Goal: Task Accomplishment & Management: Manage account settings

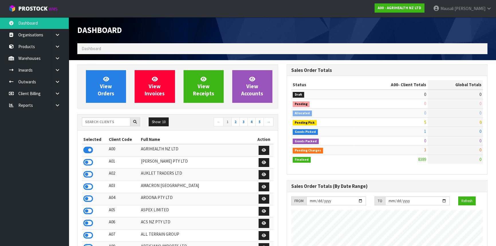
scroll to position [433, 209]
drag, startPoint x: 102, startPoint y: 124, endPoint x: 122, endPoint y: 119, distance: 21.3
click at [102, 124] on input "text" at bounding box center [106, 121] width 48 height 9
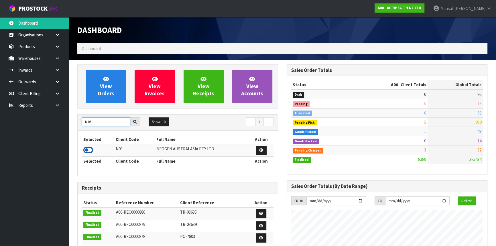
type input "N03"
drag, startPoint x: 89, startPoint y: 152, endPoint x: 99, endPoint y: 145, distance: 11.9
click at [89, 152] on icon at bounding box center [88, 150] width 10 height 9
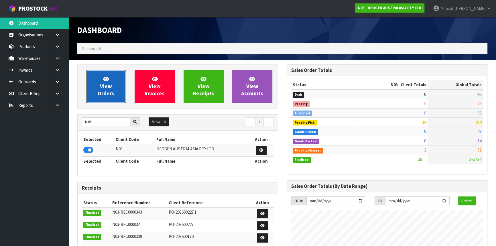
drag, startPoint x: 109, startPoint y: 91, endPoint x: 113, endPoint y: 89, distance: 3.7
click at [109, 91] on span "View Orders" at bounding box center [106, 86] width 17 height 21
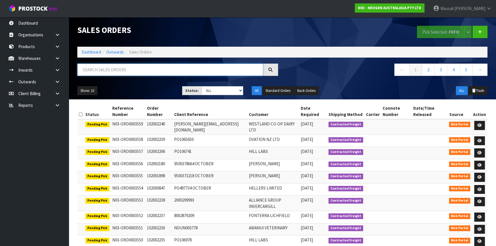
click at [90, 71] on input "text" at bounding box center [170, 70] width 186 height 12
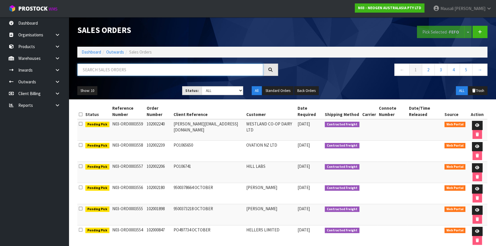
click at [92, 73] on input "text" at bounding box center [170, 70] width 186 height 12
type input "JOB-0417206"
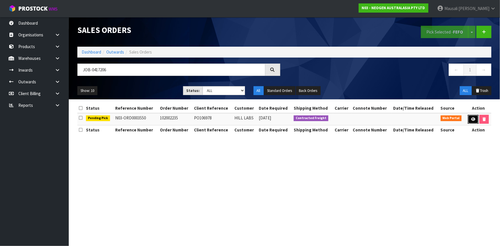
click at [471, 116] on link at bounding box center [473, 119] width 11 height 9
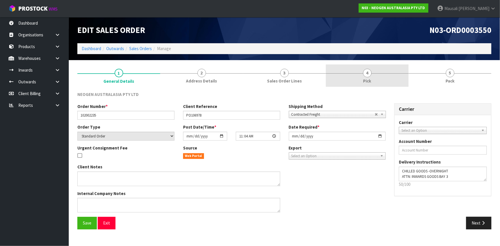
click at [369, 80] on span "Pick" at bounding box center [367, 81] width 8 height 6
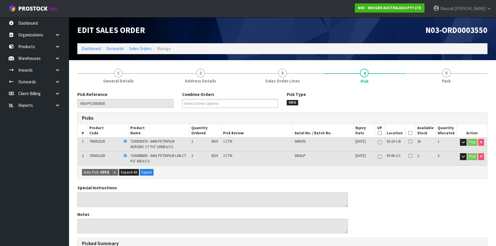
click at [409, 133] on icon at bounding box center [411, 133] width 4 height 0
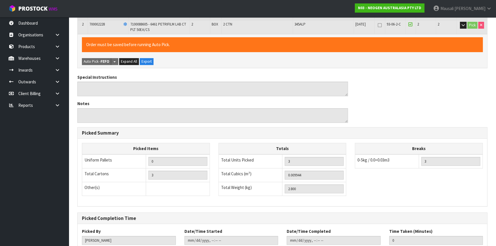
scroll to position [169, 0]
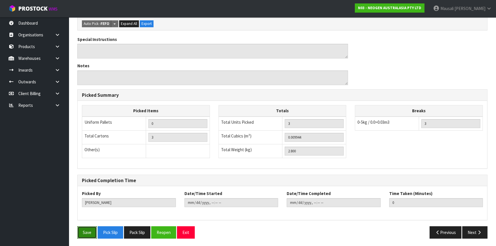
click at [91, 232] on button "Save" at bounding box center [86, 232] width 19 height 12
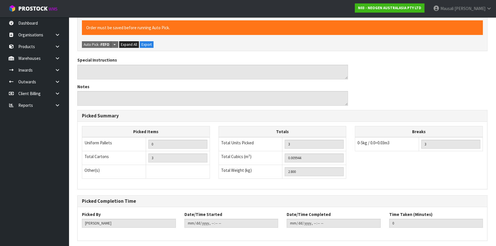
scroll to position [0, 0]
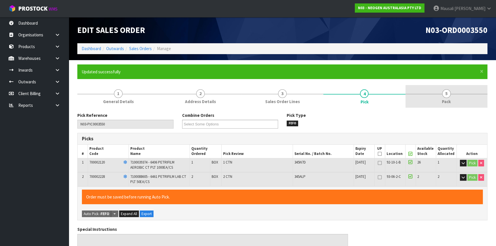
type input "[PERSON_NAME]"
type input "[DATE]T12:58:58"
click at [430, 103] on link "5 Pack" at bounding box center [447, 96] width 82 height 23
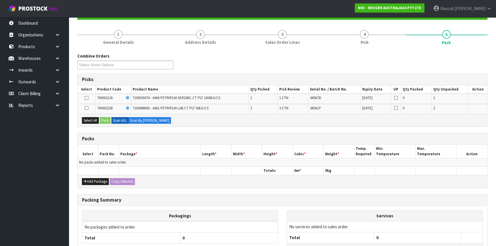
scroll to position [104, 0]
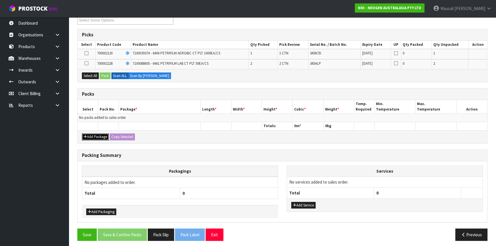
click at [102, 135] on button "Add Package" at bounding box center [95, 137] width 27 height 7
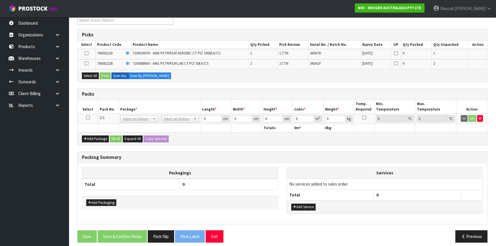
click at [87, 117] on icon at bounding box center [88, 117] width 4 height 0
drag, startPoint x: 89, startPoint y: 74, endPoint x: 98, endPoint y: 72, distance: 8.6
click at [90, 74] on button "Select All" at bounding box center [90, 75] width 17 height 7
drag, startPoint x: 99, startPoint y: 72, endPoint x: 103, endPoint y: 72, distance: 3.3
click at [101, 72] on div "Select All Pack Scan ALL Scan By [PERSON_NAME]" at bounding box center [283, 75] width 410 height 13
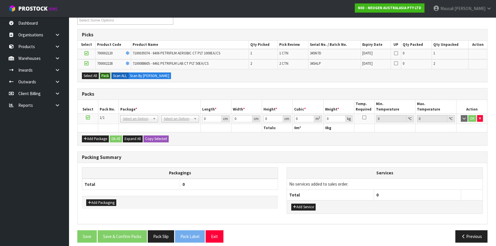
click at [103, 72] on button "Pack" at bounding box center [105, 75] width 11 height 7
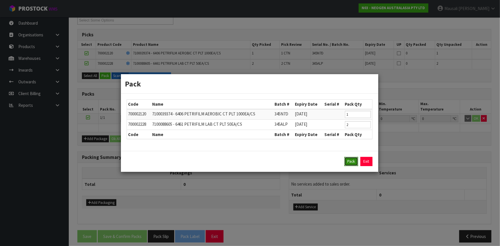
click at [351, 161] on button "Pack" at bounding box center [351, 161] width 14 height 9
type input "0.000"
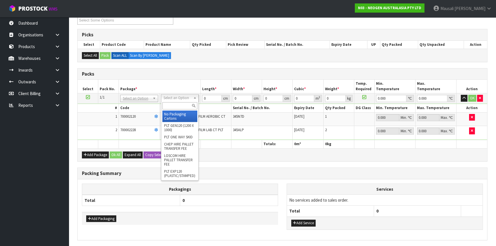
click at [173, 107] on input "text" at bounding box center [179, 105] width 35 height 7
type input "A4"
drag, startPoint x: 181, startPoint y: 114, endPoint x: 189, endPoint y: 109, distance: 8.8
type input "31"
type input "22.5"
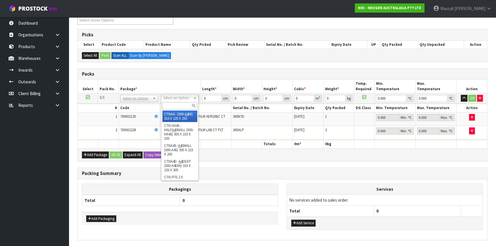
type input "25"
type input "0.017438"
type input "3"
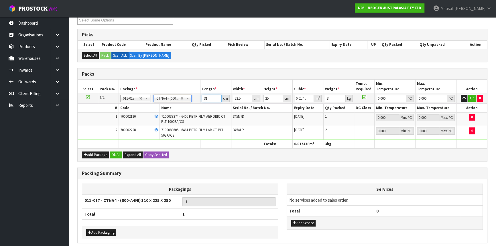
drag, startPoint x: 209, startPoint y: 99, endPoint x: 192, endPoint y: 103, distance: 17.4
click at [195, 104] on tbody "1/1 NONE 007-001 007-002 007-004 007-009 007-013 007-014 007-015 007-017 007-01…" at bounding box center [283, 116] width 410 height 47
type input "3"
type input "0.001687"
type input "32"
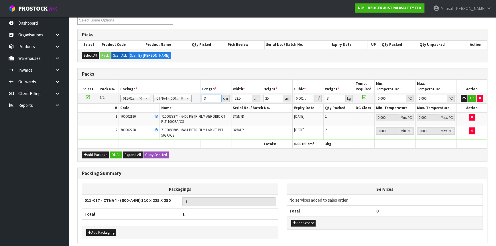
type input "0.018"
type input "32"
type input "2"
type input "0.0016"
type input "24"
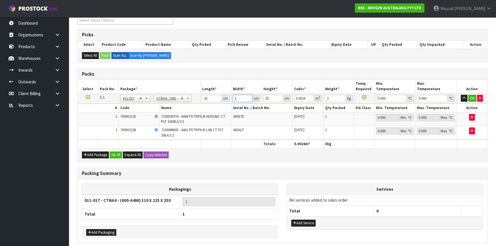
type input "0.0192"
type input "24"
type input "2"
type input "0.001536"
type input "25"
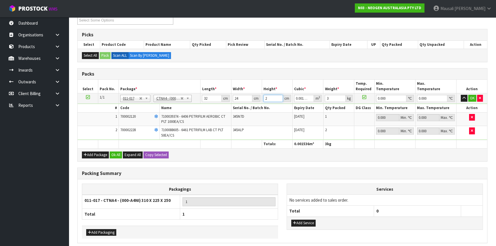
type input "0.0192"
type input "4"
click at [114, 152] on button "Ok All" at bounding box center [116, 155] width 12 height 7
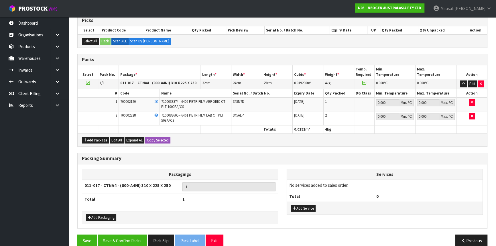
scroll to position [126, 0]
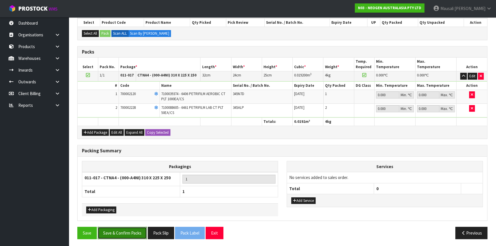
drag, startPoint x: 134, startPoint y: 226, endPoint x: 137, endPoint y: 216, distance: 10.8
click at [134, 227] on button "Save & Confirm Packs" at bounding box center [122, 233] width 49 height 12
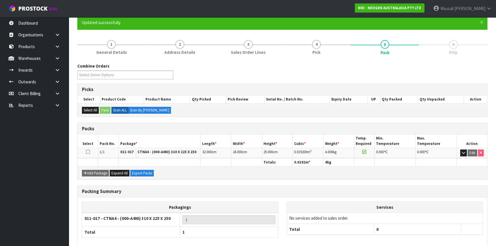
scroll to position [77, 0]
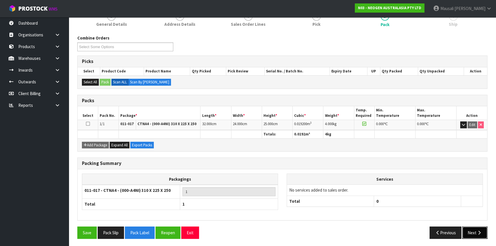
drag, startPoint x: 468, startPoint y: 232, endPoint x: 402, endPoint y: 225, distance: 66.5
click at [468, 232] on button "Next" at bounding box center [475, 233] width 25 height 12
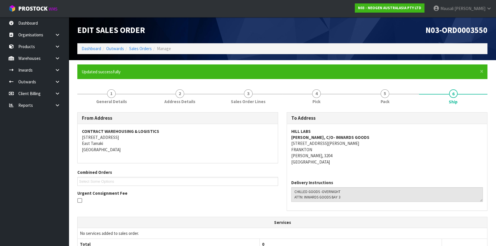
scroll to position [130, 0]
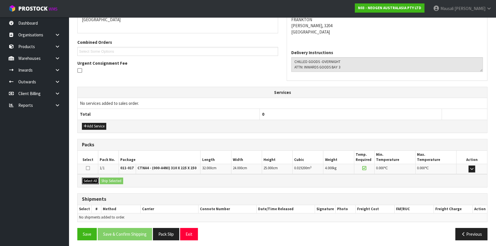
drag, startPoint x: 97, startPoint y: 180, endPoint x: 108, endPoint y: 179, distance: 11.3
click at [97, 180] on button "Select All" at bounding box center [90, 181] width 17 height 7
click at [108, 179] on button "Ship Selected" at bounding box center [111, 181] width 23 height 7
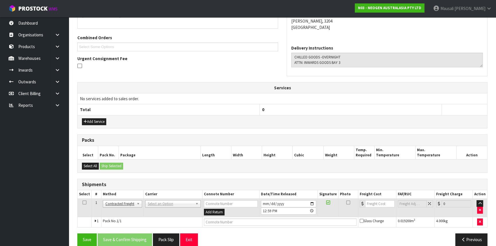
scroll to position [142, 0]
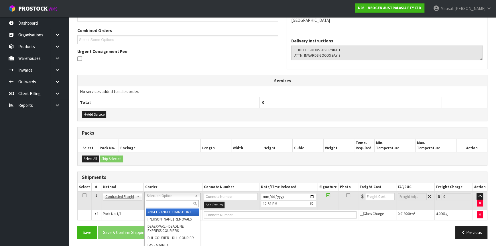
click at [152, 201] on input "text" at bounding box center [172, 203] width 53 height 7
type input "NZP"
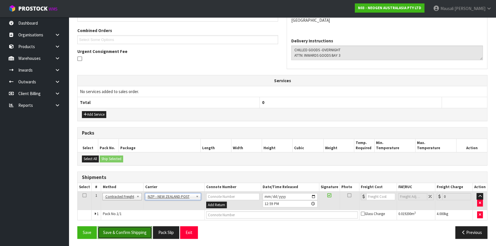
click at [143, 228] on button "Save & Confirm Shipping" at bounding box center [125, 232] width 54 height 12
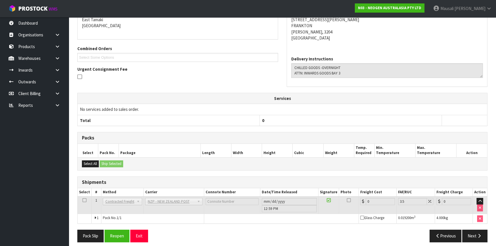
scroll to position [134, 0]
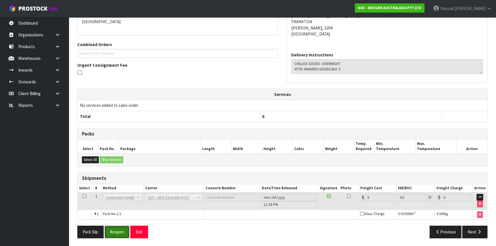
click at [116, 229] on button "Reopen" at bounding box center [117, 232] width 25 height 12
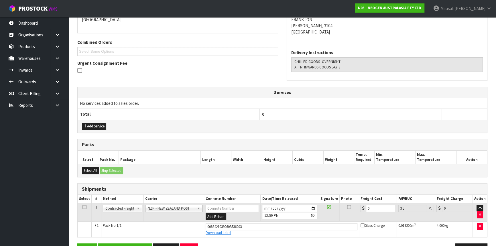
scroll to position [147, 0]
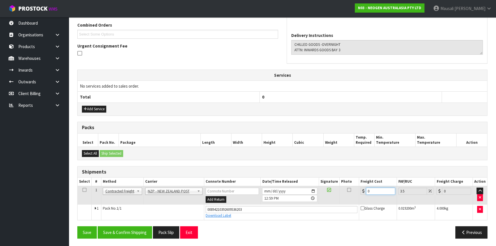
drag, startPoint x: 376, startPoint y: 188, endPoint x: 366, endPoint y: 193, distance: 11.2
click at [366, 193] on div "0" at bounding box center [378, 191] width 35 height 7
type input "7"
type input "7.24"
type input "7.3"
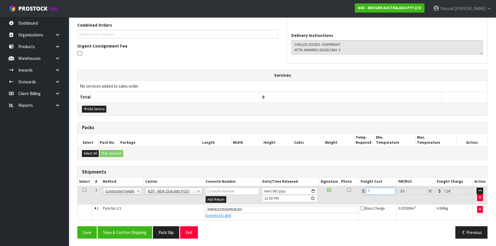
type input "7.56"
type input "7.31"
type input "7.57"
type input "7.31"
click at [146, 229] on button "Save & Confirm Shipping" at bounding box center [125, 232] width 54 height 12
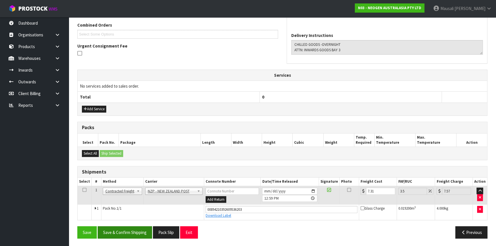
scroll to position [0, 0]
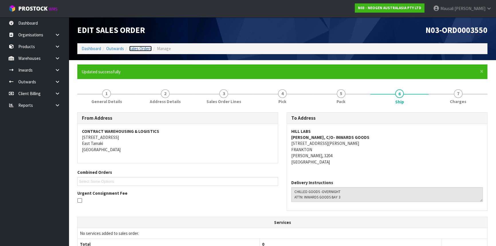
click at [143, 47] on link "Sales Orders" at bounding box center [140, 48] width 23 height 5
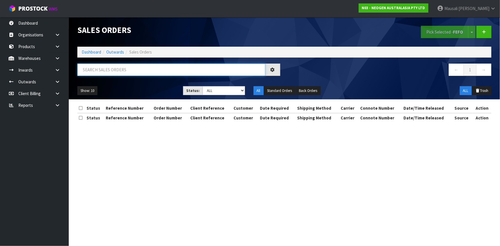
click at [102, 68] on input "text" at bounding box center [171, 70] width 188 height 12
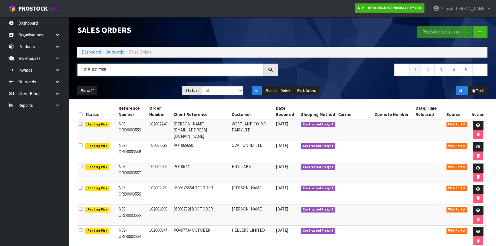
type input "JOB-0417208"
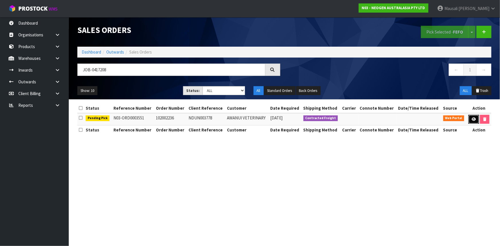
click at [472, 118] on icon at bounding box center [474, 119] width 4 height 4
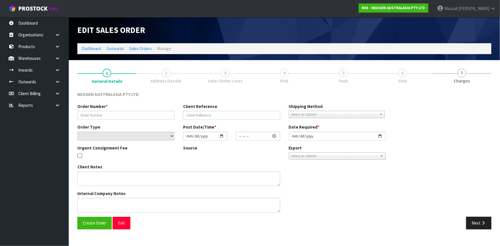
type input "102002236"
type input "NDUN003778"
select select "number:0"
type input "[DATE]"
type input "11:11:00.000"
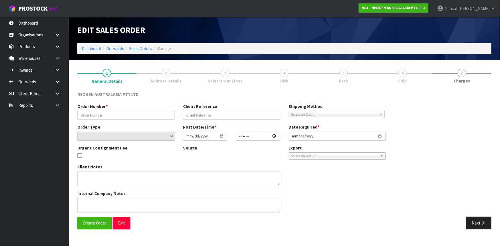
type input "[DATE]"
type textarea "ATTN: [PERSON_NAME] FITIAO_FOOD MICRO NDUN -GRIBBLES VETERINARY PATHOLOGY"
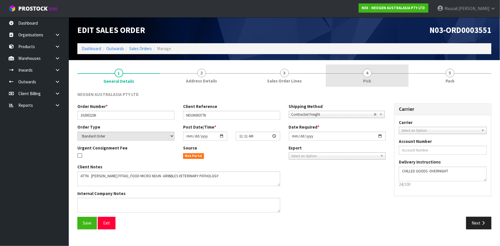
click at [369, 80] on span "Pick" at bounding box center [367, 81] width 8 height 6
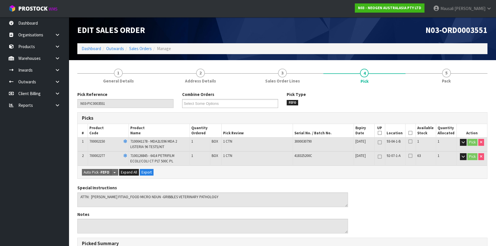
click at [411, 133] on icon at bounding box center [411, 133] width 4 height 0
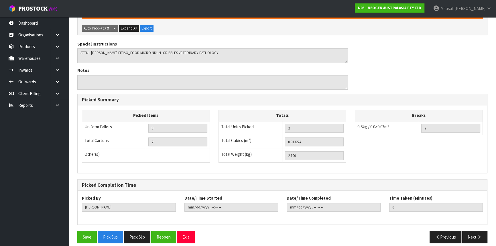
scroll to position [169, 0]
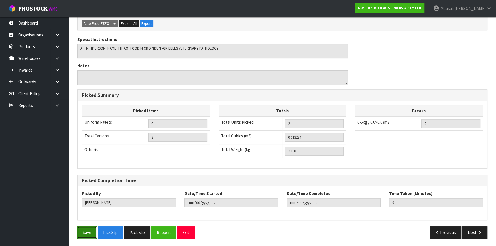
click at [85, 231] on button "Save" at bounding box center [86, 232] width 19 height 12
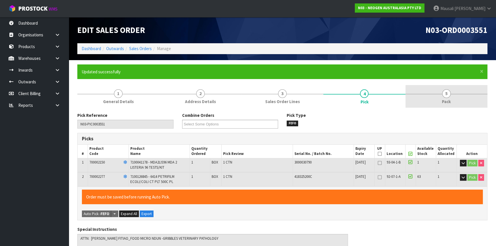
type input "[PERSON_NAME]"
type input "[DATE]T13:05:15"
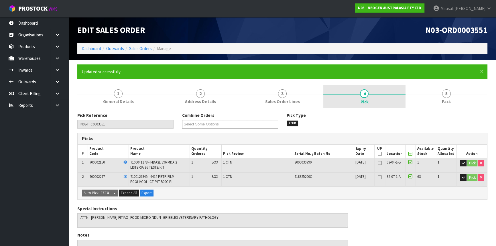
drag, startPoint x: 441, startPoint y: 100, endPoint x: 403, endPoint y: 108, distance: 38.8
click at [439, 100] on link "5 Pack" at bounding box center [447, 96] width 82 height 23
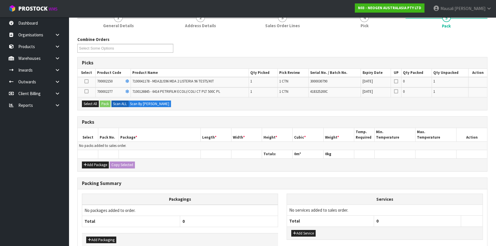
scroll to position [104, 0]
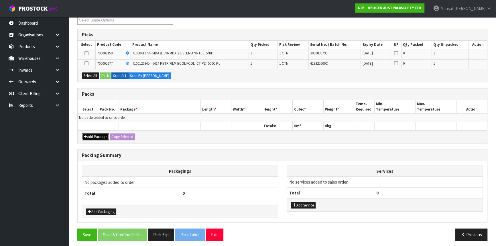
drag, startPoint x: 103, startPoint y: 136, endPoint x: 97, endPoint y: 123, distance: 13.7
click at [102, 135] on button "Add Package" at bounding box center [95, 137] width 27 height 7
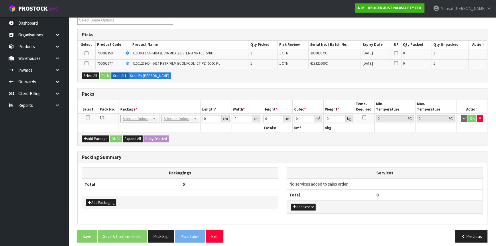
click at [90, 116] on td at bounding box center [88, 118] width 21 height 10
drag, startPoint x: 88, startPoint y: 115, endPoint x: 89, endPoint y: 104, distance: 11.8
click at [88, 117] on icon at bounding box center [88, 117] width 4 height 0
click at [92, 78] on button "Select All" at bounding box center [90, 75] width 17 height 7
click at [99, 75] on button "Select All" at bounding box center [90, 75] width 17 height 7
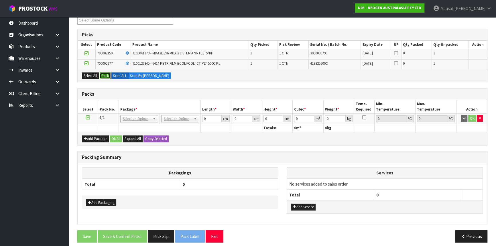
click at [107, 74] on button "Pack" at bounding box center [105, 75] width 11 height 7
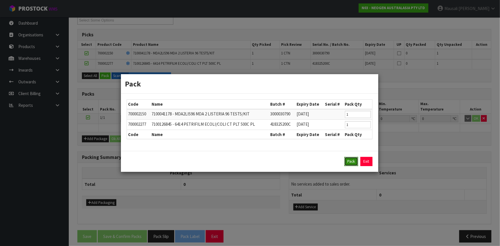
click at [346, 162] on button "Pack" at bounding box center [351, 161] width 14 height 9
type input "0.000"
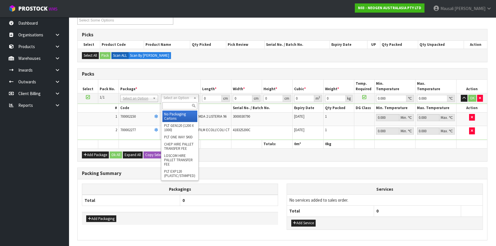
click at [176, 106] on input "text" at bounding box center [179, 105] width 35 height 7
type input "CTN5"
type input "43"
type input "33"
type input "25.5"
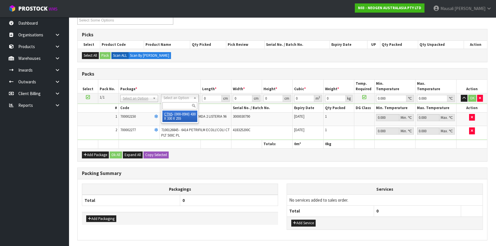
type input "0.036185"
type input "2.3"
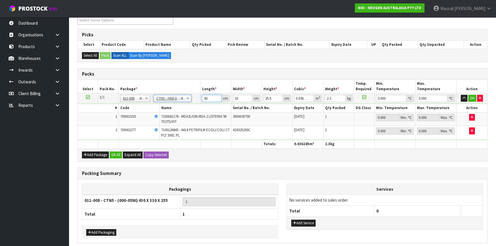
drag, startPoint x: 210, startPoint y: 98, endPoint x: 199, endPoint y: 100, distance: 10.6
click at [199, 100] on tr "1/1 NONE 007-001 007-002 007-004 007-009 007-013 007-014 007-015 007-017 007-01…" at bounding box center [283, 98] width 410 height 10
type input "4"
type input "0.003366"
type input "44"
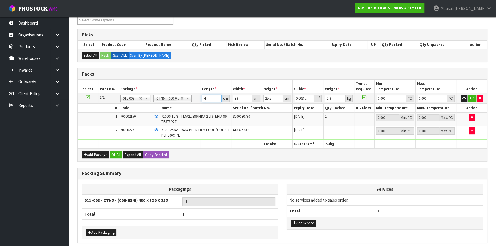
type input "0.037026"
type input "44"
type input "3"
type input "0.003366"
type input "35"
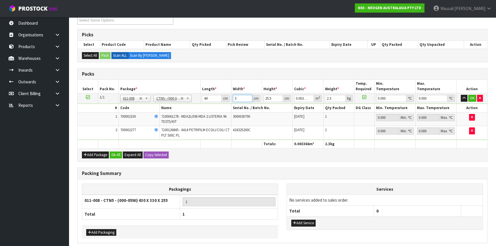
type input "0.03927"
type input "35"
type input "1"
type input "0.00154"
type input "17"
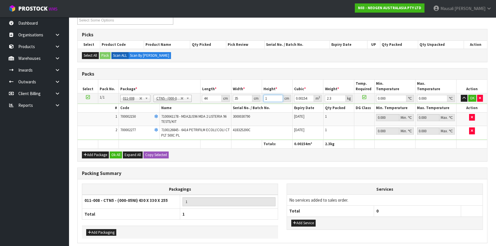
type input "0.02618"
type input "17"
type input "3"
click at [123, 152] on button "Expand All" at bounding box center [133, 155] width 20 height 7
click at [117, 152] on button "Ok All" at bounding box center [116, 155] width 12 height 7
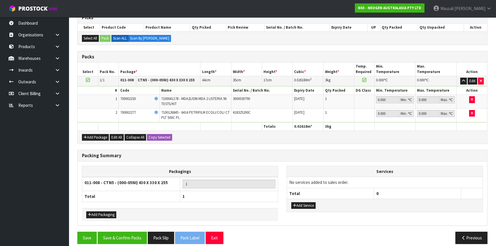
scroll to position [126, 0]
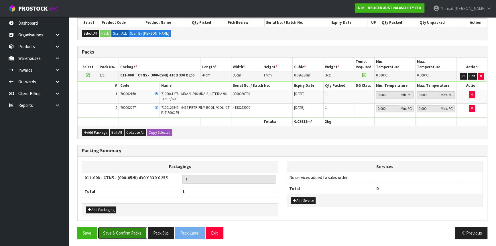
drag, startPoint x: 129, startPoint y: 226, endPoint x: 154, endPoint y: 215, distance: 27.5
click at [129, 227] on button "Save & Confirm Packs" at bounding box center [122, 233] width 49 height 12
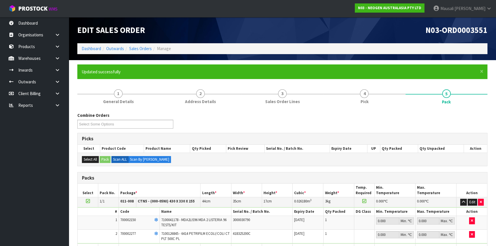
scroll to position [77, 0]
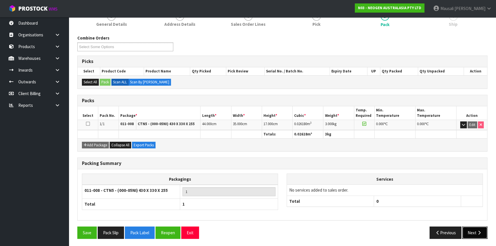
click at [467, 231] on button "Next" at bounding box center [475, 233] width 25 height 12
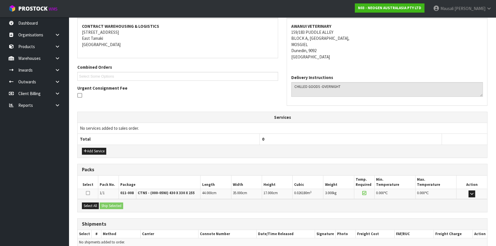
scroll to position [132, 0]
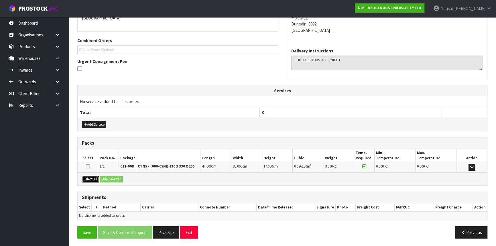
click at [97, 177] on button "Select All" at bounding box center [90, 179] width 17 height 7
drag, startPoint x: 106, startPoint y: 177, endPoint x: 113, endPoint y: 187, distance: 12.2
click at [106, 177] on button "Ship Selected" at bounding box center [111, 179] width 23 height 7
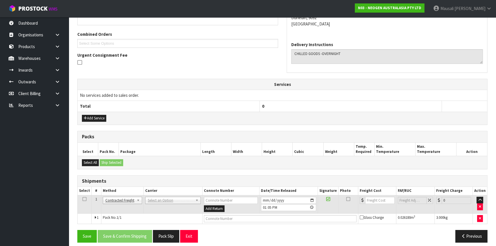
scroll to position [142, 0]
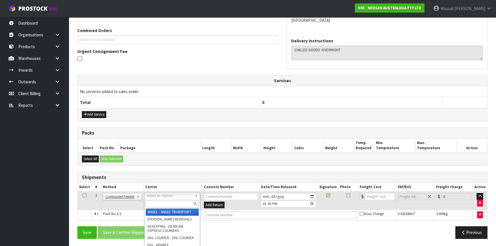
click at [160, 201] on input "text" at bounding box center [172, 203] width 53 height 7
type input "NZP"
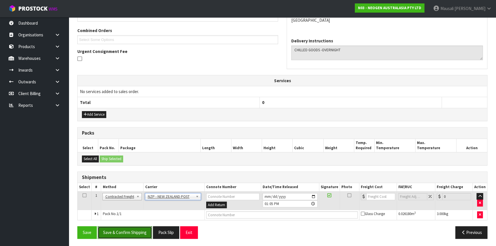
click at [134, 230] on button "Save & Confirm Shipping" at bounding box center [125, 232] width 54 height 12
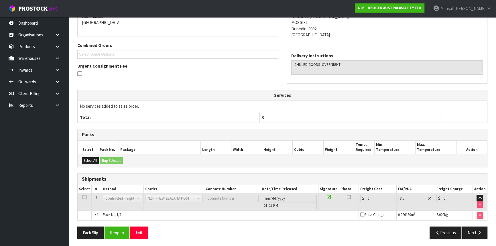
scroll to position [134, 0]
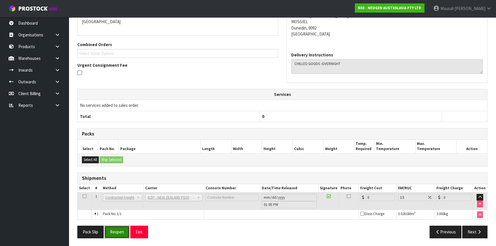
drag, startPoint x: 122, startPoint y: 228, endPoint x: 128, endPoint y: 224, distance: 7.8
click at [122, 228] on button "Reopen" at bounding box center [117, 232] width 25 height 12
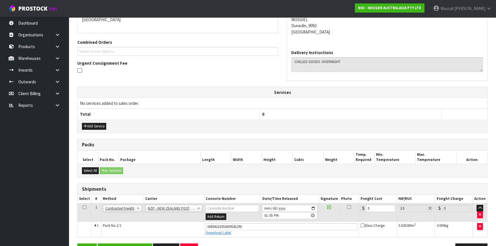
scroll to position [147, 0]
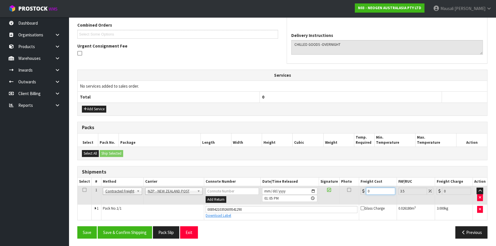
drag, startPoint x: 373, startPoint y: 191, endPoint x: 359, endPoint y: 197, distance: 14.4
click at [359, 197] on td "0" at bounding box center [378, 195] width 38 height 19
type input "1"
type input "1.03"
type input "16"
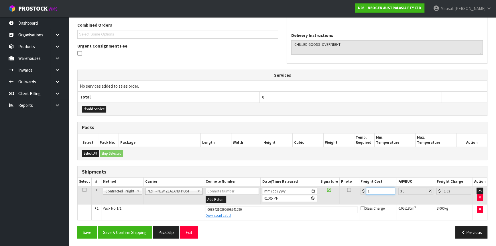
type input "16.56"
type input "16.2"
type input "16.77"
type input "16.20"
click at [148, 227] on button "Save & Confirm Shipping" at bounding box center [125, 232] width 54 height 12
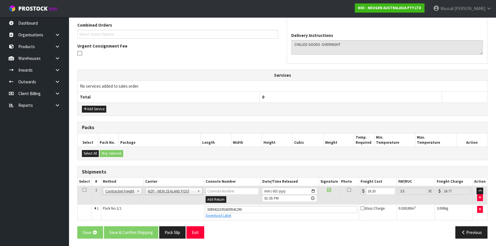
scroll to position [0, 0]
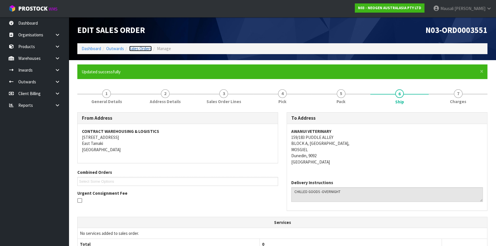
click at [134, 49] on link "Sales Orders" at bounding box center [140, 48] width 23 height 5
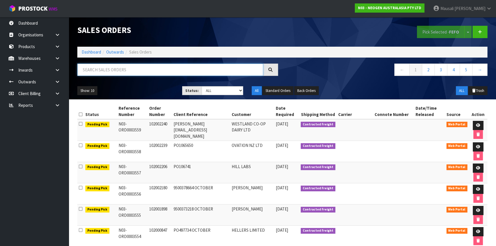
click at [93, 69] on input "text" at bounding box center [170, 70] width 186 height 12
type input "JOB-0417210"
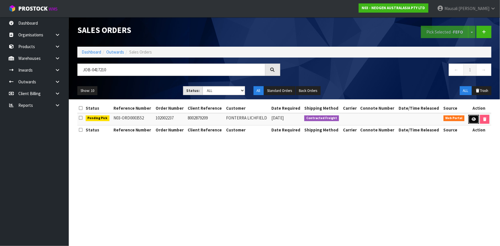
click at [472, 118] on icon at bounding box center [474, 119] width 4 height 4
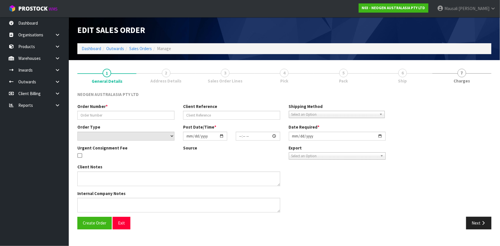
type input "102002237"
type input "8002879209"
select select "number:0"
type input "[DATE]"
type input "11:21:00.000"
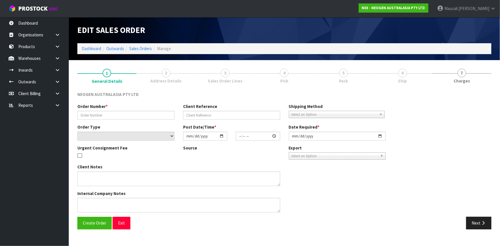
type input "[DATE]"
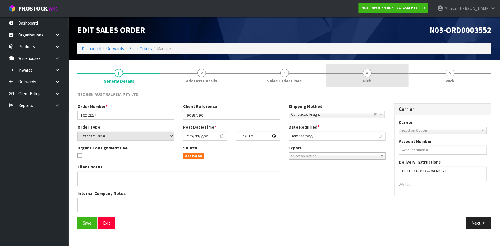
click at [371, 83] on span "Pick" at bounding box center [367, 81] width 8 height 6
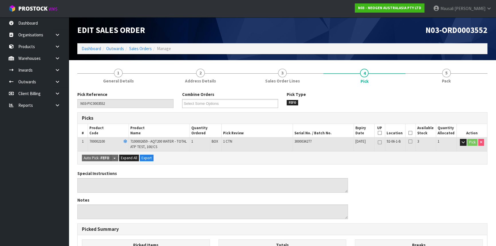
click at [410, 133] on icon at bounding box center [411, 133] width 4 height 0
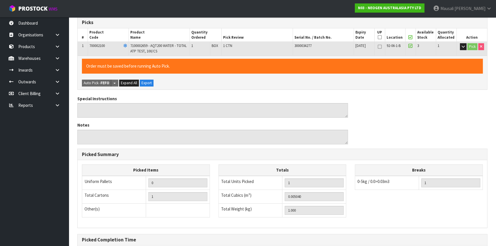
scroll to position [155, 0]
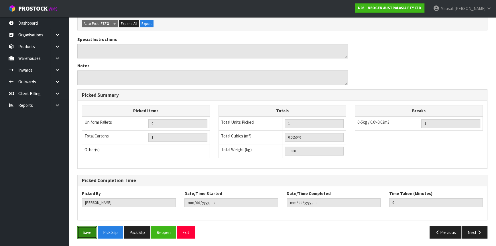
drag, startPoint x: 89, startPoint y: 230, endPoint x: 94, endPoint y: 225, distance: 6.9
click at [89, 228] on button "Save" at bounding box center [86, 232] width 19 height 12
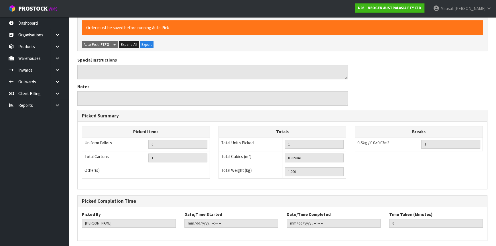
scroll to position [0, 0]
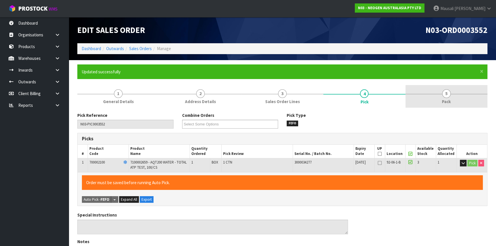
type input "[PERSON_NAME]"
type input "[DATE]T13:13:09"
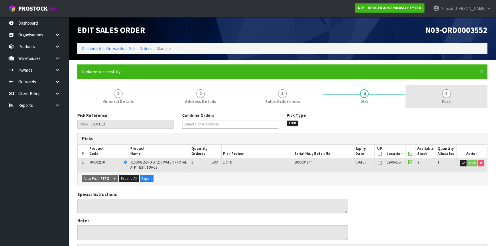
click at [438, 103] on link "5 Pack" at bounding box center [447, 96] width 82 height 23
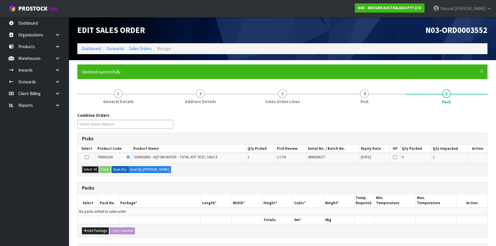
click at [92, 169] on button "Select All" at bounding box center [90, 169] width 17 height 7
drag, startPoint x: 100, startPoint y: 168, endPoint x: 110, endPoint y: 170, distance: 10.7
click at [100, 168] on div "Select All Pack Scan ALL Scan By [PERSON_NAME]" at bounding box center [283, 169] width 410 height 13
click at [106, 169] on button "Pack" at bounding box center [105, 169] width 11 height 7
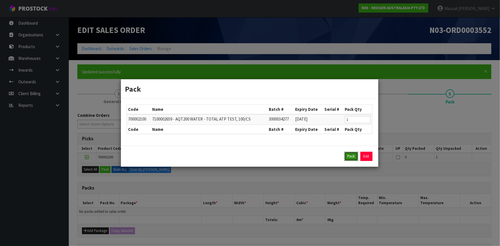
drag, startPoint x: 349, startPoint y: 155, endPoint x: 233, endPoint y: 158, distance: 115.8
click at [349, 155] on button "Pack" at bounding box center [351, 156] width 14 height 9
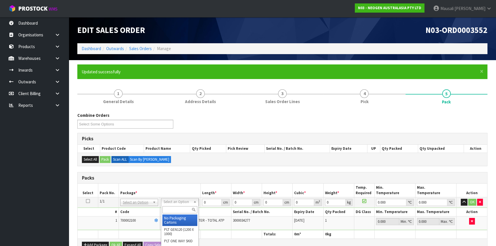
click at [178, 208] on input "text" at bounding box center [179, 209] width 35 height 7
type input "315"
type input "31.5"
type input "20"
type input "13"
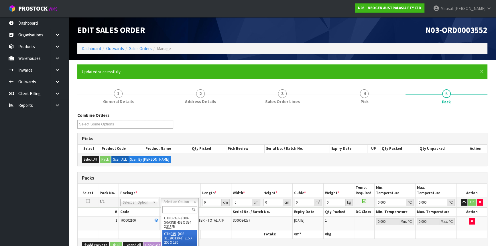
type input "0.00819"
type input "1.2"
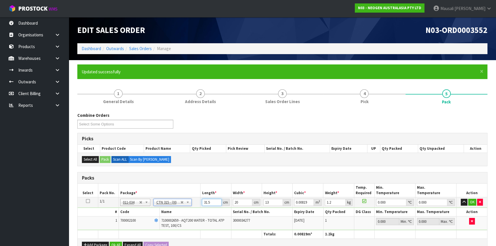
drag, startPoint x: 212, startPoint y: 203, endPoint x: 195, endPoint y: 208, distance: 18.0
click at [195, 208] on tbody "1/1 NONE 007-001 007-002 007-004 007-009 007-013 007-014 007-015 007-017 007-01…" at bounding box center [283, 213] width 410 height 33
type input "3"
type input "0.00078"
type input "33"
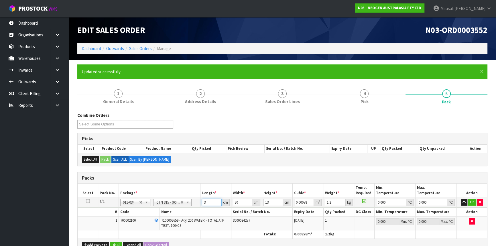
type input "0.00858"
type input "33"
type input "2"
type input "0.000858"
type input "21"
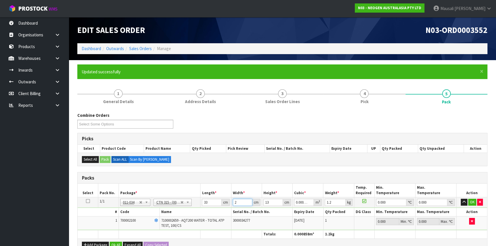
type input "0.009009"
type input "21"
type input "2"
type input "0.001386"
type input "0"
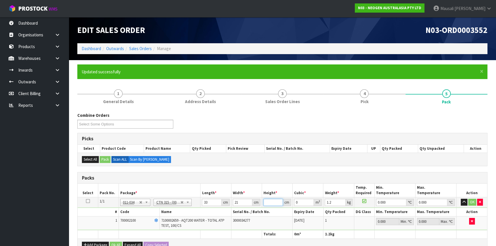
type input "1"
type input "0.000693"
type input "15"
type input "0.010395"
type input "15"
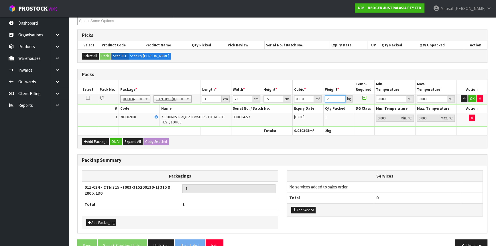
scroll to position [117, 0]
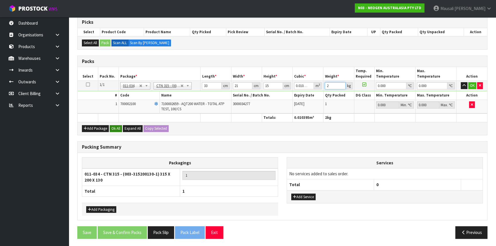
type input "2"
click at [114, 129] on button "Ok All" at bounding box center [116, 128] width 12 height 7
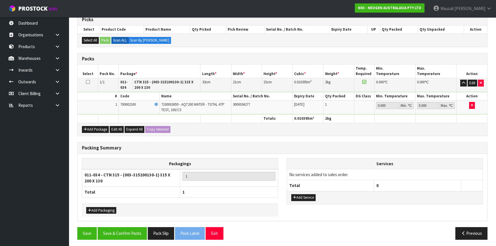
scroll to position [120, 0]
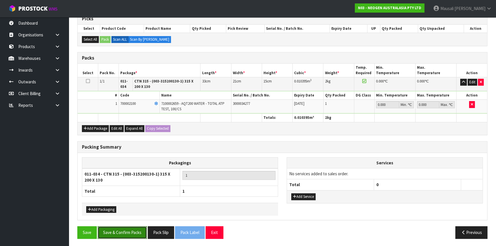
drag, startPoint x: 135, startPoint y: 229, endPoint x: 201, endPoint y: 227, distance: 66.2
click at [135, 229] on button "Save & Confirm Packs" at bounding box center [122, 232] width 49 height 12
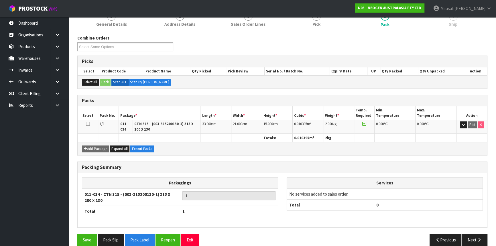
scroll to position [85, 0]
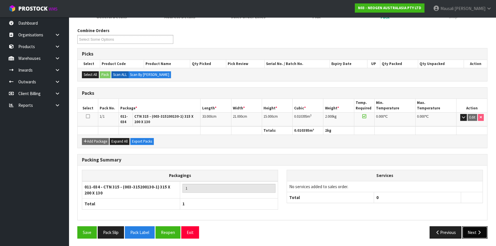
click at [467, 229] on button "Next" at bounding box center [475, 232] width 25 height 12
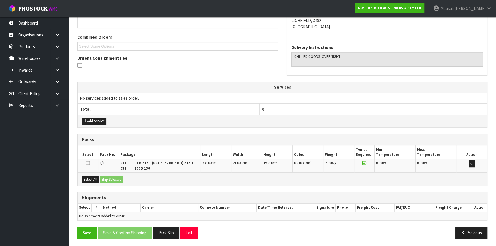
scroll to position [136, 0]
click at [97, 180] on button "Select All" at bounding box center [90, 179] width 17 height 7
click at [108, 177] on button "Ship Selected" at bounding box center [111, 179] width 23 height 7
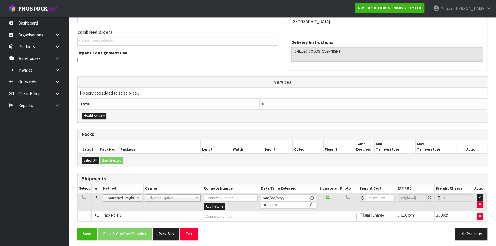
scroll to position [142, 0]
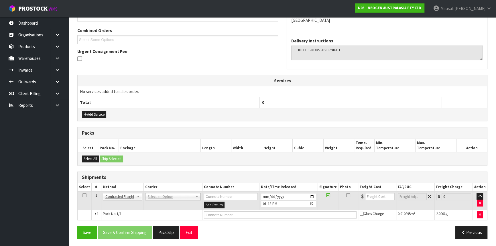
click at [156, 193] on td "ANGEL - ANGEL TRANSPORT [PERSON_NAME] REMOVALS DEAEXPAKL - DEADLINE EXPRESS COU…" at bounding box center [173, 200] width 59 height 19
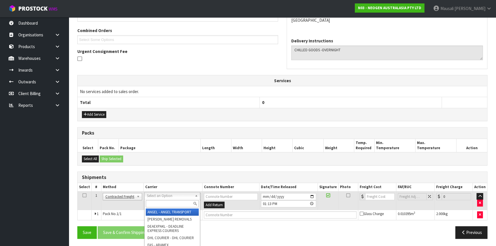
click at [159, 203] on input "text" at bounding box center [172, 203] width 53 height 7
type input "NZP"
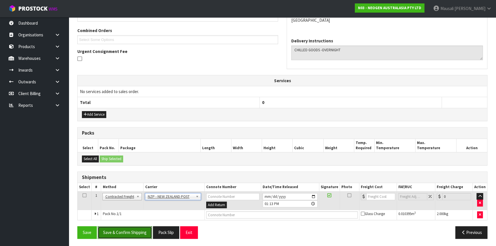
click at [132, 229] on button "Save & Confirm Shipping" at bounding box center [125, 232] width 54 height 12
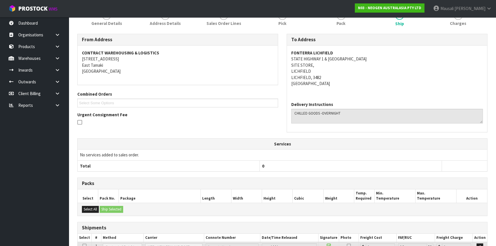
scroll to position [134, 0]
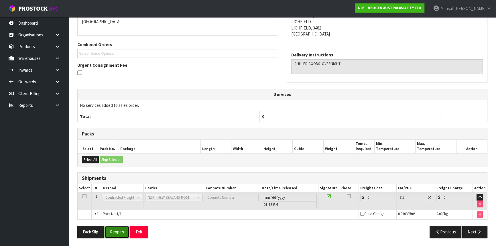
click at [120, 228] on button "Reopen" at bounding box center [117, 232] width 25 height 12
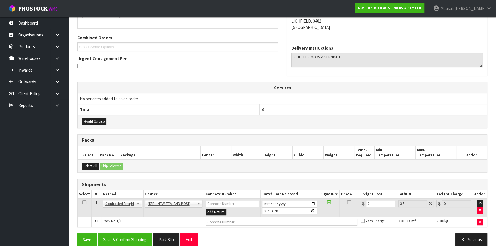
scroll to position [142, 0]
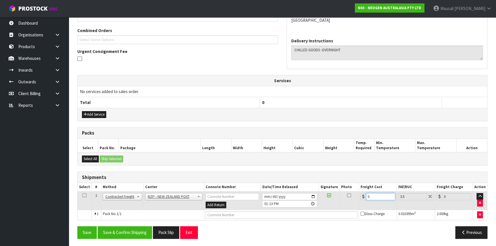
drag, startPoint x: 376, startPoint y: 196, endPoint x: 362, endPoint y: 201, distance: 14.6
click at [362, 201] on td "0" at bounding box center [378, 200] width 38 height 19
type input "1"
type input "1.03"
type input "13"
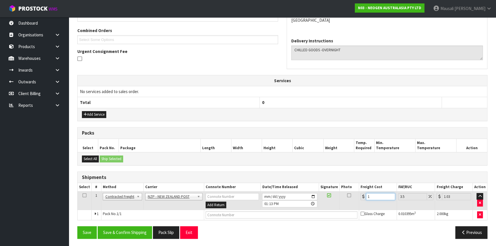
type input "13.45"
type input "13.04"
type input "13.5"
type input "13.04"
click at [245, 215] on input "text" at bounding box center [282, 214] width 152 height 7
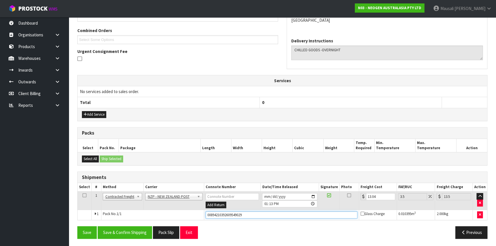
type input "00894210392609549029"
click at [77, 226] on button "Save" at bounding box center [86, 232] width 19 height 12
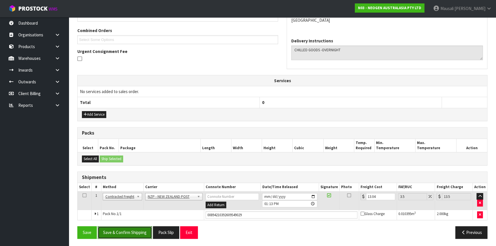
click at [132, 232] on button "Save & Confirm Shipping" at bounding box center [125, 232] width 54 height 12
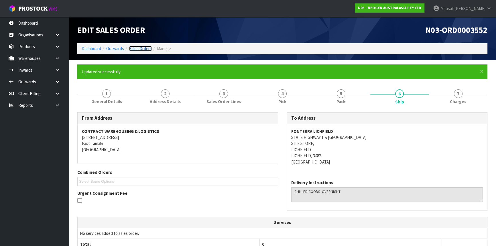
click at [144, 49] on link "Sales Orders" at bounding box center [140, 48] width 23 height 5
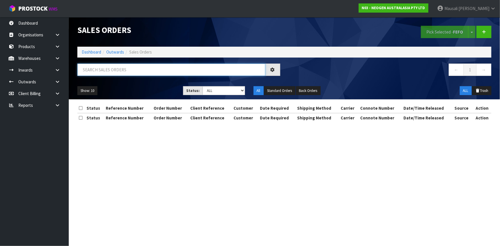
click at [104, 72] on input "text" at bounding box center [171, 70] width 188 height 12
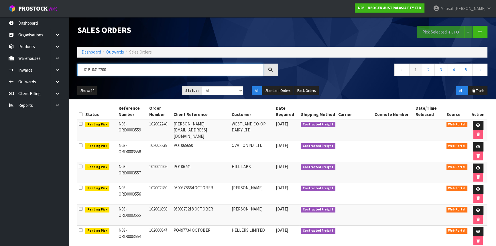
type input "JOB-0417200"
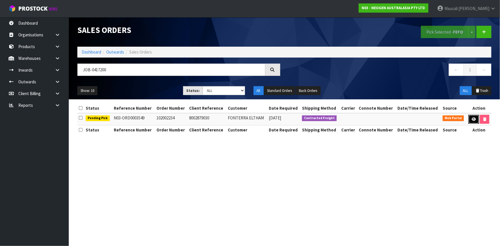
click at [471, 117] on link at bounding box center [474, 119] width 11 height 9
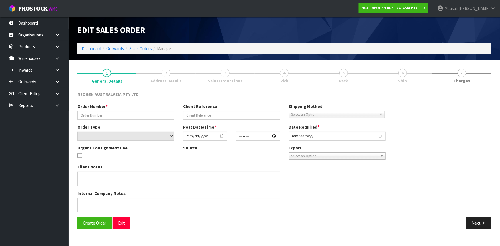
type input "102002234"
type input "8002879030"
select select "number:0"
type input "[DATE]"
type input "10:55:00.000"
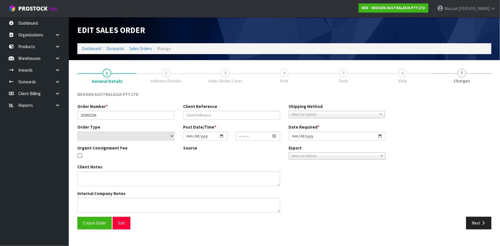
type input "[DATE]"
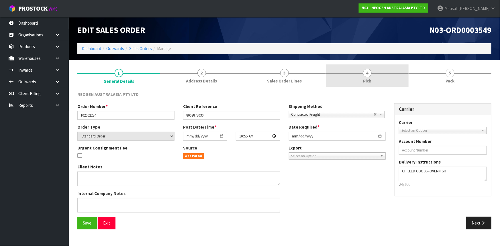
click at [373, 83] on link "4 Pick" at bounding box center [367, 75] width 83 height 23
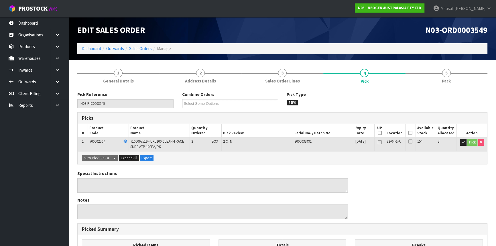
click at [410, 133] on icon at bounding box center [411, 133] width 4 height 0
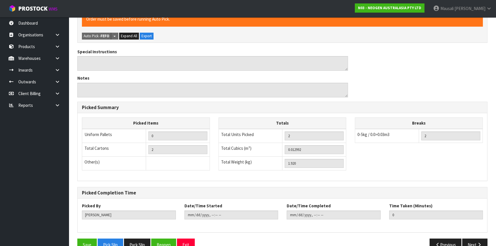
scroll to position [155, 0]
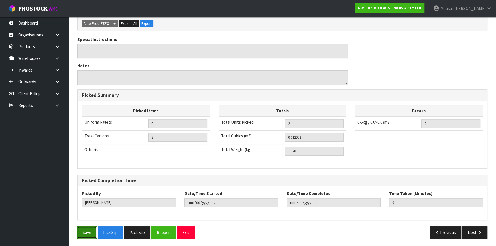
drag, startPoint x: 87, startPoint y: 230, endPoint x: 90, endPoint y: 228, distance: 4.3
click at [87, 230] on button "Save" at bounding box center [86, 232] width 19 height 12
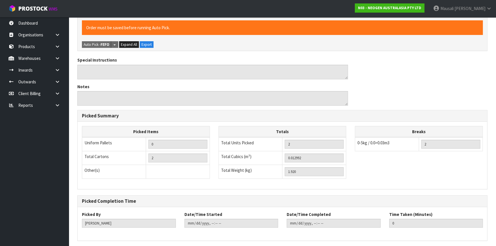
scroll to position [0, 0]
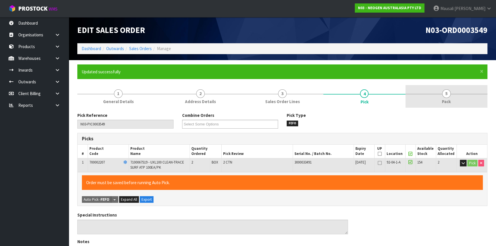
type input "[PERSON_NAME]"
type input "[DATE]T13:19:13"
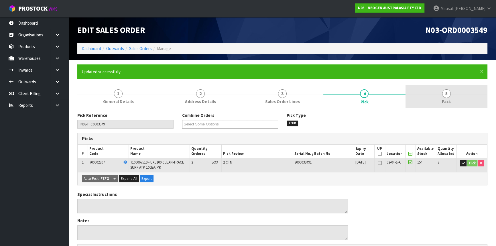
click at [444, 95] on span "5" at bounding box center [446, 93] width 9 height 9
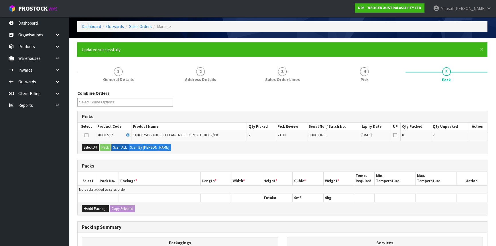
scroll to position [96, 0]
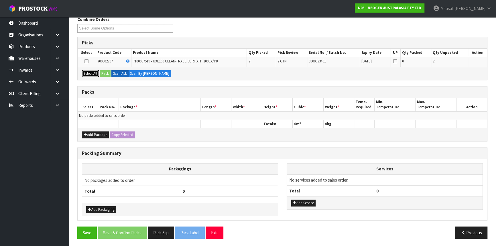
click at [89, 74] on button "Select All" at bounding box center [90, 73] width 17 height 7
click at [101, 73] on button "Pack" at bounding box center [105, 73] width 11 height 7
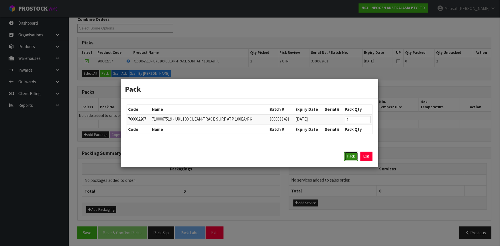
click at [350, 156] on button "Pack" at bounding box center [351, 156] width 14 height 9
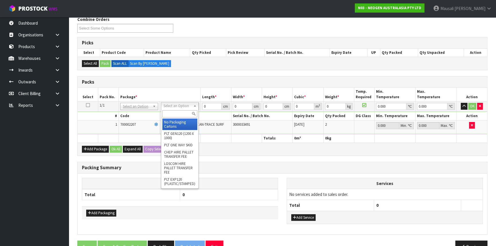
click at [175, 113] on input "text" at bounding box center [179, 113] width 35 height 7
type input "A4"
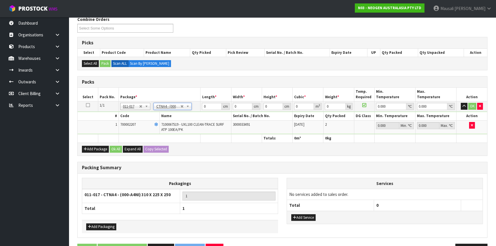
type input "31"
type input "22.5"
type input "25"
type input "0.017438"
type input "2.12"
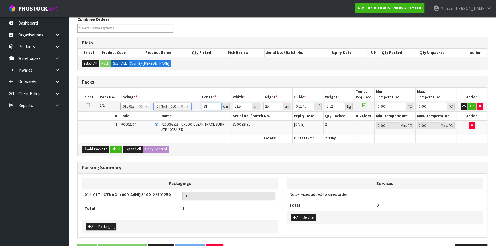
drag, startPoint x: 211, startPoint y: 107, endPoint x: 192, endPoint y: 110, distance: 19.5
click at [197, 111] on tr "1/1 NONE 007-001 007-002 007-004 007-009 007-013 007-014 007-015 007-017 007-01…" at bounding box center [283, 106] width 410 height 10
type input "3"
type input "0.001687"
type input "32"
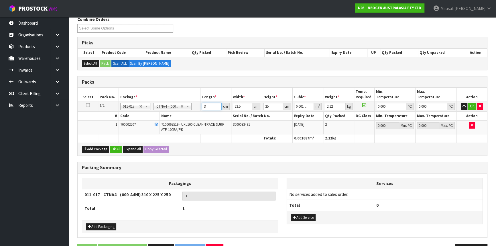
type input "0.018"
type input "32"
type input "2"
type input "0.0016"
type input "24"
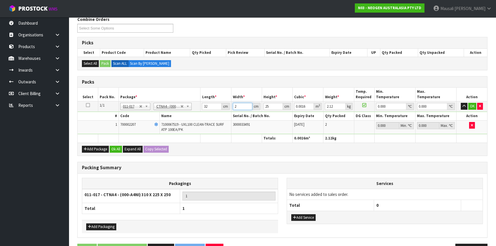
type input "0.0192"
type input "24"
type input "2"
type input "0.001536"
type input "28"
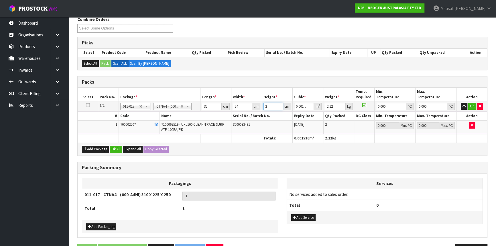
type input "0.021504"
type input "28"
type input "3"
click at [119, 146] on button "Ok All" at bounding box center [116, 149] width 12 height 7
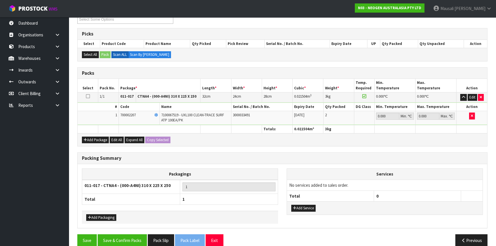
scroll to position [113, 0]
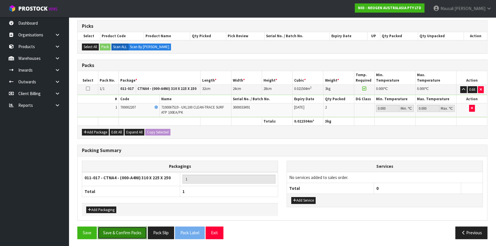
drag, startPoint x: 117, startPoint y: 230, endPoint x: 151, endPoint y: 227, distance: 33.7
click at [118, 230] on button "Save & Confirm Packs" at bounding box center [122, 233] width 49 height 12
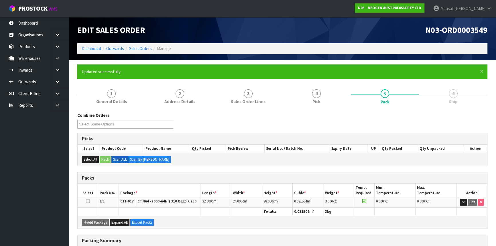
scroll to position [77, 0]
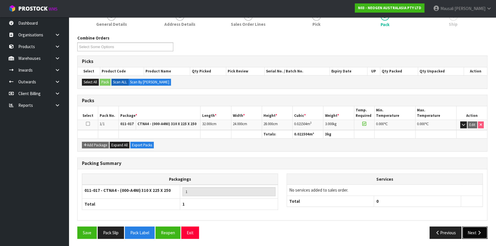
click at [471, 229] on button "Next" at bounding box center [475, 233] width 25 height 12
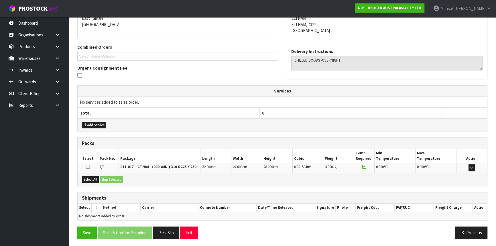
scroll to position [126, 0]
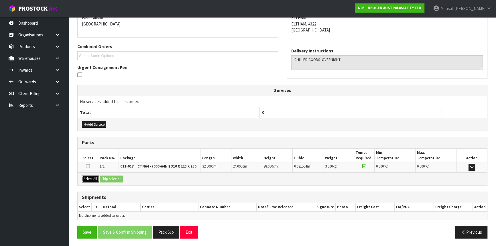
drag, startPoint x: 97, startPoint y: 178, endPoint x: 109, endPoint y: 177, distance: 12.6
click at [99, 178] on button "Select All" at bounding box center [90, 179] width 17 height 7
click at [110, 177] on button "Ship Selected" at bounding box center [111, 179] width 23 height 7
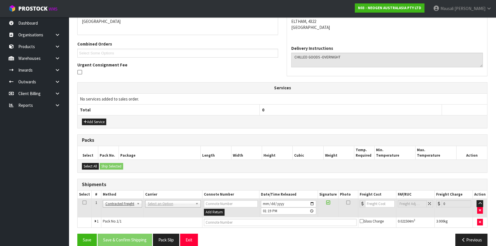
scroll to position [136, 0]
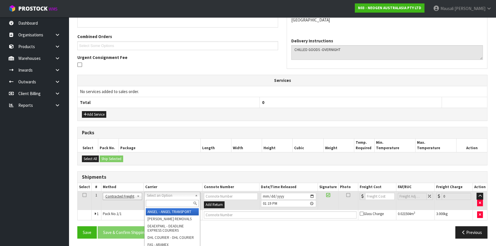
click at [158, 206] on input "text" at bounding box center [172, 203] width 53 height 7
type input "NZP"
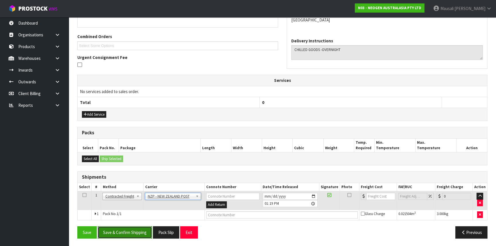
click at [126, 228] on button "Save & Confirm Shipping" at bounding box center [125, 232] width 54 height 12
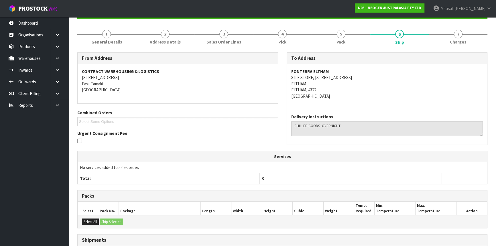
scroll to position [128, 0]
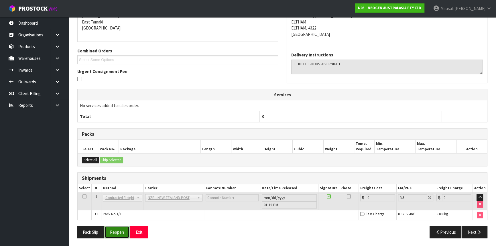
click at [123, 228] on button "Reopen" at bounding box center [117, 232] width 25 height 12
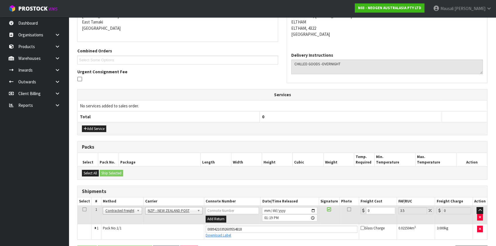
scroll to position [141, 0]
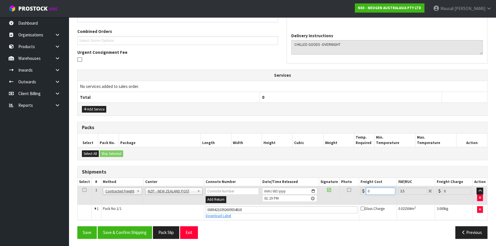
drag, startPoint x: 376, startPoint y: 191, endPoint x: 357, endPoint y: 198, distance: 19.9
click at [357, 198] on tr "1 Client Local Pickup Customer Local Pickup Company Freight Contracted Freight …" at bounding box center [283, 195] width 410 height 19
type input "8"
type input "8.28"
type input "8.4"
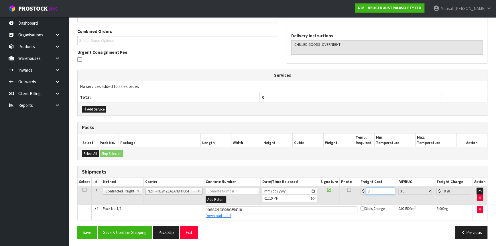
type input "8.69"
type input "8.45"
type input "8.75"
type input "8.45"
click at [149, 230] on button "Save & Confirm Shipping" at bounding box center [125, 232] width 54 height 12
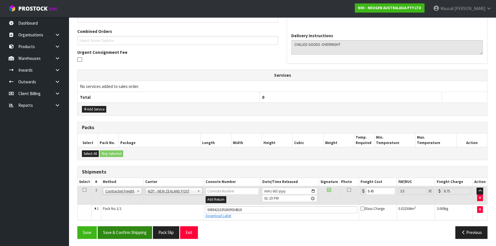
scroll to position [0, 0]
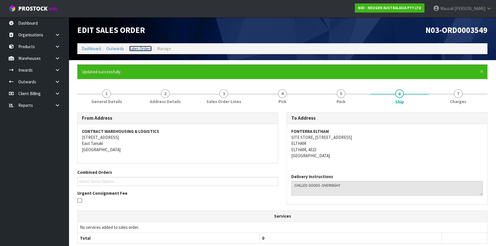
click at [137, 47] on link "Sales Orders" at bounding box center [140, 48] width 23 height 5
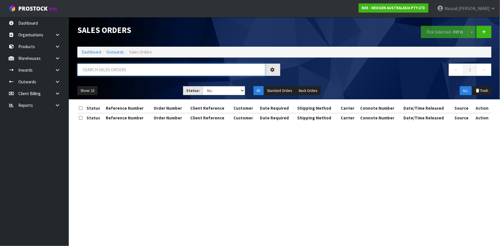
click at [99, 71] on input "text" at bounding box center [171, 70] width 188 height 12
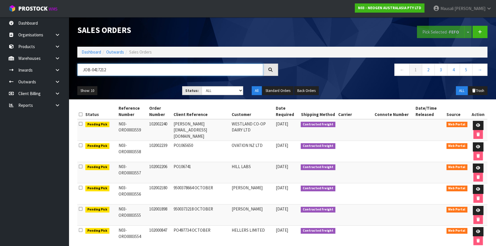
type input "JOB-0417212"
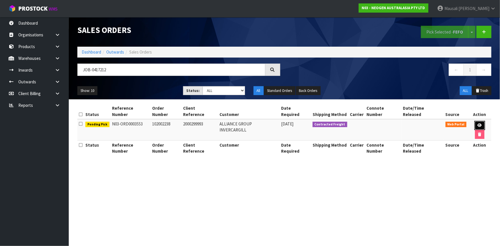
click at [478, 124] on icon at bounding box center [480, 126] width 4 height 4
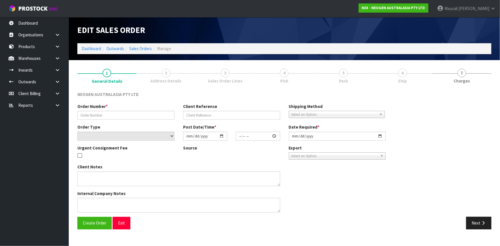
type input "102002238"
type input "2000299993"
select select "number:0"
type input "[DATE]"
type input "11:26:00.000"
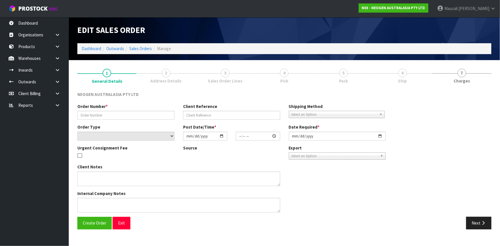
type input "[DATE]"
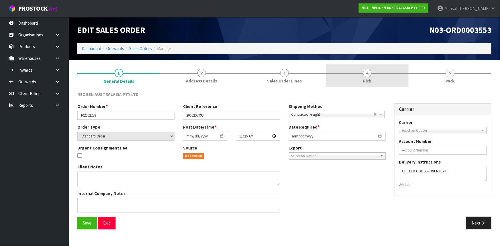
click at [368, 81] on span "Pick" at bounding box center [367, 81] width 8 height 6
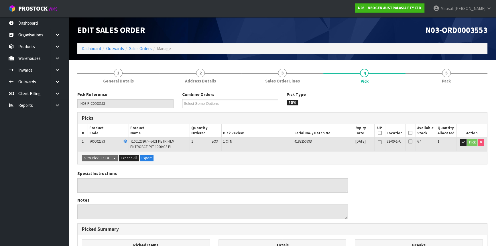
click at [409, 133] on icon at bounding box center [411, 133] width 4 height 0
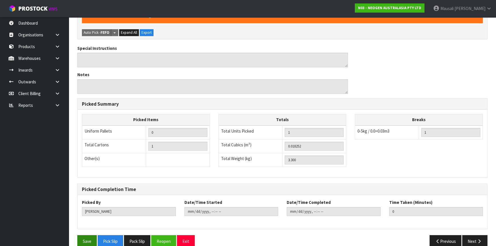
scroll to position [155, 0]
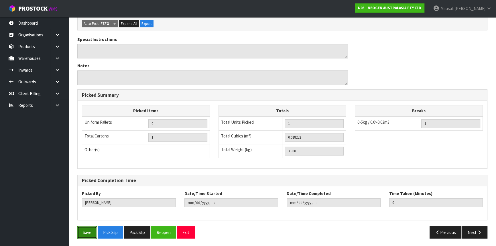
drag, startPoint x: 88, startPoint y: 233, endPoint x: 139, endPoint y: 215, distance: 54.6
click at [88, 233] on button "Save" at bounding box center [86, 232] width 19 height 12
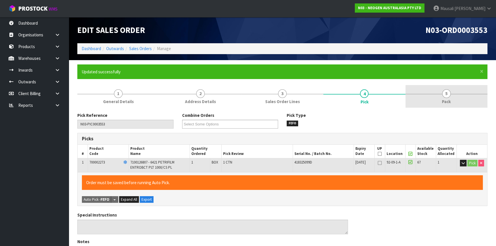
click at [437, 98] on link "5 Pack" at bounding box center [447, 96] width 82 height 23
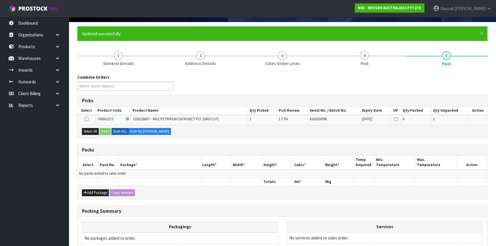
scroll to position [78, 0]
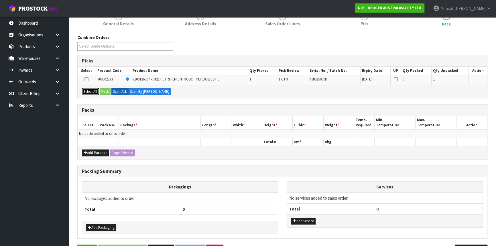
drag, startPoint x: 89, startPoint y: 90, endPoint x: 102, endPoint y: 90, distance: 13.5
click at [92, 90] on button "Select All" at bounding box center [90, 91] width 17 height 7
click at [102, 90] on button "Pack" at bounding box center [105, 91] width 11 height 7
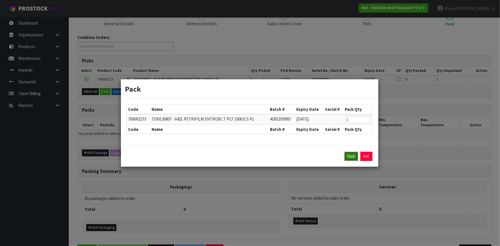
click at [352, 156] on button "Pack" at bounding box center [351, 156] width 14 height 9
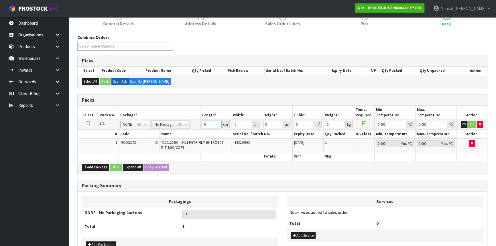
drag, startPoint x: 211, startPoint y: 125, endPoint x: 177, endPoint y: 134, distance: 35.3
click at [183, 134] on tbody "1/1 NONE 007-001 007-002 007-004 007-009 007-013 007-014 007-015 007-017 007-01…" at bounding box center [283, 135] width 410 height 33
type input "40"
type input "28"
type input "1"
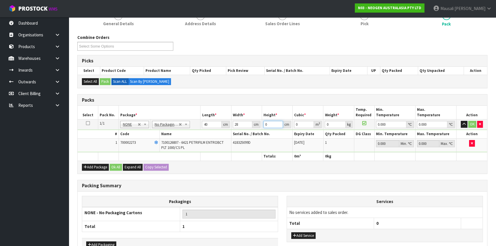
type input "0.00112"
type input "18"
type input "0.02016"
type input "18"
type input "4"
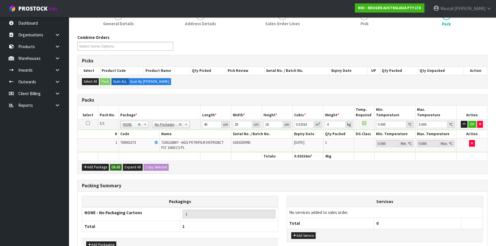
click at [118, 167] on button "Ok All" at bounding box center [116, 167] width 12 height 7
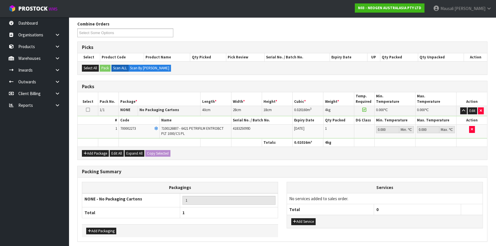
scroll to position [113, 0]
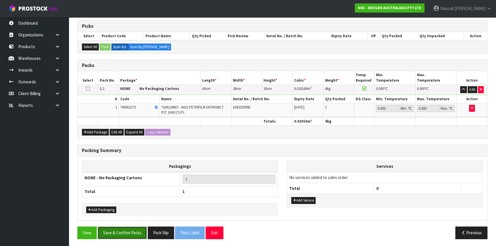
drag, startPoint x: 128, startPoint y: 232, endPoint x: 150, endPoint y: 225, distance: 22.1
click at [129, 231] on button "Save & Confirm Packs" at bounding box center [122, 233] width 49 height 12
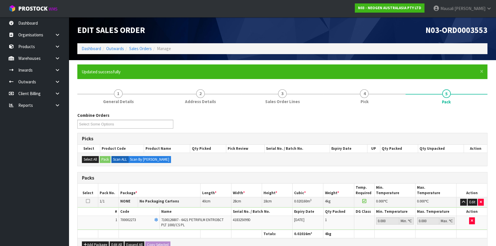
scroll to position [77, 0]
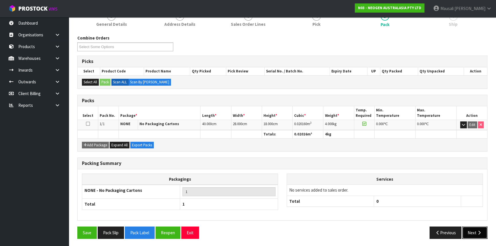
click at [477, 231] on icon "button" at bounding box center [479, 233] width 5 height 4
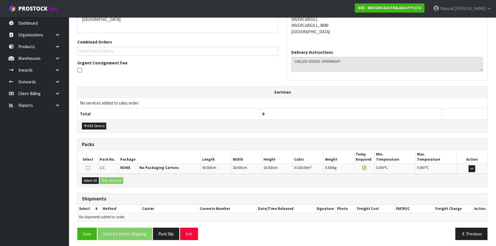
scroll to position [132, 0]
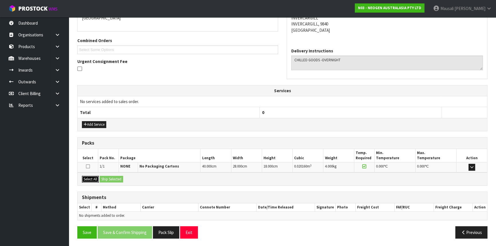
drag, startPoint x: 90, startPoint y: 178, endPoint x: 101, endPoint y: 178, distance: 11.5
click at [90, 178] on button "Select All" at bounding box center [90, 179] width 17 height 7
click at [101, 178] on button "Ship Selected" at bounding box center [111, 179] width 23 height 7
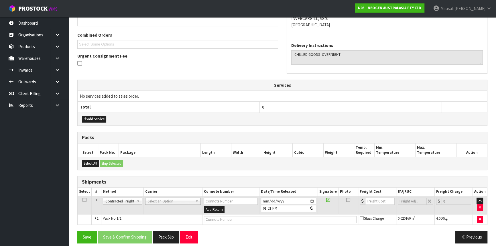
scroll to position [142, 0]
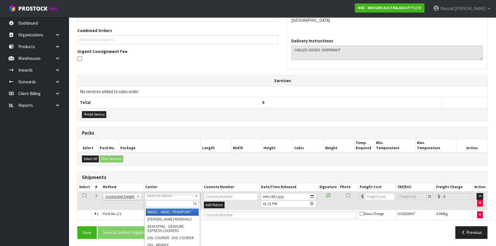
click at [150, 202] on input "text" at bounding box center [172, 203] width 53 height 7
type input "NZP"
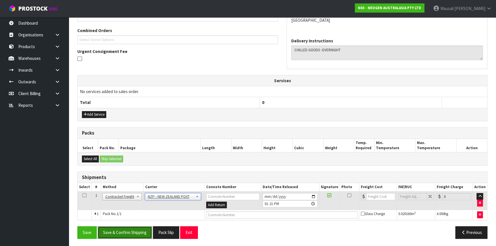
click at [125, 230] on button "Save & Confirm Shipping" at bounding box center [125, 232] width 54 height 12
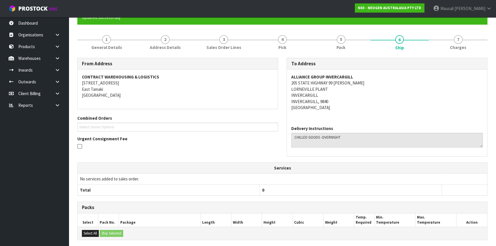
scroll to position [134, 0]
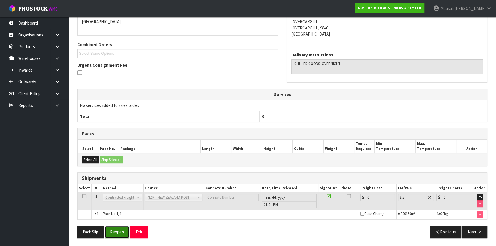
drag, startPoint x: 115, startPoint y: 232, endPoint x: 122, endPoint y: 230, distance: 6.9
click at [115, 232] on button "Reopen" at bounding box center [117, 232] width 25 height 12
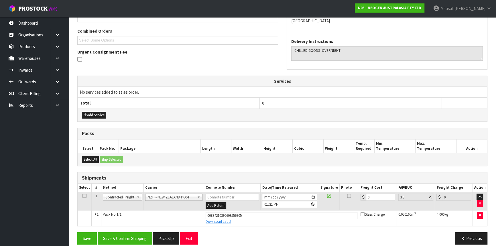
scroll to position [147, 0]
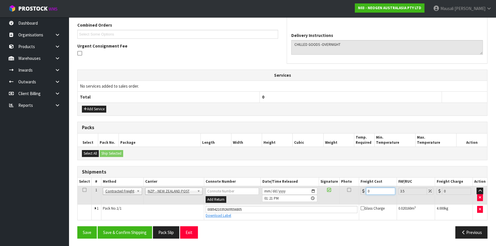
drag, startPoint x: 373, startPoint y: 191, endPoint x: 363, endPoint y: 195, distance: 10.2
click at [363, 195] on td "0" at bounding box center [378, 195] width 38 height 19
type input "1"
type input "1.03"
type input "11"
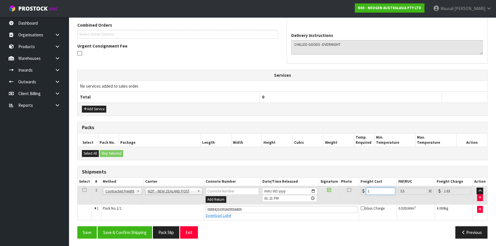
type input "11.38"
type input "11.6"
type input "12.01"
type input "11.61"
type input "12.02"
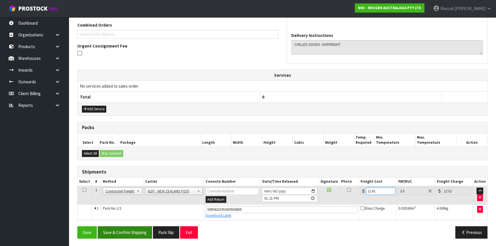
type input "11.61"
click at [132, 232] on button "Save & Confirm Shipping" at bounding box center [125, 232] width 54 height 12
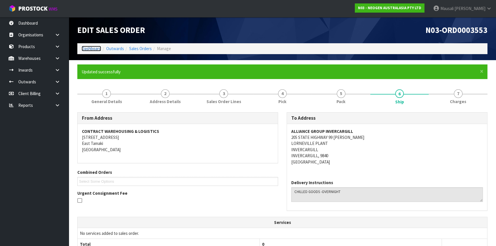
click at [94, 46] on link "Dashboard" at bounding box center [91, 48] width 19 height 5
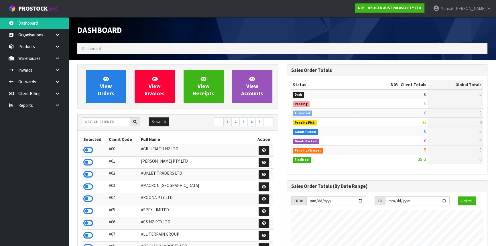
scroll to position [433, 209]
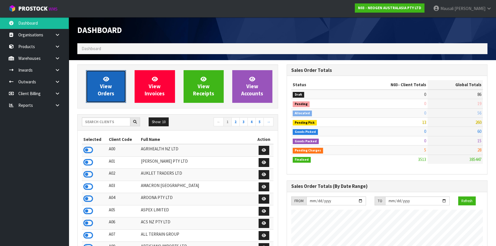
click at [108, 87] on span "View Orders" at bounding box center [106, 86] width 17 height 21
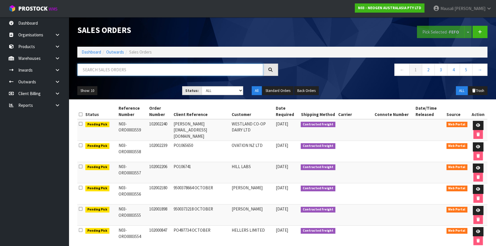
click at [99, 70] on input "text" at bounding box center [170, 70] width 186 height 12
type input "JOB-0417184"
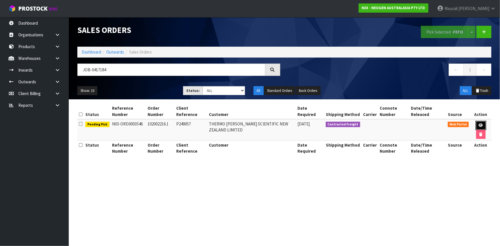
click at [483, 123] on link at bounding box center [481, 125] width 11 height 9
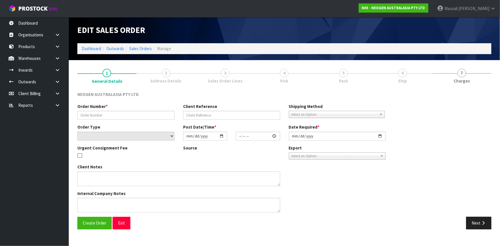
type input "102002216.1"
type input "P249057"
select select "number:0"
type input "[DATE]"
type input "10:28:00.000"
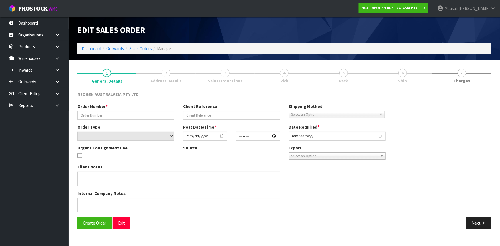
type input "[DATE]"
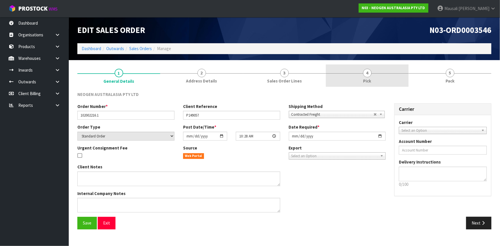
click at [365, 76] on span "4" at bounding box center [367, 73] width 9 height 9
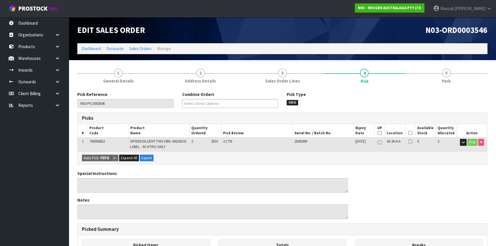
click at [410, 133] on icon at bounding box center [411, 133] width 4 height 0
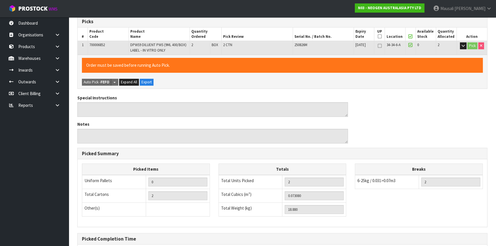
scroll to position [155, 0]
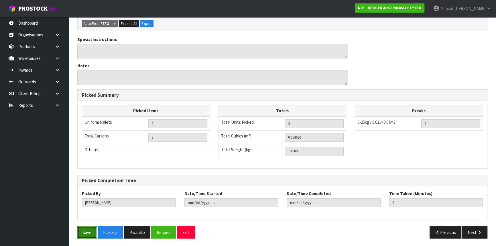
drag, startPoint x: 83, startPoint y: 233, endPoint x: 92, endPoint y: 227, distance: 11.4
click at [83, 233] on button "Save" at bounding box center [86, 232] width 19 height 12
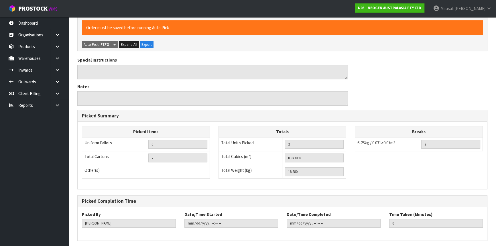
scroll to position [0, 0]
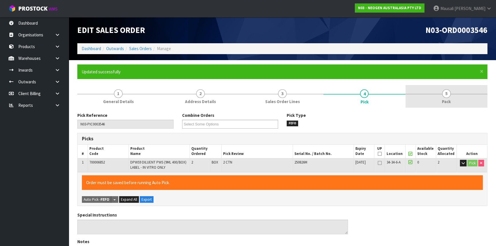
type input "[PERSON_NAME]"
type input "[DATE]T13:27:21"
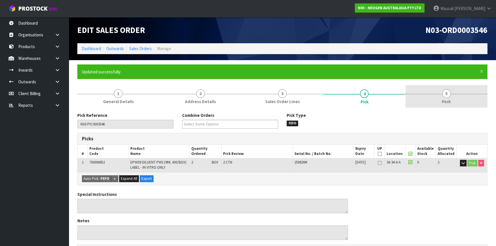
click at [428, 99] on link "5 Pack" at bounding box center [447, 96] width 82 height 23
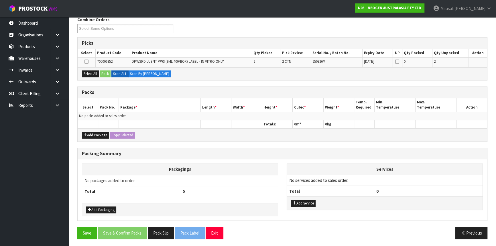
scroll to position [96, 0]
drag, startPoint x: 86, startPoint y: 74, endPoint x: 99, endPoint y: 71, distance: 13.3
click at [86, 73] on button "Select All" at bounding box center [90, 73] width 17 height 7
click at [99, 71] on button "Select All" at bounding box center [90, 73] width 17 height 7
click at [107, 74] on button "Pack" at bounding box center [105, 73] width 11 height 7
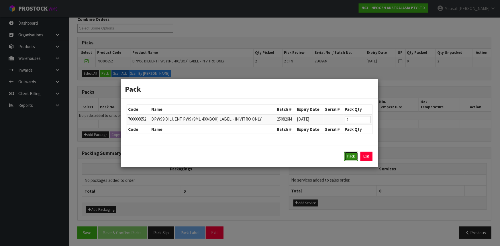
click at [351, 155] on button "Pack" at bounding box center [351, 156] width 14 height 9
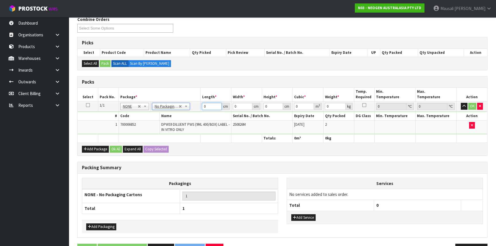
drag, startPoint x: 207, startPoint y: 106, endPoint x: 196, endPoint y: 111, distance: 12.5
click at [197, 111] on tr "1/1 NONE 007-001 007-002 007-004 007-009 007-013 007-014 007-015 007-017 007-01…" at bounding box center [283, 106] width 410 height 10
type input "51"
type input "36"
type input "3"
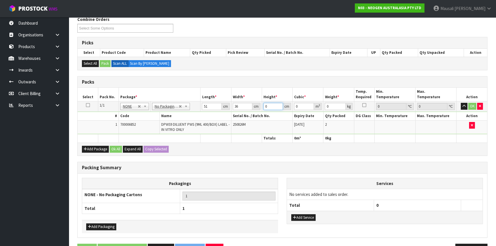
type input "0.005508"
type input "36"
type input "0.066096"
click at [115, 150] on button "Ok All" at bounding box center [116, 149] width 12 height 7
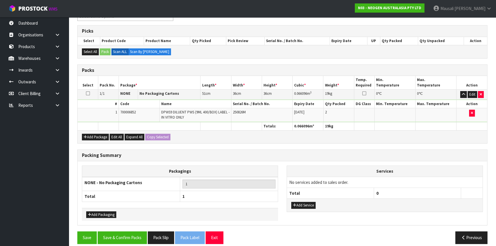
scroll to position [113, 0]
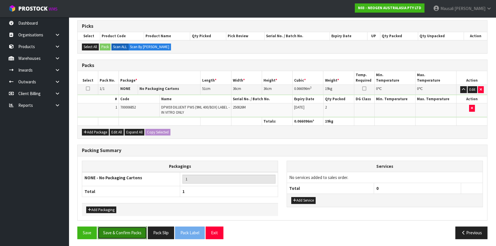
click at [124, 230] on button "Save & Confirm Packs" at bounding box center [122, 233] width 49 height 12
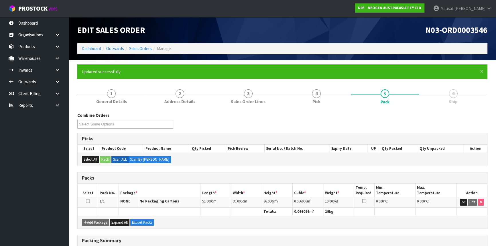
scroll to position [77, 0]
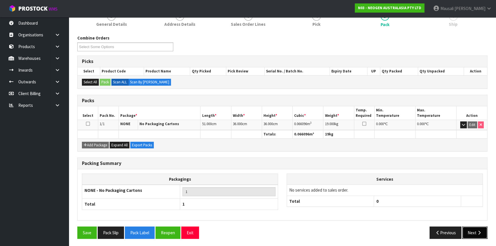
click at [477, 231] on icon "button" at bounding box center [479, 233] width 5 height 4
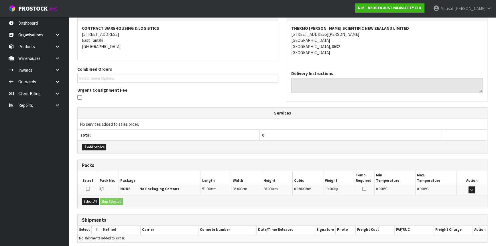
scroll to position [126, 0]
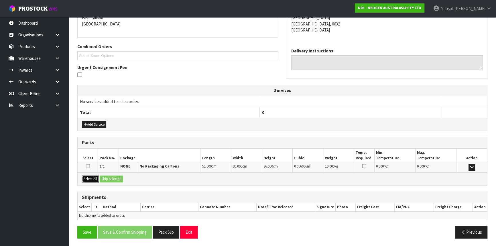
click at [93, 176] on button "Select All" at bounding box center [90, 179] width 17 height 7
click at [101, 177] on button "Ship Selected" at bounding box center [111, 179] width 23 height 7
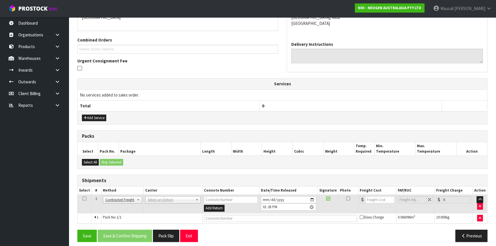
scroll to position [136, 0]
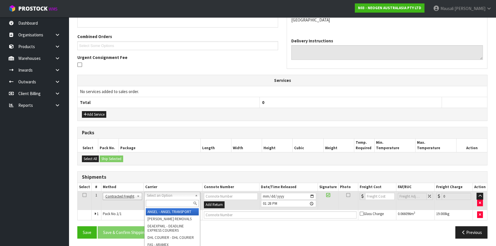
drag, startPoint x: 145, startPoint y: 195, endPoint x: 150, endPoint y: 198, distance: 5.4
click at [153, 203] on input "text" at bounding box center [172, 203] width 53 height 7
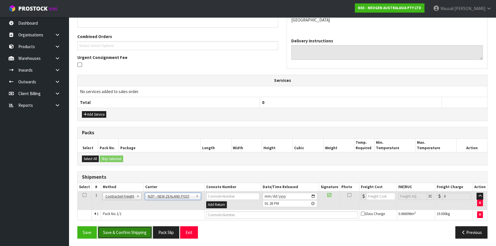
click at [126, 230] on button "Save & Confirm Shipping" at bounding box center [125, 232] width 54 height 12
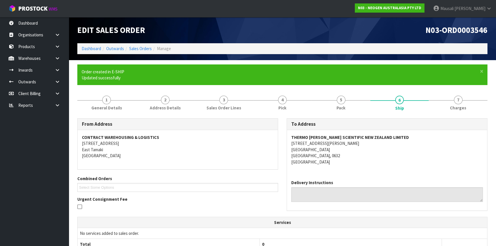
scroll to position [128, 0]
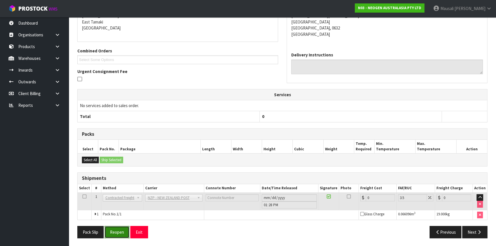
drag, startPoint x: 120, startPoint y: 232, endPoint x: 123, endPoint y: 232, distance: 3.0
click at [120, 232] on button "Reopen" at bounding box center [117, 232] width 25 height 12
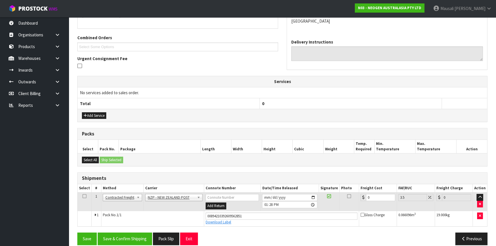
scroll to position [141, 0]
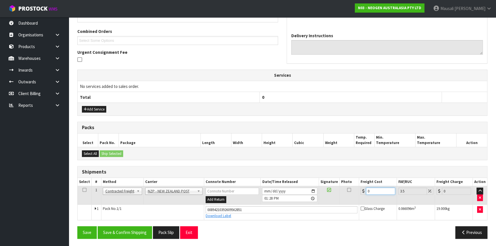
drag, startPoint x: 376, startPoint y: 191, endPoint x: 361, endPoint y: 197, distance: 15.8
click at [361, 197] on td "0" at bounding box center [378, 195] width 38 height 19
drag, startPoint x: 136, startPoint y: 229, endPoint x: 173, endPoint y: 218, distance: 38.7
click at [136, 229] on button "Save & Confirm Shipping" at bounding box center [125, 232] width 54 height 12
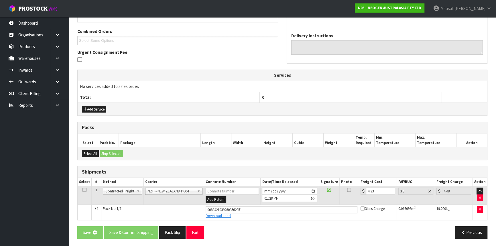
scroll to position [0, 0]
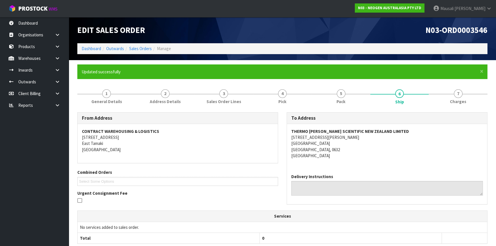
click at [88, 46] on li "Dashboard" at bounding box center [91, 49] width 19 height 6
click at [89, 48] on link "Dashboard" at bounding box center [91, 48] width 19 height 5
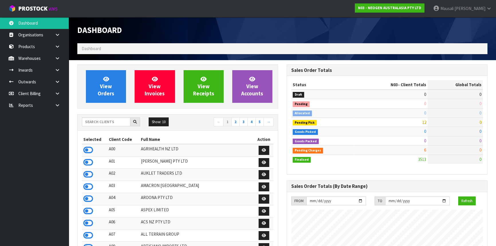
scroll to position [433, 209]
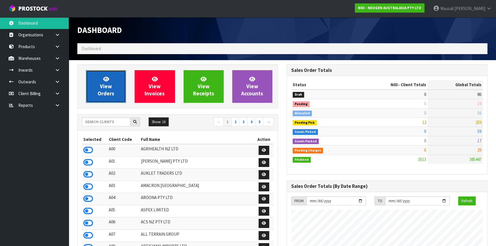
click at [105, 90] on span "View Orders" at bounding box center [106, 86] width 17 height 21
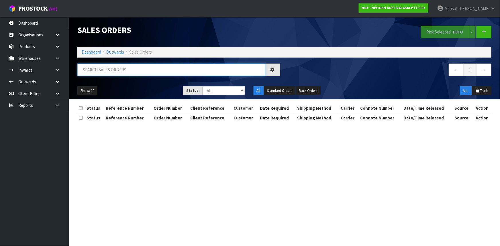
click at [96, 71] on input "text" at bounding box center [171, 70] width 188 height 12
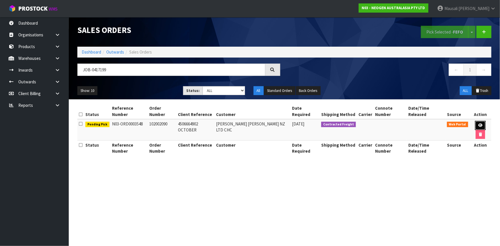
click at [478, 124] on icon at bounding box center [480, 126] width 4 height 4
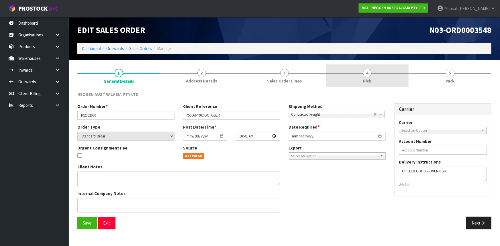
click at [389, 79] on link "4 Pick" at bounding box center [367, 75] width 83 height 23
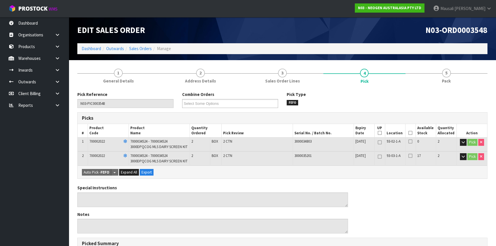
drag, startPoint x: 411, startPoint y: 132, endPoint x: 343, endPoint y: 154, distance: 71.9
click at [411, 133] on icon at bounding box center [411, 133] width 4 height 0
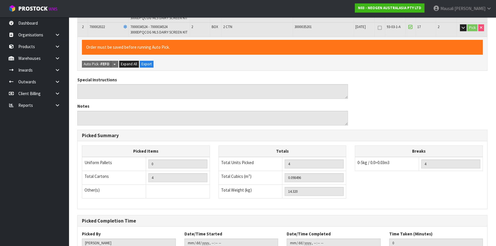
scroll to position [169, 0]
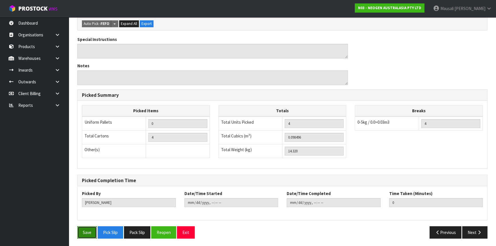
click at [89, 233] on button "Save" at bounding box center [86, 232] width 19 height 12
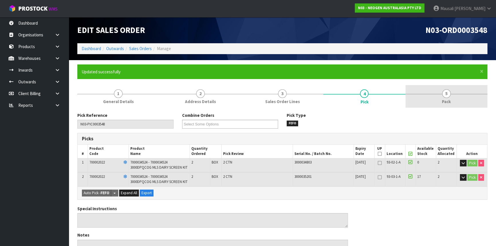
click at [447, 92] on span "5" at bounding box center [446, 93] width 9 height 9
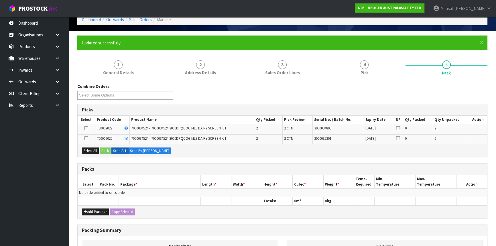
scroll to position [78, 0]
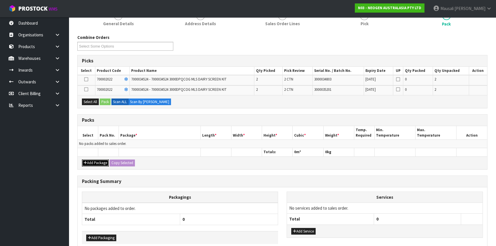
click at [96, 161] on button "Add Package" at bounding box center [95, 163] width 27 height 7
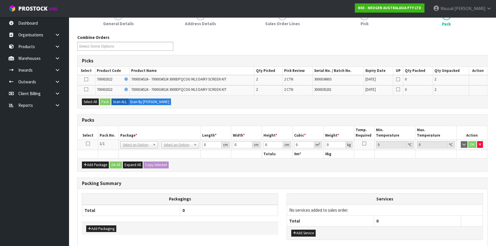
click at [88, 144] on icon at bounding box center [88, 144] width 4 height 0
click at [92, 100] on button "Select All" at bounding box center [90, 102] width 17 height 7
click at [103, 100] on button "Pack" at bounding box center [105, 102] width 11 height 7
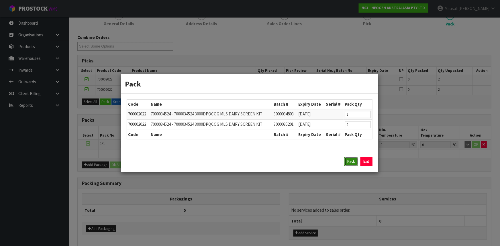
click at [347, 162] on button "Pack" at bounding box center [351, 161] width 14 height 9
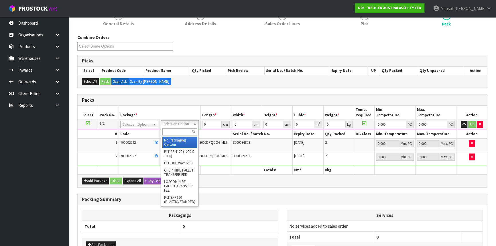
click at [171, 133] on input "text" at bounding box center [179, 131] width 35 height 7
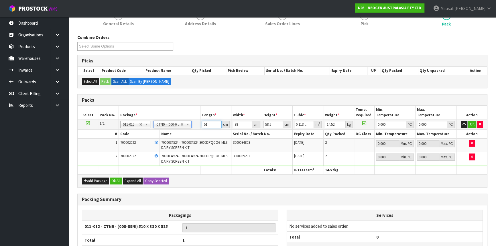
drag, startPoint x: 209, startPoint y: 125, endPoint x: 181, endPoint y: 131, distance: 28.2
click at [188, 131] on tbody "1/1 NONE 007-001 007-002 007-004 007-009 007-013 007-014 007-015 007-017 007-01…" at bounding box center [283, 142] width 410 height 47
click at [114, 180] on button "Ok All" at bounding box center [116, 181] width 12 height 7
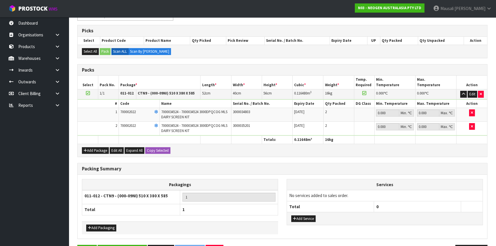
scroll to position [126, 0]
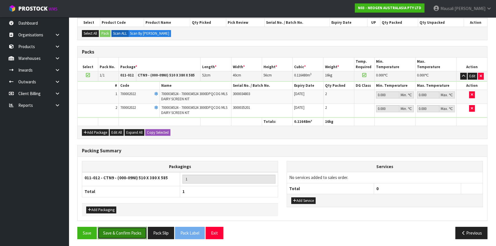
click at [130, 229] on button "Save & Confirm Packs" at bounding box center [122, 233] width 49 height 12
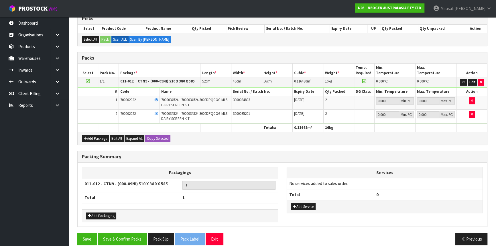
scroll to position [77, 0]
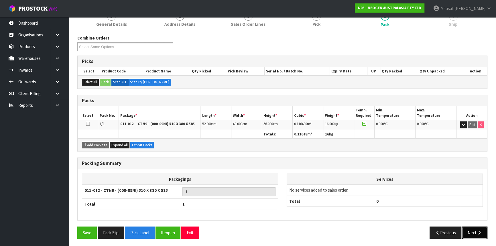
click at [474, 230] on button "Next" at bounding box center [475, 233] width 25 height 12
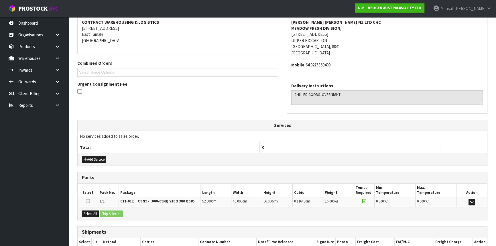
scroll to position [144, 0]
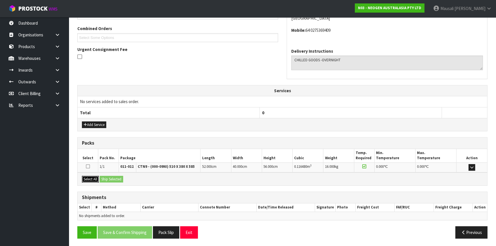
click at [86, 180] on button "Select All" at bounding box center [90, 179] width 17 height 7
click at [106, 178] on button "Ship Selected" at bounding box center [111, 179] width 23 height 7
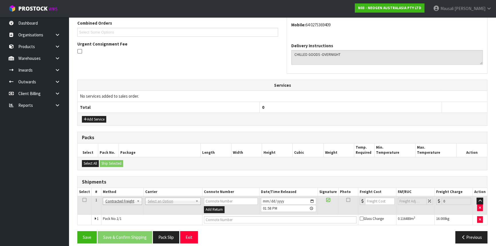
scroll to position [154, 0]
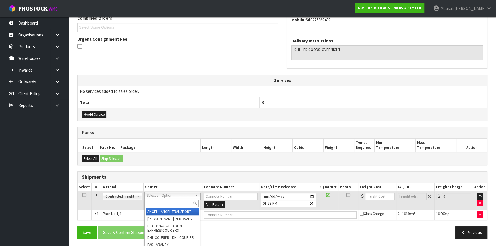
click at [153, 201] on input "text" at bounding box center [172, 203] width 53 height 7
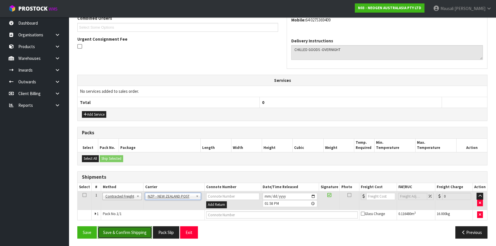
click at [139, 233] on button "Save & Confirm Shipping" at bounding box center [125, 232] width 54 height 12
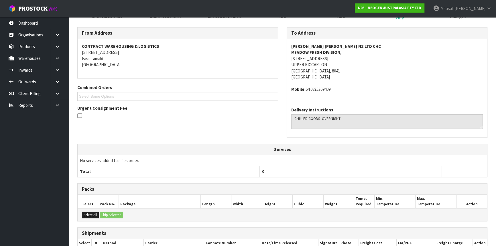
scroll to position [146, 0]
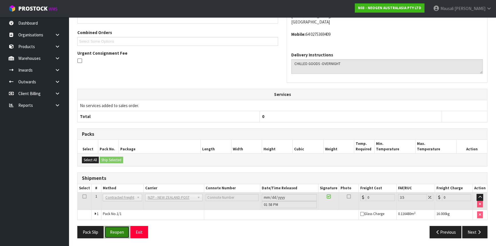
click at [122, 231] on button "Reopen" at bounding box center [117, 232] width 25 height 12
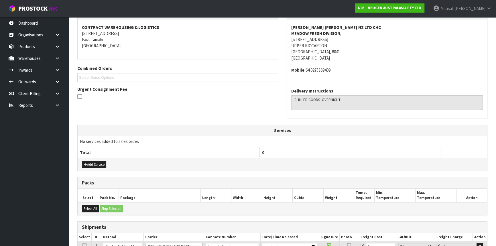
scroll to position [159, 0]
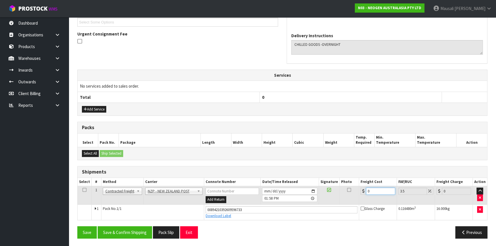
drag, startPoint x: 373, startPoint y: 192, endPoint x: 364, endPoint y: 195, distance: 9.3
click at [364, 195] on td "0" at bounding box center [378, 195] width 38 height 19
click at [125, 230] on button "Save & Confirm Shipping" at bounding box center [125, 232] width 54 height 12
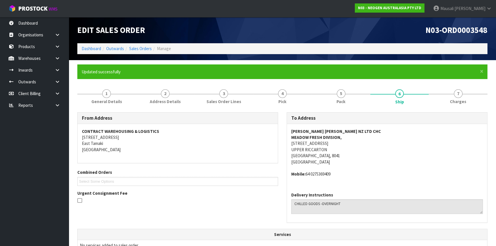
scroll to position [0, 0]
click at [137, 49] on link "Sales Orders" at bounding box center [140, 48] width 23 height 5
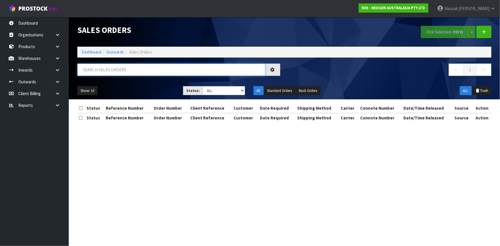
click at [92, 70] on input "text" at bounding box center [171, 70] width 188 height 12
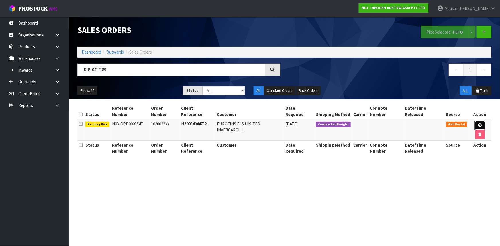
click at [478, 124] on icon at bounding box center [480, 126] width 4 height 4
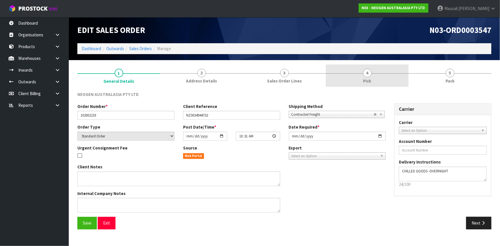
click at [399, 75] on link "4 Pick" at bounding box center [367, 75] width 83 height 23
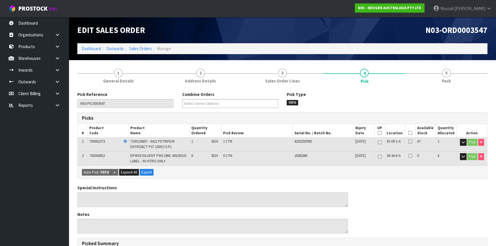
click at [410, 133] on icon at bounding box center [411, 133] width 4 height 0
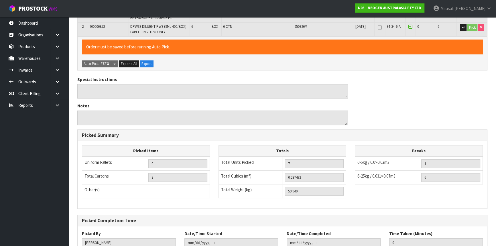
scroll to position [169, 0]
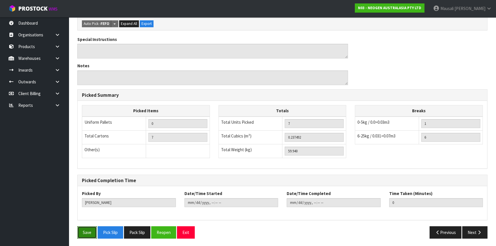
click at [87, 228] on button "Save" at bounding box center [86, 232] width 19 height 12
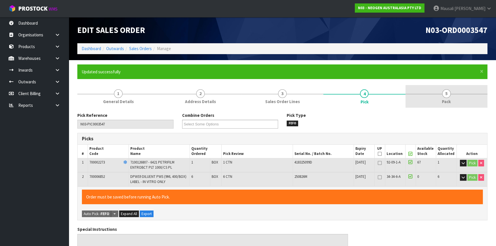
click at [443, 92] on span "5" at bounding box center [446, 93] width 9 height 9
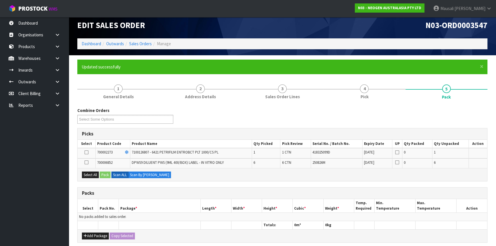
scroll to position [104, 0]
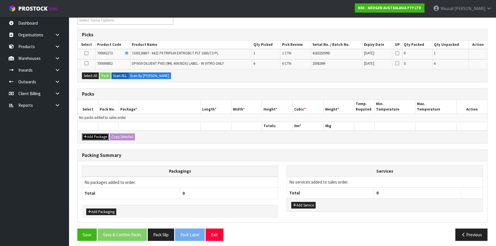
click at [90, 136] on button "Add Package" at bounding box center [95, 137] width 27 height 7
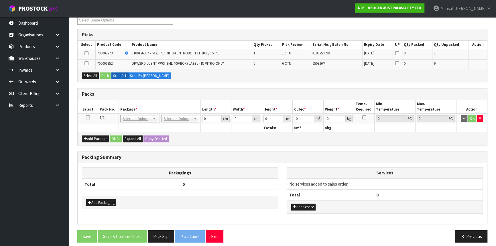
click at [88, 117] on icon at bounding box center [88, 117] width 4 height 0
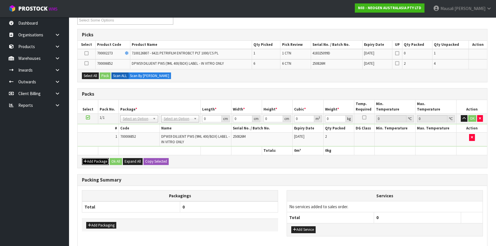
click at [93, 159] on button "Add Package" at bounding box center [95, 161] width 27 height 7
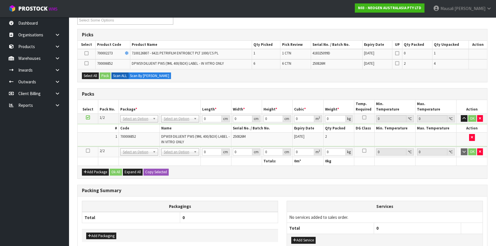
drag, startPoint x: 86, startPoint y: 150, endPoint x: 101, endPoint y: 147, distance: 14.8
click at [86, 151] on icon at bounding box center [88, 151] width 4 height 0
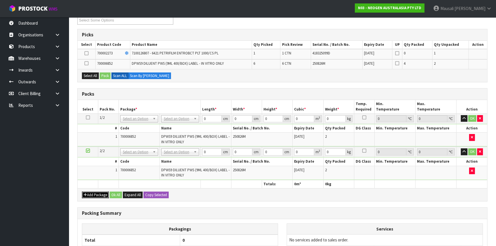
click at [94, 195] on button "Add Package" at bounding box center [95, 195] width 27 height 7
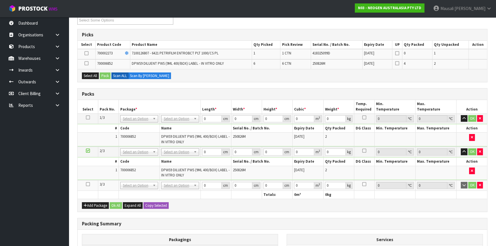
click at [89, 184] on icon at bounding box center [88, 184] width 4 height 0
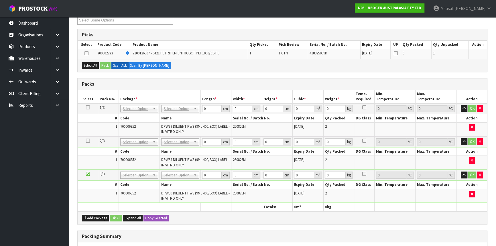
click at [87, 174] on icon at bounding box center [88, 174] width 4 height 0
click at [91, 65] on button "Select All" at bounding box center [90, 65] width 17 height 7
click at [101, 65] on button "Pack" at bounding box center [105, 65] width 11 height 7
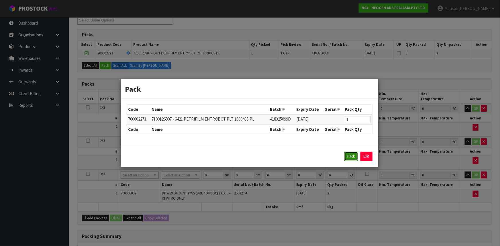
click at [348, 153] on button "Pack" at bounding box center [351, 156] width 14 height 9
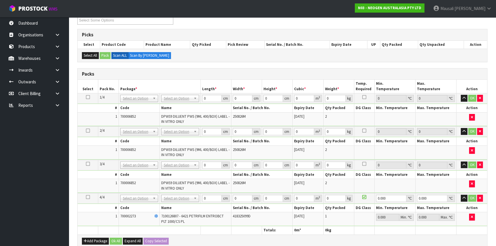
drag, startPoint x: 89, startPoint y: 98, endPoint x: 93, endPoint y: 97, distance: 4.1
click at [89, 97] on icon at bounding box center [88, 97] width 4 height 0
drag, startPoint x: 210, startPoint y: 98, endPoint x: 189, endPoint y: 107, distance: 23.4
click at [192, 107] on tbody "1/4 NONE 007-001 007-002 007-004 007-009 007-013 007-014 007-015 007-017 007-01…" at bounding box center [283, 109] width 410 height 33
click at [146, 239] on button "Copy Selected" at bounding box center [156, 241] width 25 height 7
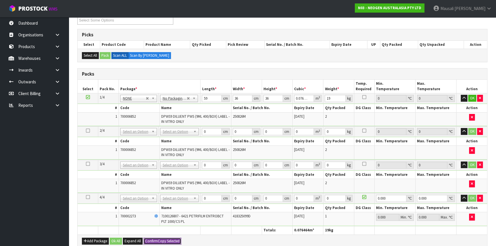
click at [147, 239] on span "Confirm" at bounding box center [151, 241] width 13 height 5
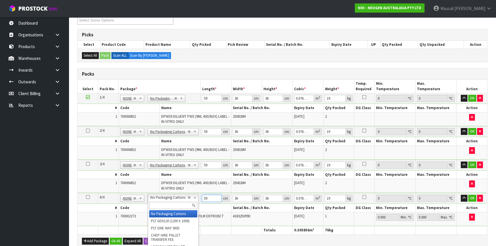
drag, startPoint x: 209, startPoint y: 199, endPoint x: 204, endPoint y: 201, distance: 5.5
click at [204, 201] on td "59 cm" at bounding box center [216, 198] width 31 height 11
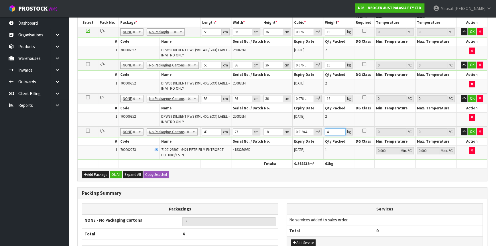
scroll to position [213, 0]
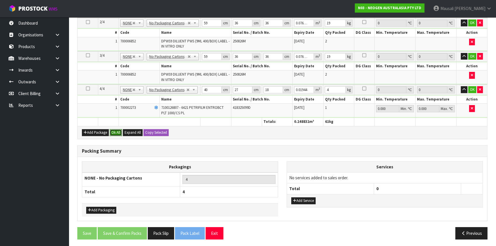
click at [117, 132] on button "Ok All" at bounding box center [116, 132] width 12 height 7
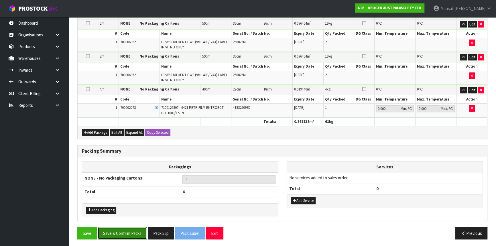
click at [127, 228] on button "Save & Confirm Packs" at bounding box center [122, 233] width 49 height 12
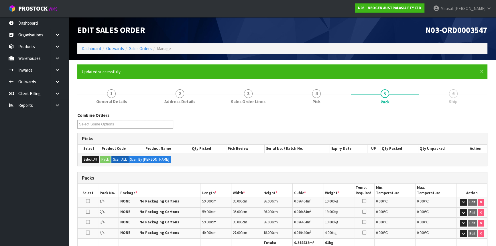
scroll to position [109, 0]
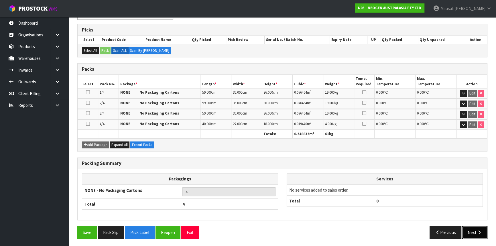
click at [468, 231] on button "Next" at bounding box center [475, 232] width 25 height 12
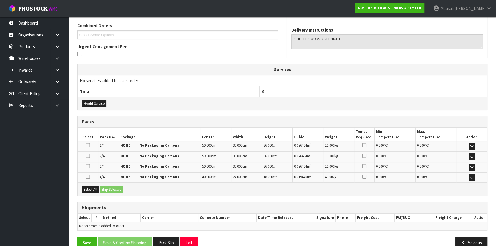
scroll to position [157, 0]
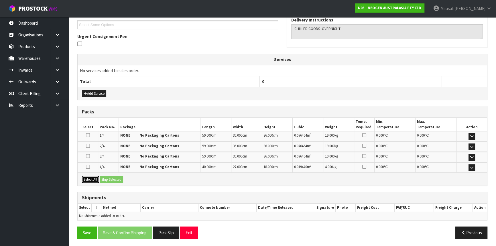
click at [93, 177] on button "Select All" at bounding box center [90, 179] width 17 height 7
click at [103, 177] on button "Ship Selected" at bounding box center [111, 179] width 23 height 7
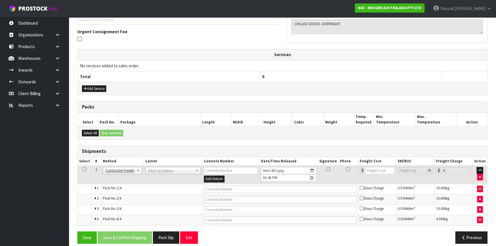
scroll to position [166, 0]
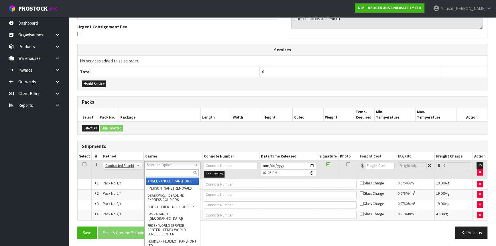
click at [163, 172] on input "text" at bounding box center [172, 172] width 53 height 7
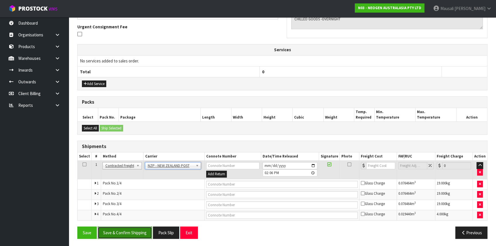
click at [133, 229] on button "Save & Confirm Shipping" at bounding box center [125, 233] width 54 height 12
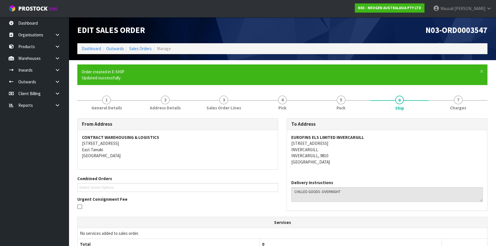
click at [389, 149] on address "EUROFINS ELS LIMITED INVERCARGILL [STREET_ADDRESS]" at bounding box center [387, 149] width 192 height 31
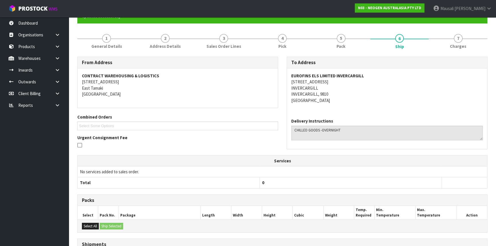
scroll to position [157, 0]
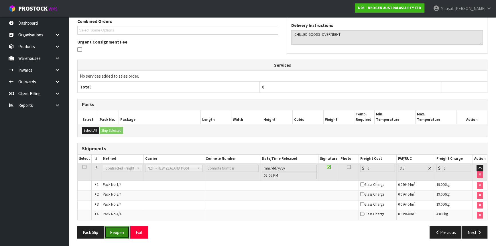
click at [121, 232] on button "Reopen" at bounding box center [117, 232] width 25 height 12
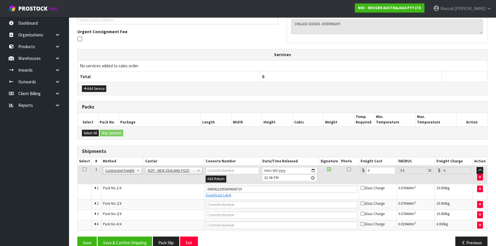
scroll to position [172, 0]
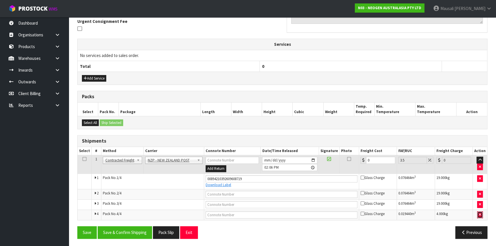
click at [480, 214] on icon "button" at bounding box center [480, 215] width 2 height 4
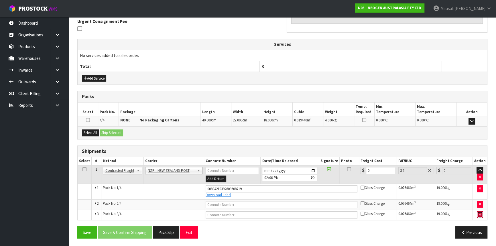
click at [481, 213] on icon "button" at bounding box center [480, 215] width 2 height 4
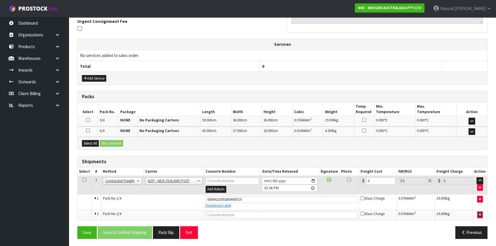
click at [481, 213] on icon "button" at bounding box center [480, 215] width 2 height 4
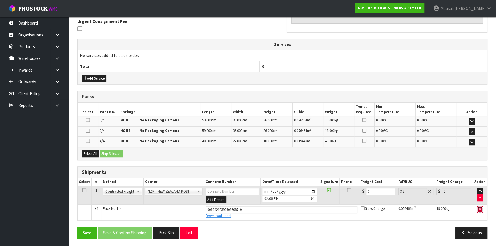
click at [481, 211] on button "button" at bounding box center [480, 209] width 6 height 7
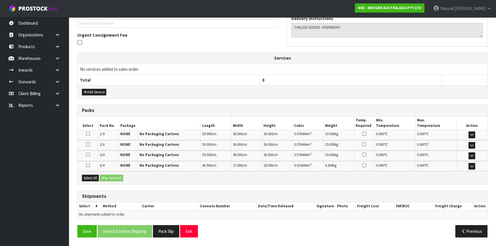
scroll to position [157, 0]
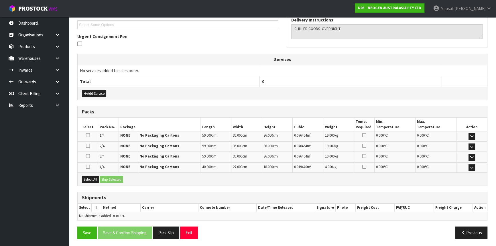
click at [87, 134] on icon at bounding box center [88, 135] width 4 height 5
click at [0, 0] on input "checkbox" at bounding box center [0, 0] width 0 height 0
click at [88, 146] on icon at bounding box center [88, 146] width 4 height 5
click at [0, 0] on input "checkbox" at bounding box center [0, 0] width 0 height 0
click at [87, 155] on icon at bounding box center [88, 156] width 4 height 5
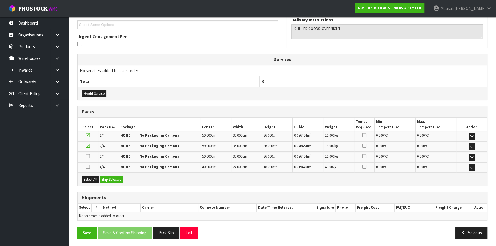
click at [0, 0] on input "checkbox" at bounding box center [0, 0] width 0 height 0
click at [92, 178] on button "Select All" at bounding box center [90, 179] width 17 height 7
click at [88, 164] on icon at bounding box center [88, 166] width 4 height 5
click at [0, 0] on input "checkbox" at bounding box center [0, 0] width 0 height 0
click at [110, 180] on button "Ship Selected" at bounding box center [111, 179] width 23 height 7
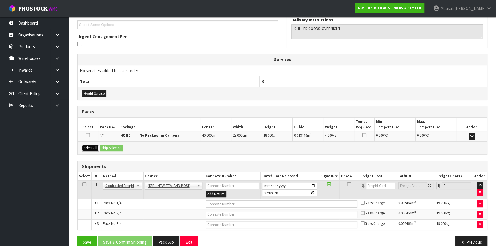
click at [86, 149] on button "Select All" at bounding box center [90, 148] width 17 height 7
click at [112, 150] on button "Ship Selected" at bounding box center [111, 148] width 23 height 7
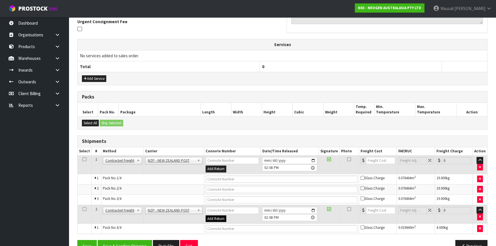
scroll to position [185, 0]
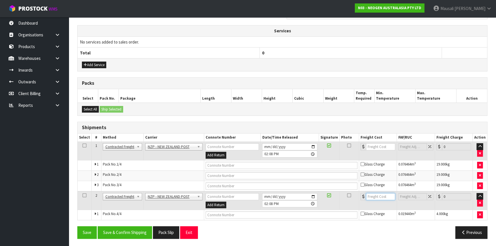
click at [377, 196] on input "number" at bounding box center [380, 196] width 29 height 7
click at [341, 215] on input "text" at bounding box center [282, 214] width 152 height 7
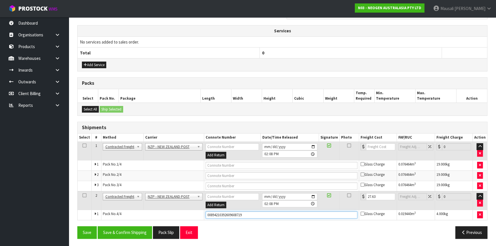
click at [77, 226] on button "Save" at bounding box center [86, 232] width 19 height 12
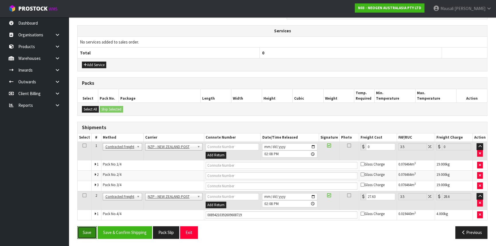
click at [86, 232] on button "Save" at bounding box center [86, 232] width 19 height 12
click at [91, 231] on button "Save" at bounding box center [86, 232] width 19 height 12
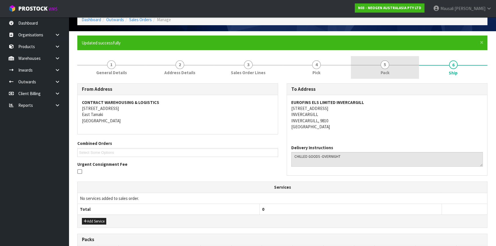
click at [385, 69] on link "5 Pack" at bounding box center [385, 67] width 68 height 23
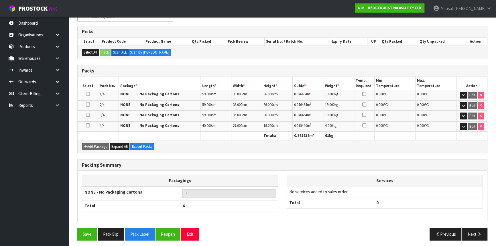
scroll to position [109, 0]
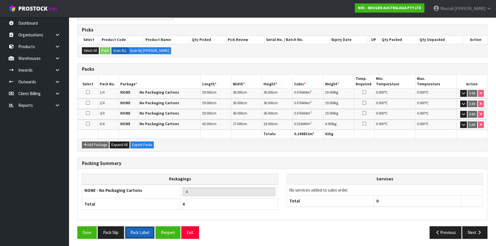
click at [143, 229] on button "Pack Label" at bounding box center [140, 232] width 30 height 12
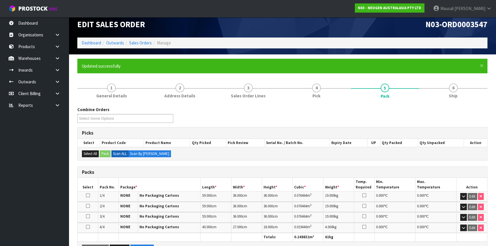
scroll to position [0, 0]
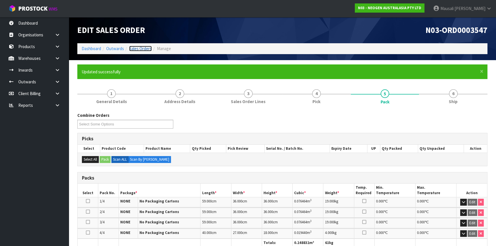
click at [134, 48] on link "Sales Orders" at bounding box center [140, 48] width 23 height 5
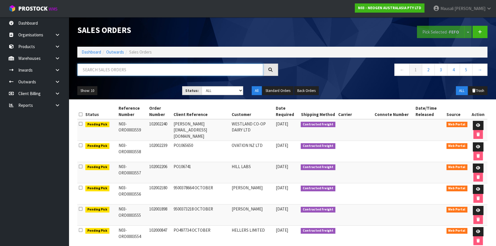
click at [101, 71] on input "text" at bounding box center [170, 70] width 186 height 12
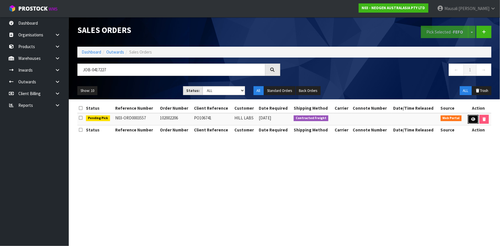
click at [469, 116] on link at bounding box center [473, 119] width 11 height 9
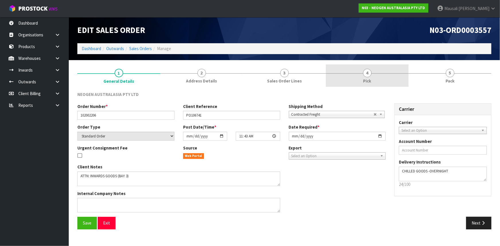
click at [363, 80] on link "4 Pick" at bounding box center [367, 75] width 83 height 23
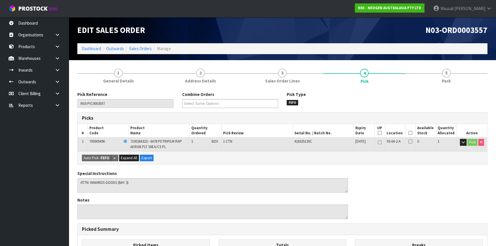
click at [410, 133] on icon at bounding box center [411, 133] width 4 height 0
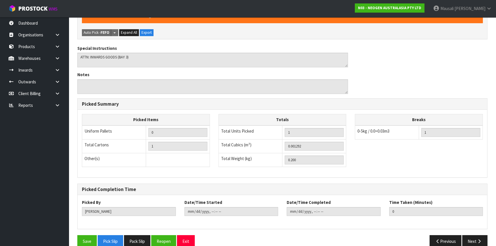
scroll to position [155, 0]
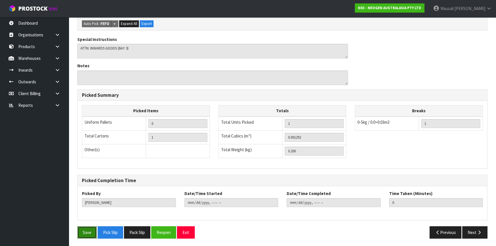
click at [94, 227] on button "Save" at bounding box center [86, 232] width 19 height 12
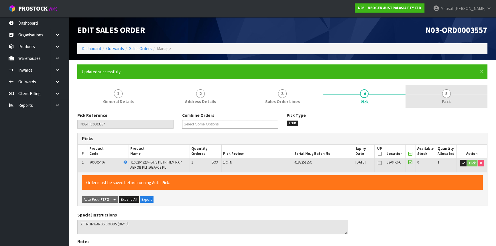
click at [450, 97] on link "5 Pack" at bounding box center [447, 96] width 82 height 23
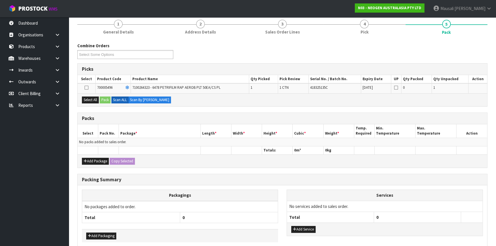
scroll to position [96, 0]
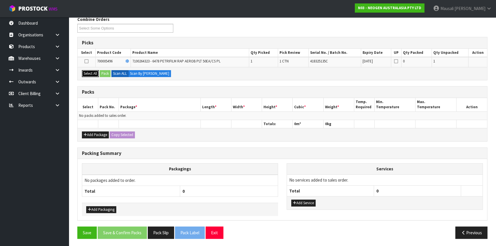
click at [92, 72] on button "Select All" at bounding box center [90, 73] width 17 height 7
click at [105, 72] on button "Pack" at bounding box center [105, 73] width 11 height 7
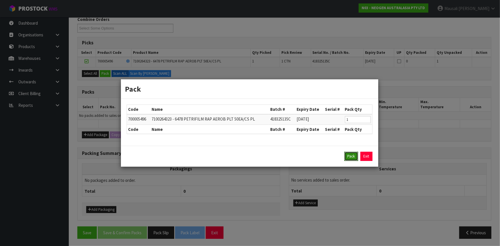
drag, startPoint x: 352, startPoint y: 156, endPoint x: 312, endPoint y: 144, distance: 41.7
click at [349, 155] on button "Pack" at bounding box center [351, 156] width 14 height 9
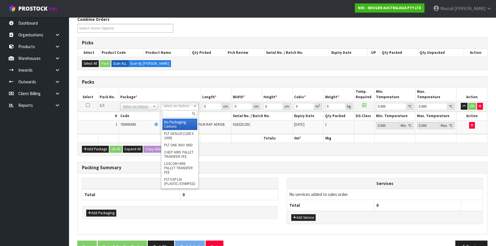
click at [175, 115] on input "text" at bounding box center [179, 113] width 35 height 7
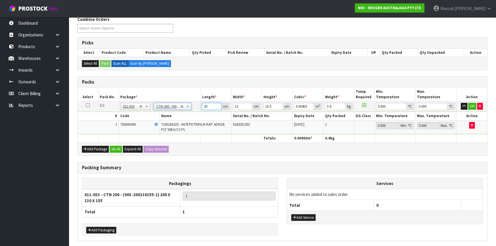
drag, startPoint x: 203, startPoint y: 109, endPoint x: 189, endPoint y: 112, distance: 13.9
click at [190, 112] on tbody "1/1 NONE 007-001 007-002 007-004 007-009 007-013 007-014 007-015 007-017 007-01…" at bounding box center [283, 117] width 410 height 33
click at [116, 146] on button "Ok All" at bounding box center [116, 149] width 12 height 7
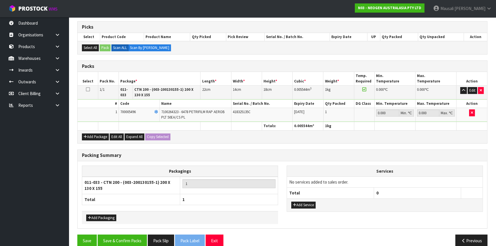
scroll to position [120, 0]
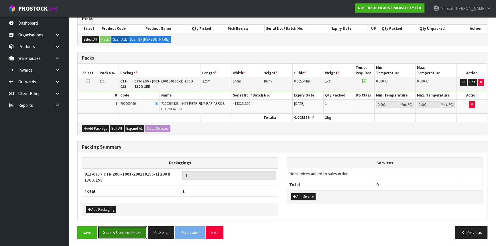
click at [131, 226] on button "Save & Confirm Packs" at bounding box center [122, 232] width 49 height 12
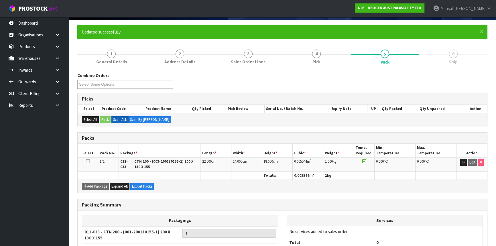
scroll to position [85, 0]
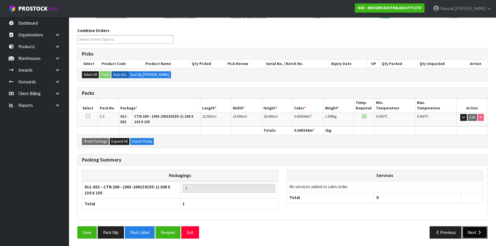
click at [466, 230] on button "Next" at bounding box center [475, 232] width 25 height 12
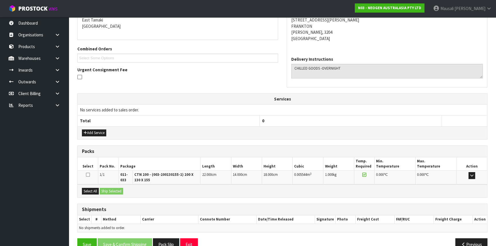
scroll to position [136, 0]
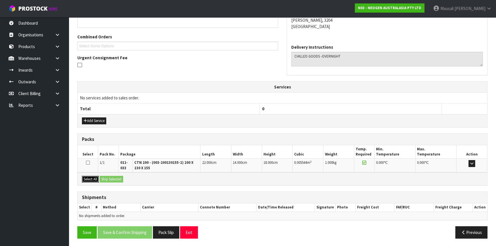
drag, startPoint x: 87, startPoint y: 179, endPoint x: 105, endPoint y: 179, distance: 18.3
click at [90, 179] on button "Select All" at bounding box center [90, 179] width 17 height 7
click at [106, 179] on button "Ship Selected" at bounding box center [111, 179] width 23 height 7
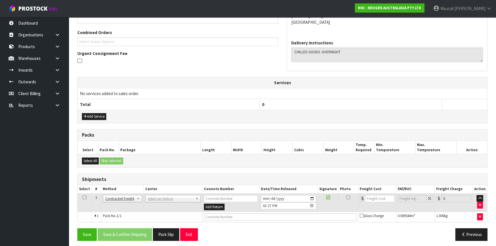
scroll to position [142, 0]
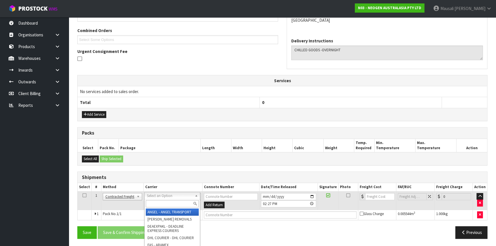
drag, startPoint x: 159, startPoint y: 195, endPoint x: 155, endPoint y: 201, distance: 7.7
click at [154, 201] on input "text" at bounding box center [172, 203] width 53 height 7
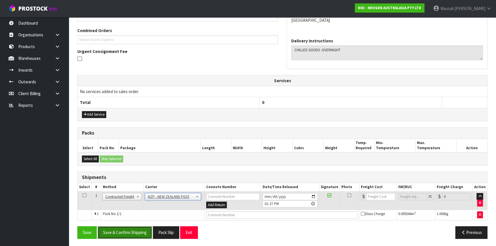
click at [134, 228] on button "Save & Confirm Shipping" at bounding box center [125, 232] width 54 height 12
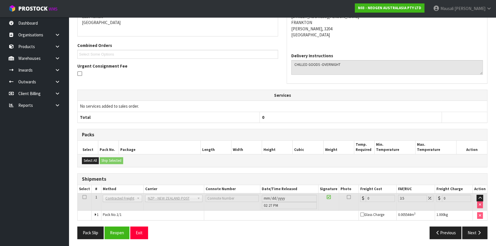
scroll to position [134, 0]
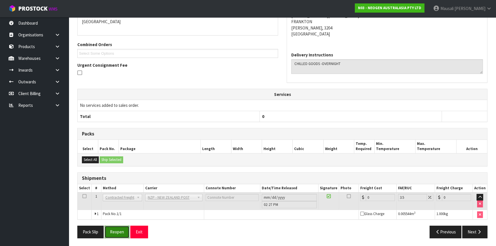
drag, startPoint x: 120, startPoint y: 229, endPoint x: 129, endPoint y: 228, distance: 8.5
click at [121, 229] on button "Reopen" at bounding box center [117, 232] width 25 height 12
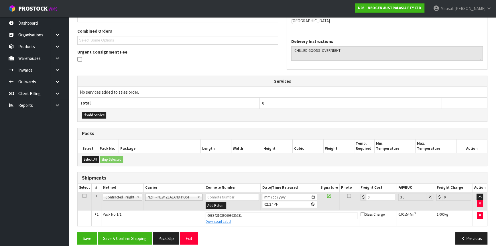
scroll to position [147, 0]
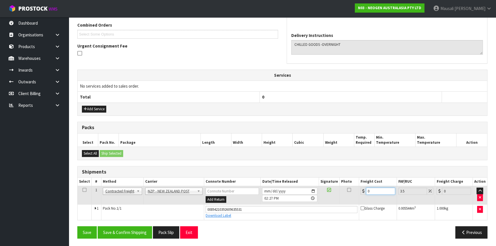
drag, startPoint x: 373, startPoint y: 192, endPoint x: 361, endPoint y: 194, distance: 11.9
click at [361, 194] on td "0" at bounding box center [378, 195] width 38 height 19
click at [139, 230] on button "Save & Confirm Shipping" at bounding box center [125, 232] width 54 height 12
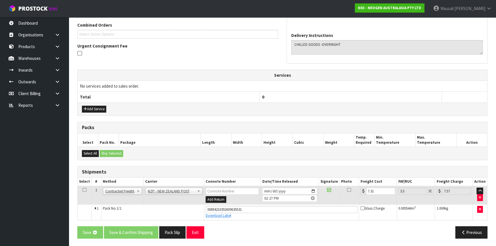
scroll to position [0, 0]
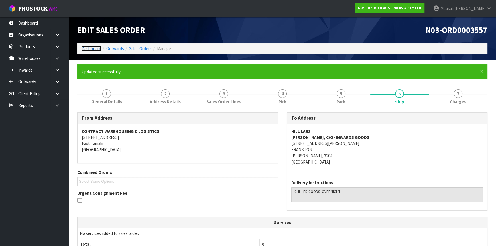
click at [90, 47] on link "Dashboard" at bounding box center [91, 48] width 19 height 5
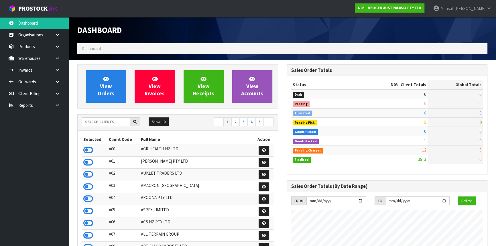
scroll to position [433, 209]
click at [94, 121] on input "text" at bounding box center [106, 121] width 48 height 9
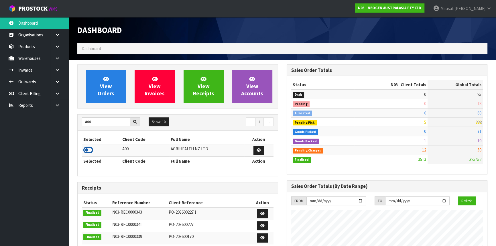
click at [91, 148] on icon at bounding box center [88, 150] width 10 height 9
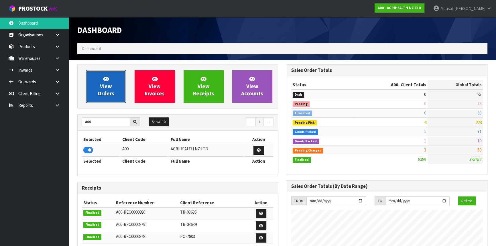
click at [107, 84] on span "View Orders" at bounding box center [106, 86] width 17 height 21
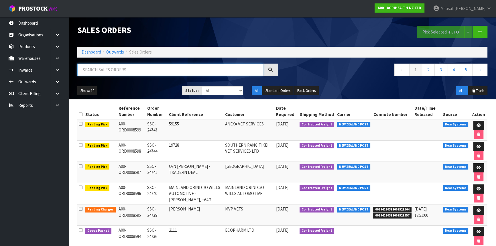
click at [100, 70] on input "text" at bounding box center [170, 70] width 186 height 12
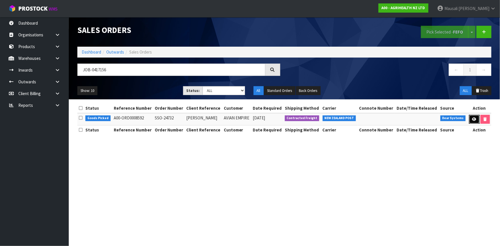
click at [473, 117] on icon at bounding box center [474, 119] width 4 height 4
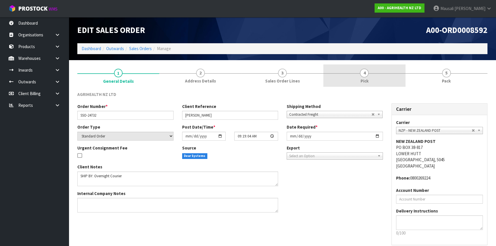
click at [373, 77] on link "4 Pick" at bounding box center [365, 75] width 82 height 23
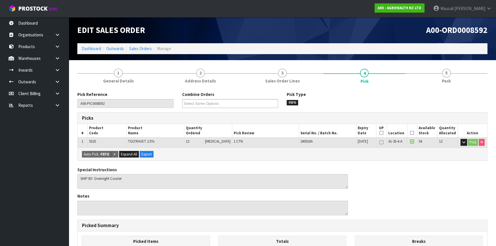
click at [410, 133] on icon at bounding box center [412, 133] width 4 height 0
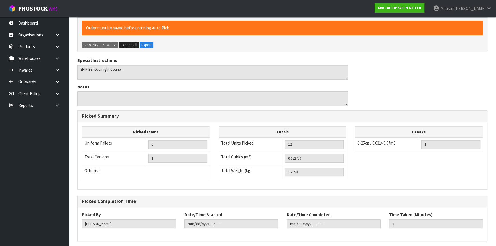
scroll to position [151, 0]
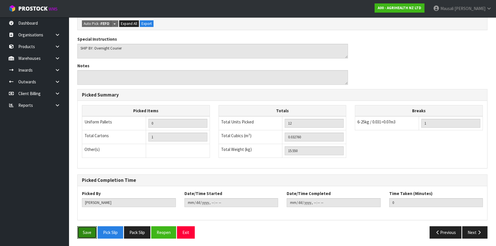
drag, startPoint x: 90, startPoint y: 228, endPoint x: 105, endPoint y: 222, distance: 16.3
click at [91, 227] on button "Save" at bounding box center [86, 232] width 19 height 12
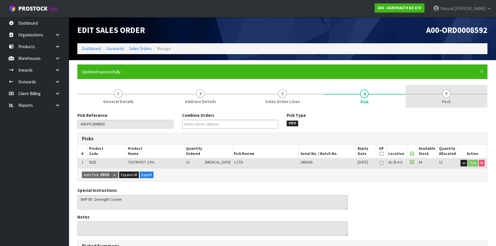
click at [450, 97] on link "5 Pack" at bounding box center [447, 96] width 82 height 23
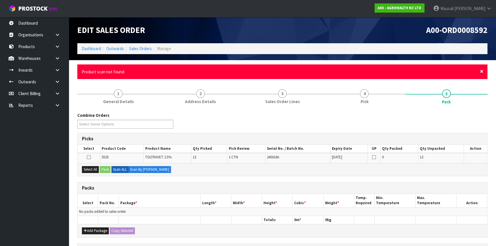
click at [482, 71] on span "×" at bounding box center [481, 71] width 3 height 8
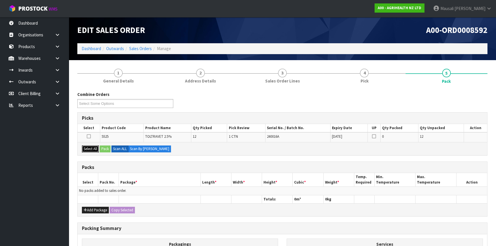
drag, startPoint x: 89, startPoint y: 147, endPoint x: 95, endPoint y: 146, distance: 6.4
click at [89, 147] on button "Select All" at bounding box center [90, 149] width 17 height 7
click at [103, 147] on button "Pack" at bounding box center [105, 149] width 11 height 7
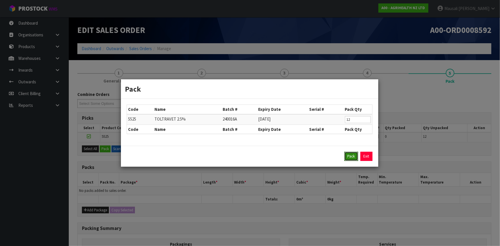
drag, startPoint x: 352, startPoint y: 155, endPoint x: 348, endPoint y: 154, distance: 4.0
click at [352, 155] on button "Pack" at bounding box center [351, 156] width 14 height 9
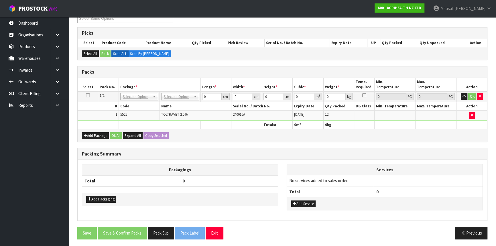
scroll to position [86, 0]
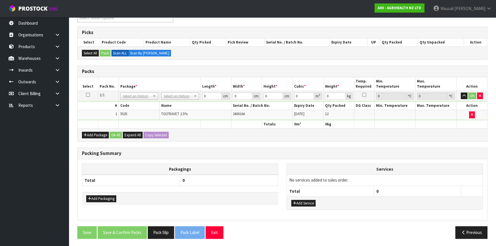
drag, startPoint x: 179, startPoint y: 95, endPoint x: 182, endPoint y: 106, distance: 11.5
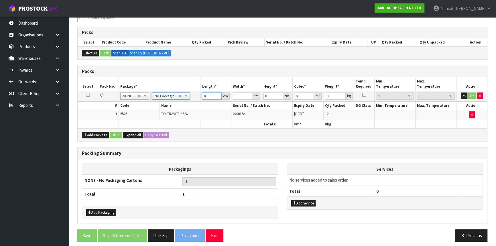
drag, startPoint x: 208, startPoint y: 97, endPoint x: 193, endPoint y: 107, distance: 17.6
click at [195, 107] on tbody "1/1 NONE 007-001 007-002 007-004 007-009 007-013 007-014 007-015 007-017 007-01…" at bounding box center [283, 105] width 410 height 29
click at [120, 134] on button "Ok All" at bounding box center [116, 135] width 12 height 7
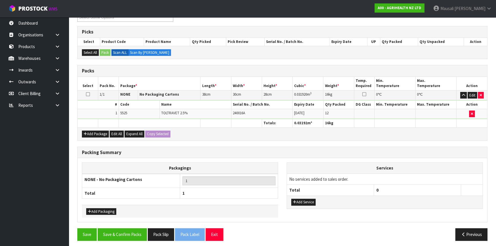
scroll to position [88, 0]
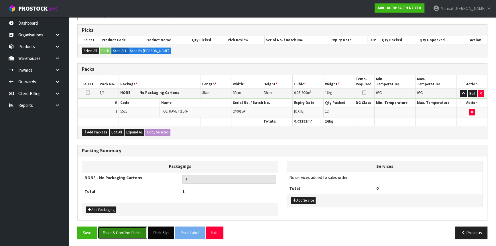
drag, startPoint x: 128, startPoint y: 231, endPoint x: 177, endPoint y: 227, distance: 49.2
click at [130, 230] on button "Save & Confirm Packs" at bounding box center [122, 233] width 49 height 12
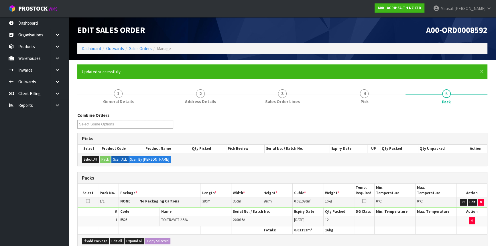
scroll to position [77, 0]
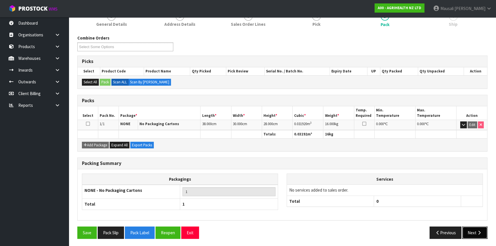
drag, startPoint x: 476, startPoint y: 229, endPoint x: 473, endPoint y: 226, distance: 4.5
click at [473, 227] on button "Next" at bounding box center [475, 233] width 25 height 12
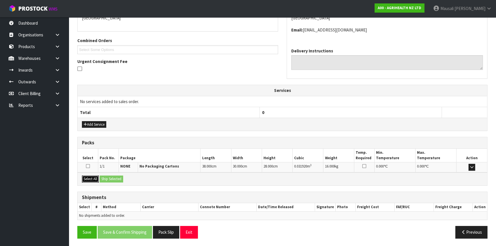
drag, startPoint x: 94, startPoint y: 177, endPoint x: 105, endPoint y: 178, distance: 10.6
click at [95, 177] on button "Select All" at bounding box center [90, 179] width 17 height 7
drag, startPoint x: 106, startPoint y: 178, endPoint x: 111, endPoint y: 189, distance: 12.6
click at [106, 178] on button "Ship Selected" at bounding box center [111, 179] width 23 height 7
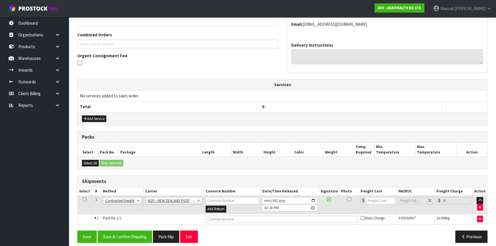
scroll to position [142, 0]
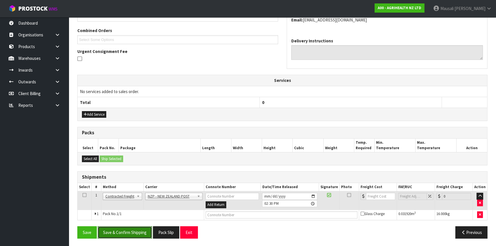
click at [136, 229] on button "Save & Confirm Shipping" at bounding box center [125, 232] width 54 height 12
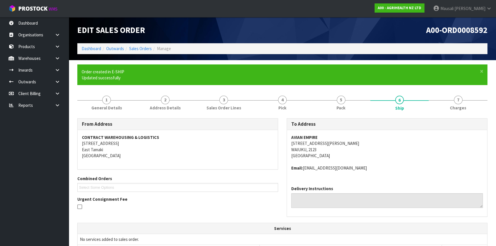
scroll to position [134, 0]
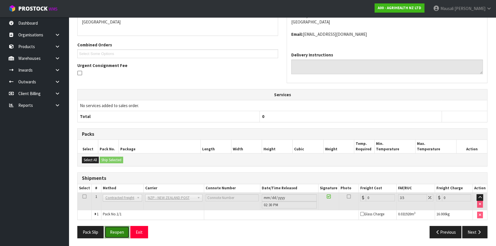
drag, startPoint x: 119, startPoint y: 231, endPoint x: 124, endPoint y: 228, distance: 4.9
click at [119, 230] on button "Reopen" at bounding box center [117, 232] width 25 height 12
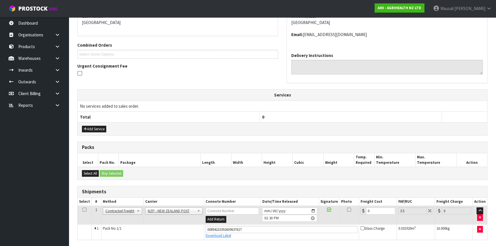
scroll to position [147, 0]
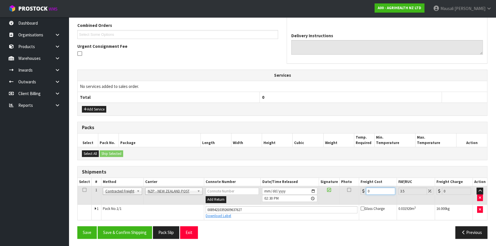
drag, startPoint x: 373, startPoint y: 191, endPoint x: 363, endPoint y: 194, distance: 10.6
click at [363, 194] on td "0" at bounding box center [378, 195] width 38 height 19
click at [139, 233] on button "Save & Confirm Shipping" at bounding box center [125, 232] width 54 height 12
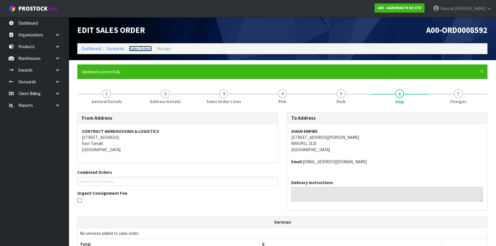
click at [137, 47] on link "Sales Orders" at bounding box center [140, 48] width 23 height 5
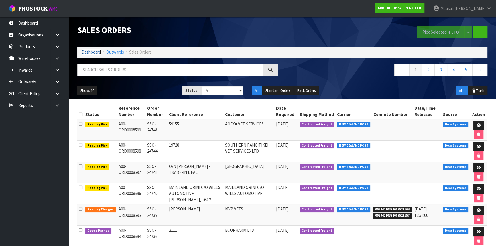
click at [90, 53] on link "Dashboard" at bounding box center [91, 51] width 19 height 5
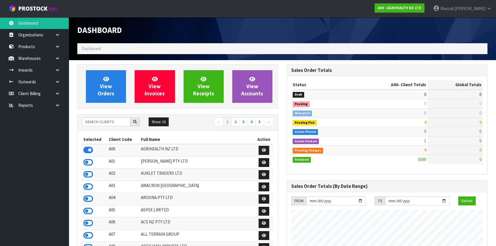
scroll to position [433, 209]
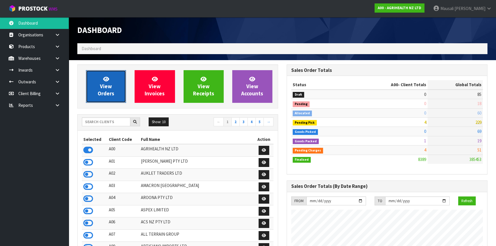
click at [116, 91] on link "View Orders" at bounding box center [106, 86] width 40 height 33
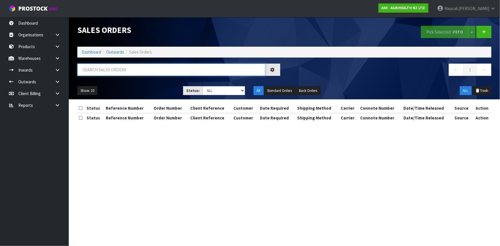
click at [94, 70] on input "text" at bounding box center [171, 70] width 188 height 12
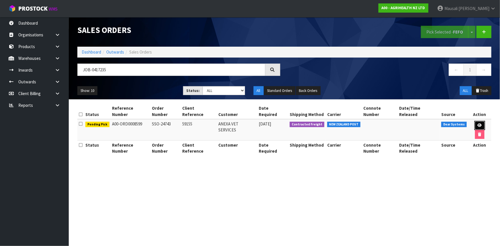
click at [478, 124] on icon at bounding box center [480, 126] width 4 height 4
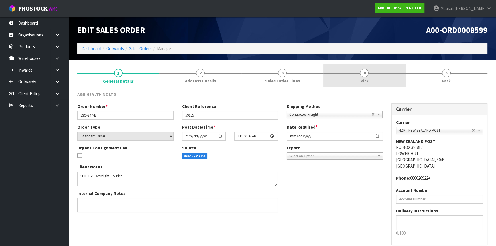
click at [372, 84] on link "4 Pick" at bounding box center [365, 75] width 82 height 23
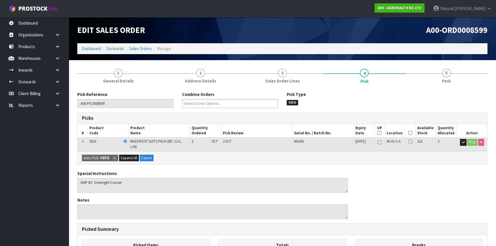
click at [410, 133] on icon at bounding box center [411, 133] width 4 height 0
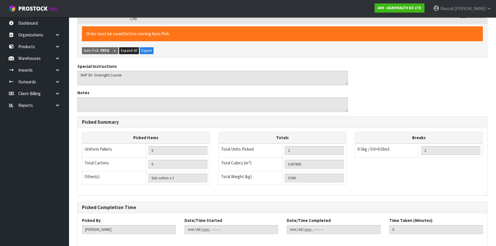
scroll to position [151, 0]
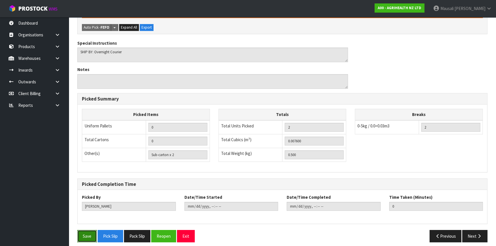
drag, startPoint x: 85, startPoint y: 232, endPoint x: 121, endPoint y: 217, distance: 39.2
click at [85, 231] on button "Save" at bounding box center [86, 236] width 19 height 12
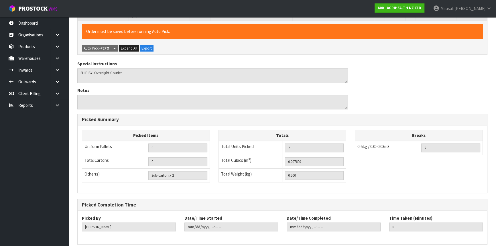
scroll to position [0, 0]
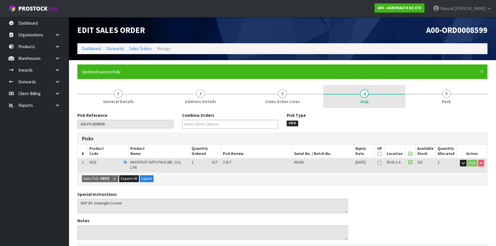
drag, startPoint x: 441, startPoint y: 97, endPoint x: 399, endPoint y: 106, distance: 43.6
click at [441, 97] on link "5 Pack" at bounding box center [447, 96] width 82 height 23
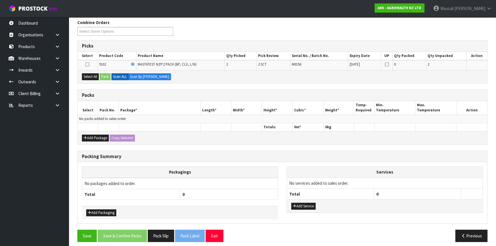
scroll to position [96, 0]
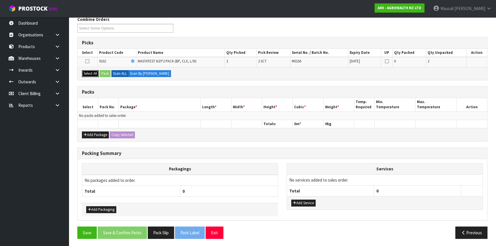
click at [86, 73] on button "Select All" at bounding box center [90, 73] width 17 height 7
click at [107, 73] on button "Pack" at bounding box center [105, 73] width 11 height 7
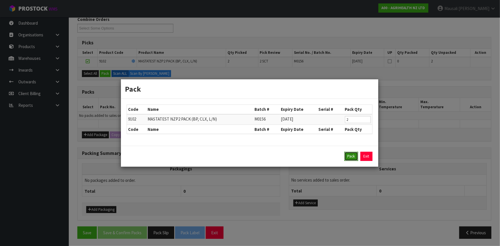
click at [352, 155] on button "Pack" at bounding box center [351, 156] width 14 height 9
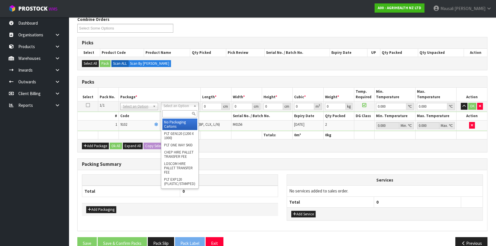
click at [175, 113] on input "text" at bounding box center [179, 113] width 35 height 7
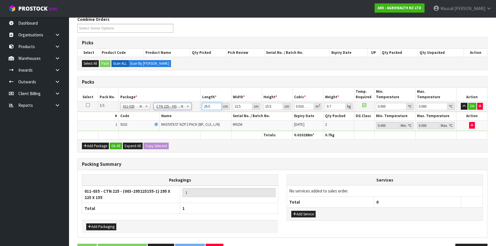
drag, startPoint x: 212, startPoint y: 106, endPoint x: 197, endPoint y: 109, distance: 15.0
click at [197, 109] on tr "1/1 NONE 007-001 007-002 007-004 007-009 007-013 007-014 007-015 007-017 007-01…" at bounding box center [283, 106] width 410 height 10
click at [117, 145] on button "Ok All" at bounding box center [116, 146] width 12 height 7
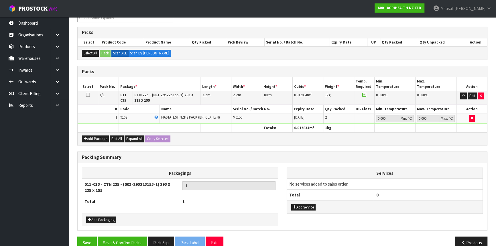
scroll to position [117, 0]
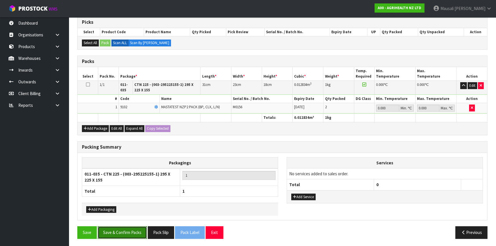
click at [136, 226] on button "Save & Confirm Packs" at bounding box center [122, 232] width 49 height 12
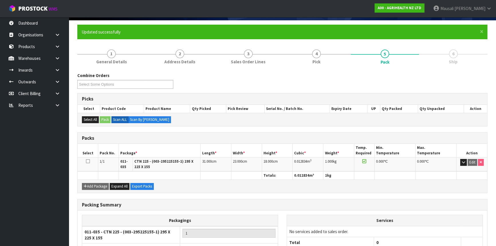
scroll to position [85, 0]
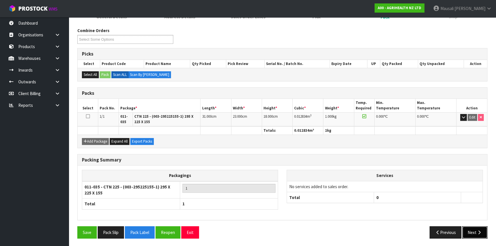
click at [469, 232] on button "Next" at bounding box center [475, 232] width 25 height 12
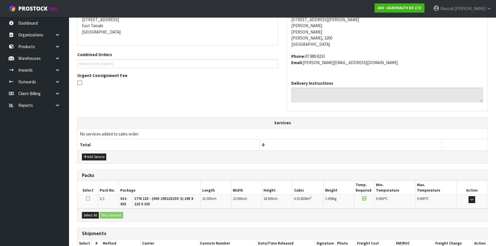
scroll to position [154, 0]
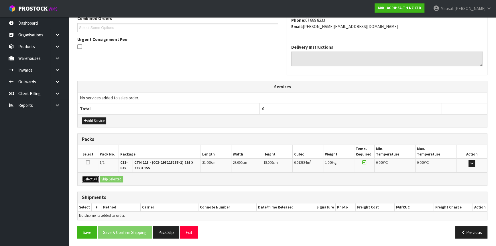
drag, startPoint x: 95, startPoint y: 176, endPoint x: 102, endPoint y: 176, distance: 7.7
click at [95, 176] on button "Select All" at bounding box center [90, 179] width 17 height 7
click at [102, 176] on button "Ship Selected" at bounding box center [111, 179] width 23 height 7
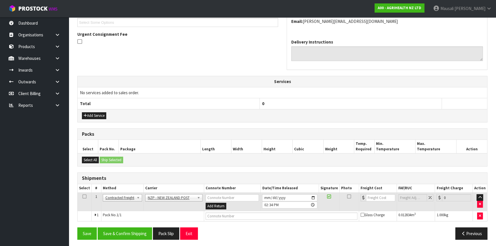
scroll to position [160, 0]
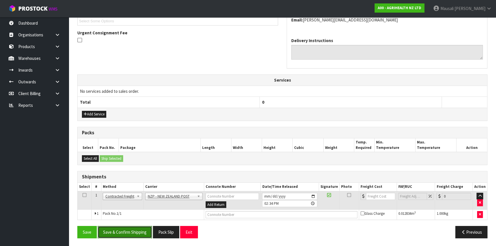
drag, startPoint x: 138, startPoint y: 234, endPoint x: 142, endPoint y: 230, distance: 6.5
click at [138, 233] on button "Save & Confirm Shipping" at bounding box center [125, 232] width 54 height 12
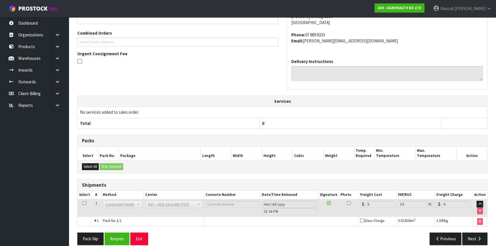
scroll to position [152, 0]
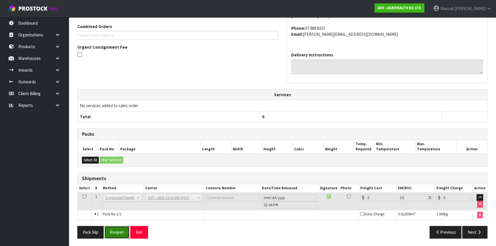
click at [115, 228] on button "Reopen" at bounding box center [117, 232] width 25 height 12
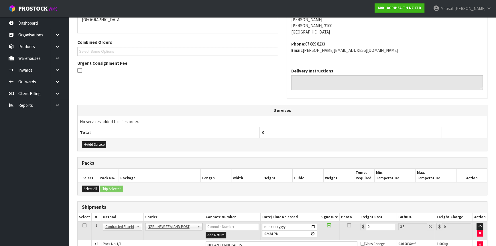
scroll to position [166, 0]
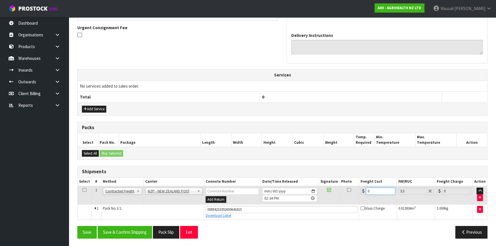
drag, startPoint x: 372, startPoint y: 192, endPoint x: 364, endPoint y: 195, distance: 8.0
click at [364, 195] on td "0" at bounding box center [378, 195] width 38 height 19
click at [134, 229] on button "Save & Confirm Shipping" at bounding box center [125, 232] width 54 height 12
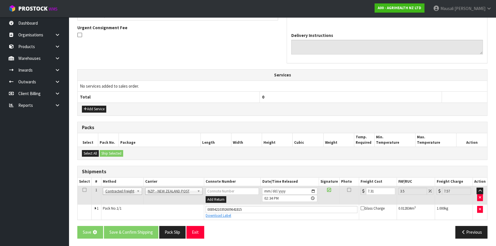
scroll to position [0, 0]
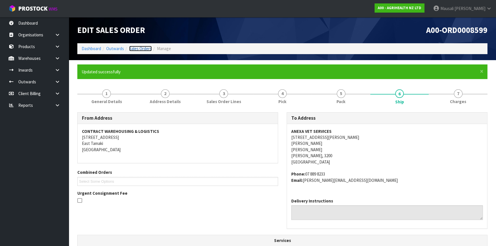
click at [140, 48] on link "Sales Orders" at bounding box center [140, 48] width 23 height 5
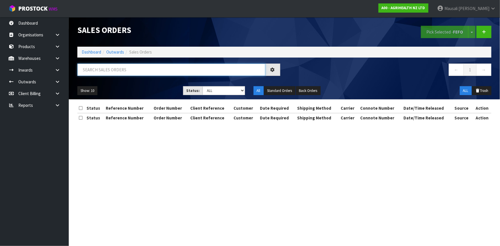
click at [95, 70] on input "text" at bounding box center [171, 70] width 188 height 12
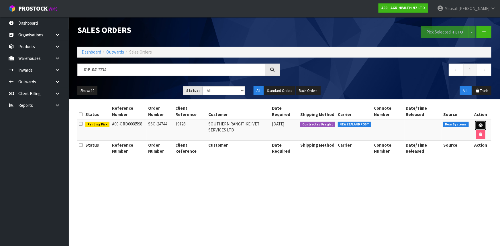
click at [479, 124] on icon at bounding box center [481, 126] width 4 height 4
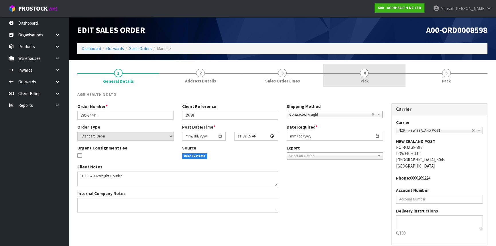
click at [371, 82] on link "4 Pick" at bounding box center [365, 75] width 82 height 23
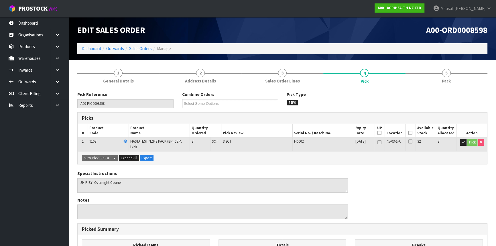
drag, startPoint x: 410, startPoint y: 134, endPoint x: 375, endPoint y: 149, distance: 37.6
click at [410, 133] on icon at bounding box center [411, 133] width 4 height 0
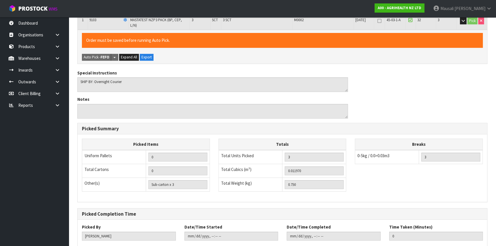
scroll to position [151, 0]
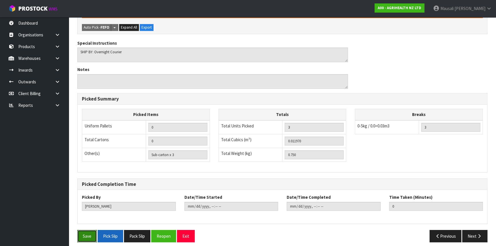
drag, startPoint x: 89, startPoint y: 235, endPoint x: 110, endPoint y: 229, distance: 21.9
click at [89, 234] on button "Save" at bounding box center [86, 236] width 19 height 12
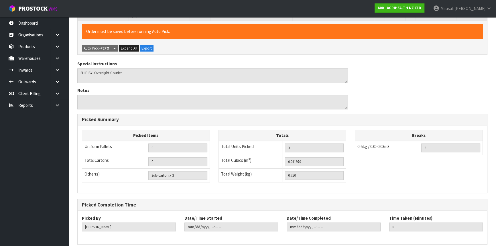
scroll to position [0, 0]
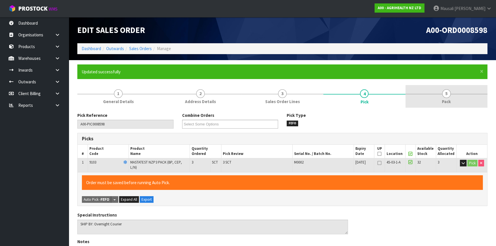
click at [438, 97] on link "5 Pack" at bounding box center [447, 96] width 82 height 23
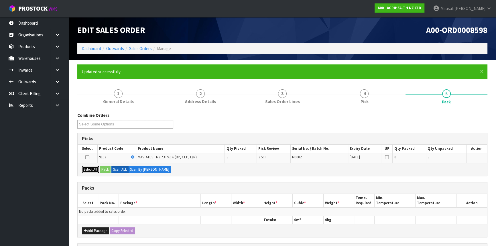
click at [87, 169] on button "Select All" at bounding box center [90, 169] width 17 height 7
click at [103, 169] on button "Pack" at bounding box center [105, 169] width 11 height 7
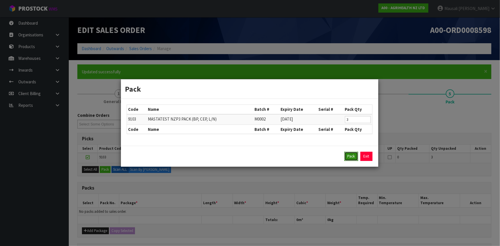
click at [353, 154] on button "Pack" at bounding box center [351, 156] width 14 height 9
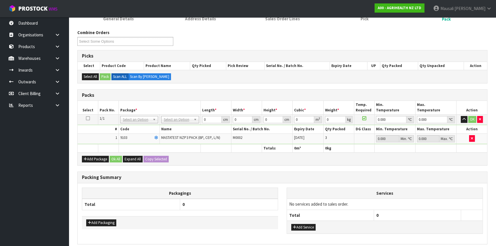
scroll to position [104, 0]
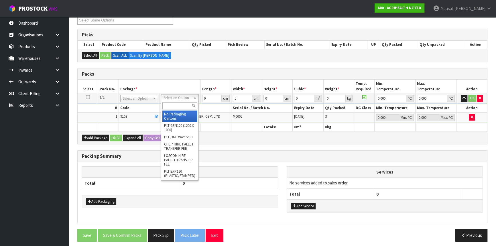
click at [177, 103] on input "text" at bounding box center [179, 105] width 35 height 7
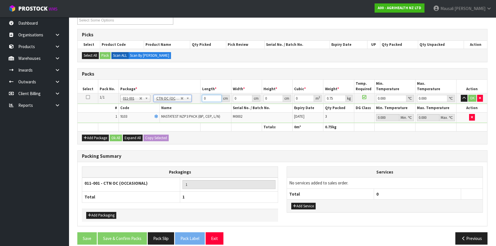
drag, startPoint x: 207, startPoint y: 97, endPoint x: 179, endPoint y: 106, distance: 29.2
click at [181, 106] on tbody "1/1 NONE 007-001 007-002 007-004 007-009 007-013 007-014 007-015 007-017 007-01…" at bounding box center [283, 108] width 410 height 30
click at [116, 137] on button "Ok All" at bounding box center [116, 138] width 12 height 7
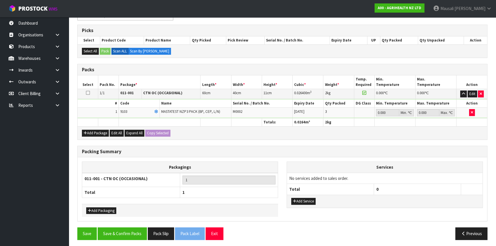
scroll to position [109, 0]
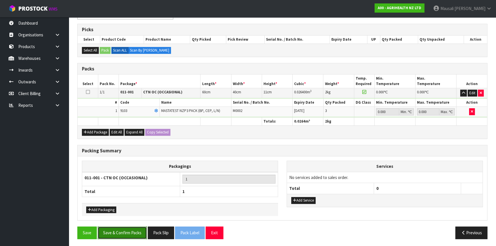
drag, startPoint x: 126, startPoint y: 232, endPoint x: 142, endPoint y: 233, distance: 15.8
click at [127, 232] on button "Save & Confirm Packs" at bounding box center [122, 233] width 49 height 12
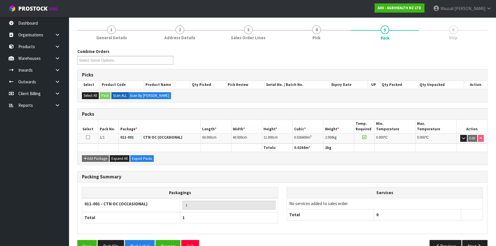
scroll to position [77, 0]
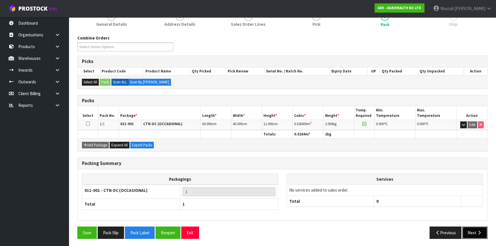
click at [470, 230] on button "Next" at bounding box center [475, 233] width 25 height 12
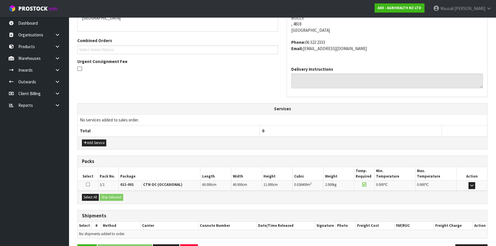
scroll to position [150, 0]
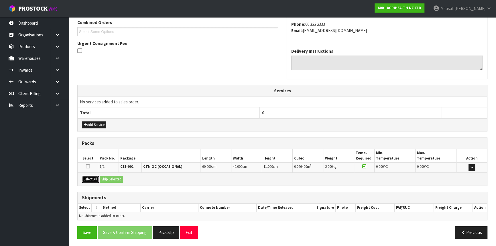
drag, startPoint x: 89, startPoint y: 176, endPoint x: 107, endPoint y: 177, distance: 17.6
click at [90, 176] on button "Select All" at bounding box center [90, 179] width 17 height 7
click at [107, 177] on button "Ship Selected" at bounding box center [111, 179] width 23 height 7
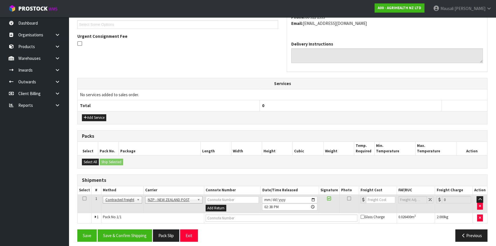
scroll to position [160, 0]
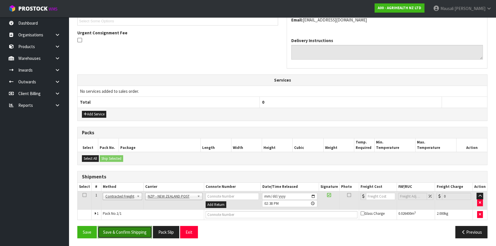
drag, startPoint x: 134, startPoint y: 228, endPoint x: 142, endPoint y: 225, distance: 8.5
click at [135, 227] on button "Save & Confirm Shipping" at bounding box center [125, 232] width 54 height 12
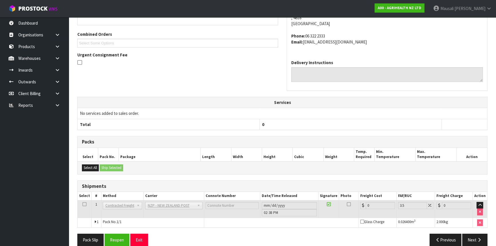
scroll to position [152, 0]
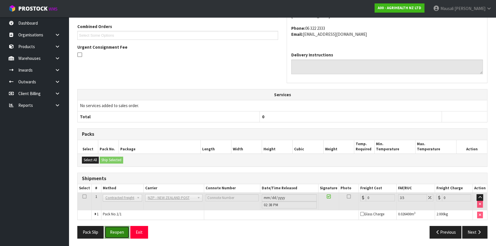
click at [119, 230] on button "Reopen" at bounding box center [117, 232] width 25 height 12
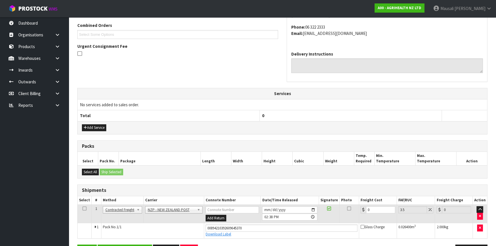
scroll to position [166, 0]
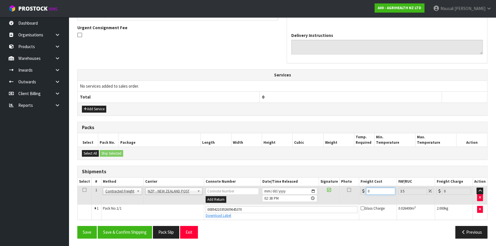
drag, startPoint x: 373, startPoint y: 191, endPoint x: 363, endPoint y: 194, distance: 10.2
click at [363, 194] on td "0" at bounding box center [378, 195] width 38 height 19
click at [146, 229] on button "Save & Confirm Shipping" at bounding box center [125, 232] width 54 height 12
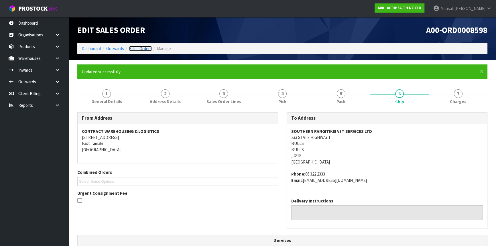
click at [143, 51] on link "Sales Orders" at bounding box center [140, 48] width 23 height 5
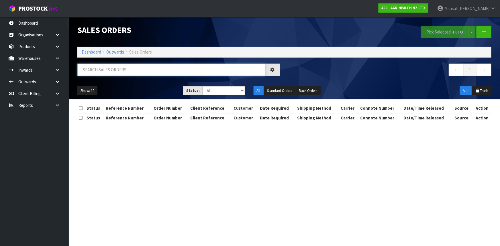
click at [112, 70] on input "text" at bounding box center [171, 70] width 188 height 12
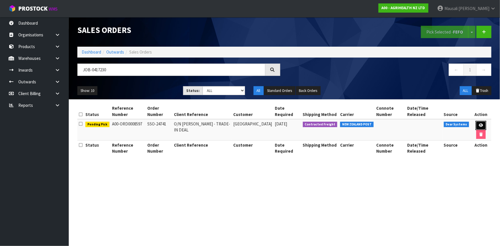
click at [481, 122] on link at bounding box center [481, 125] width 11 height 9
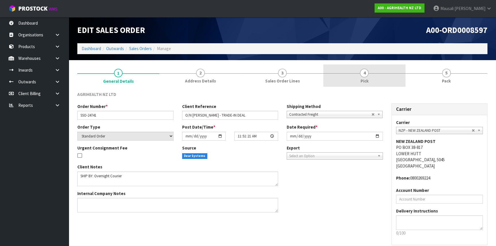
click at [368, 81] on span "Pick" at bounding box center [364, 81] width 8 height 6
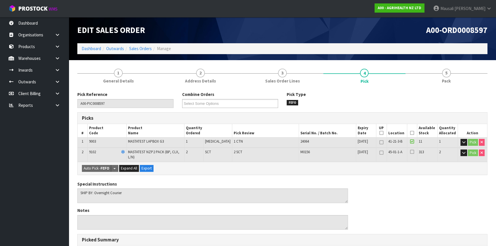
click at [410, 133] on icon at bounding box center [412, 133] width 4 height 0
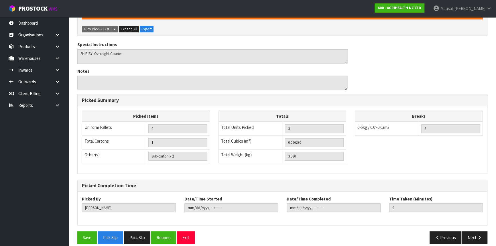
scroll to position [162, 0]
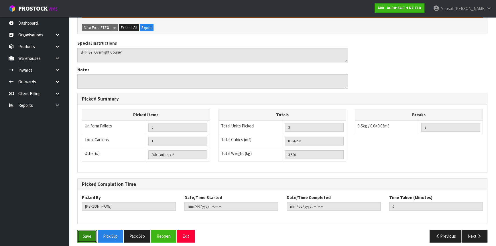
drag, startPoint x: 85, startPoint y: 228, endPoint x: 136, endPoint y: 218, distance: 51.3
click at [85, 230] on button "Save" at bounding box center [86, 236] width 19 height 12
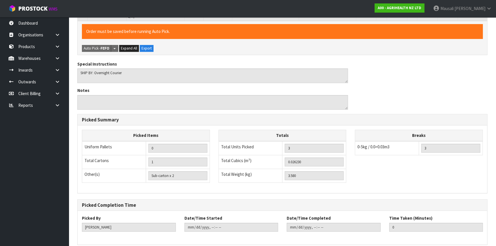
scroll to position [0, 0]
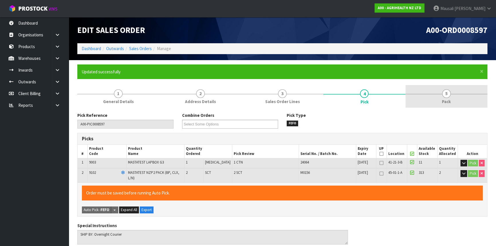
click at [447, 95] on span "5" at bounding box center [446, 93] width 9 height 9
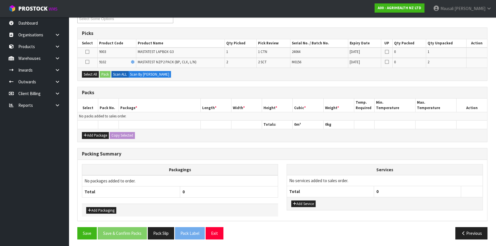
scroll to position [106, 0]
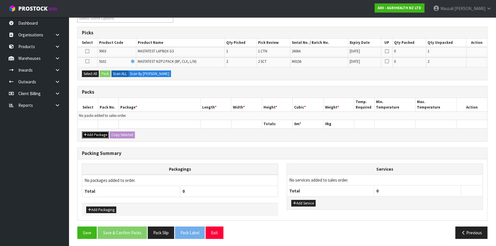
click at [102, 132] on button "Add Package" at bounding box center [95, 135] width 27 height 7
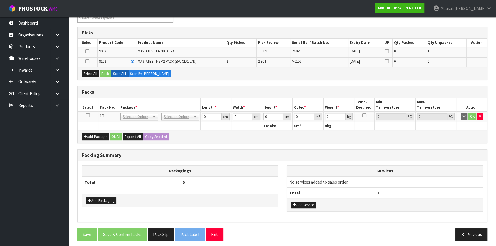
click at [89, 115] on icon at bounding box center [88, 115] width 4 height 0
click at [88, 72] on button "Select All" at bounding box center [90, 73] width 17 height 7
click at [105, 71] on button "Pack" at bounding box center [105, 73] width 11 height 7
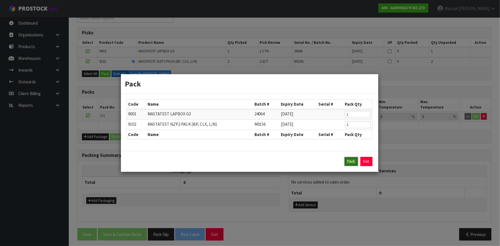
drag, startPoint x: 350, startPoint y: 162, endPoint x: 305, endPoint y: 144, distance: 48.6
click at [349, 161] on button "Pack" at bounding box center [351, 161] width 14 height 9
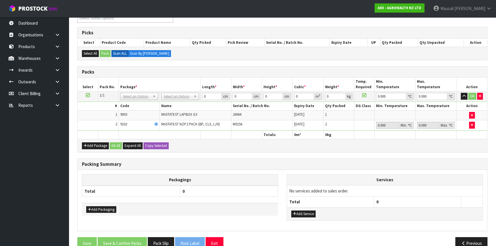
drag, startPoint x: 181, startPoint y: 97, endPoint x: 178, endPoint y: 102, distance: 5.8
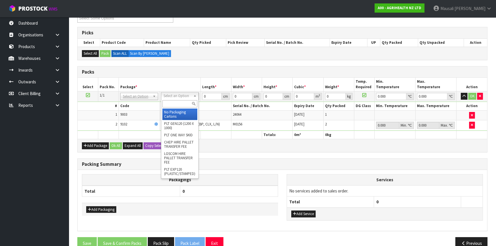
click at [179, 105] on input "text" at bounding box center [179, 103] width 35 height 7
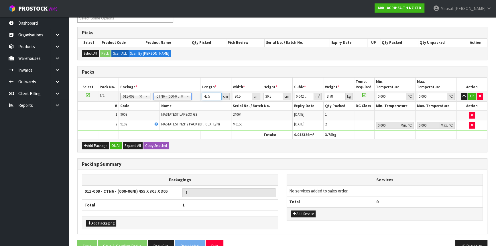
drag, startPoint x: 211, startPoint y: 95, endPoint x: 190, endPoint y: 95, distance: 20.9
click at [190, 95] on tr "1/1 NONE 007-001 007-002 007-004 007-009 007-013 007-014 007-015 007-017 007-01…" at bounding box center [283, 96] width 410 height 10
click at [117, 145] on button "Ok All" at bounding box center [116, 145] width 12 height 7
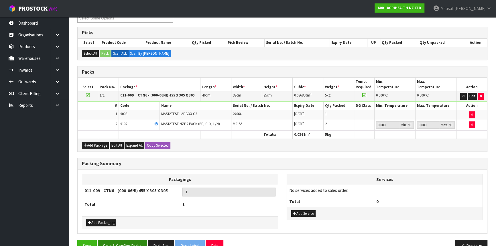
scroll to position [119, 0]
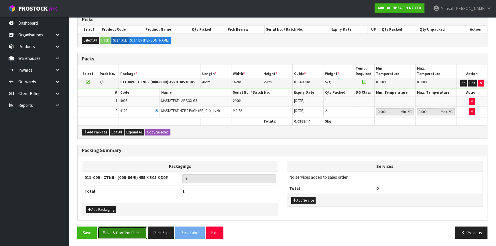
click at [123, 229] on button "Save & Confirm Packs" at bounding box center [122, 233] width 49 height 12
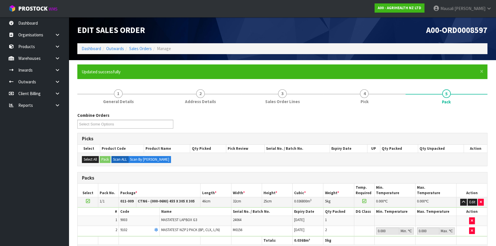
scroll to position [77, 0]
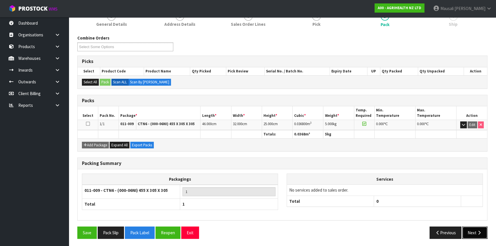
drag, startPoint x: 469, startPoint y: 231, endPoint x: 466, endPoint y: 230, distance: 3.5
click at [466, 230] on button "Next" at bounding box center [475, 233] width 25 height 12
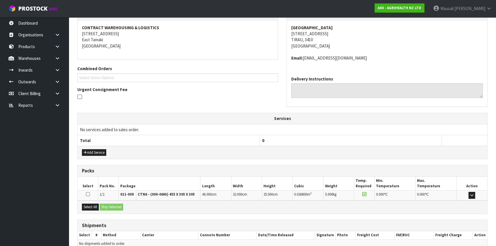
scroll to position [132, 0]
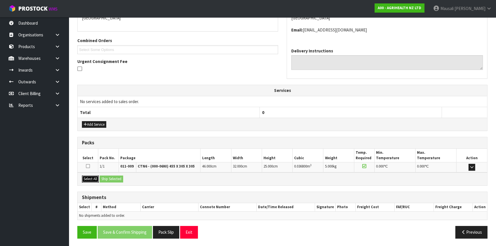
click at [85, 177] on button "Select All" at bounding box center [90, 179] width 17 height 7
click at [106, 177] on button "Ship Selected" at bounding box center [111, 179] width 23 height 7
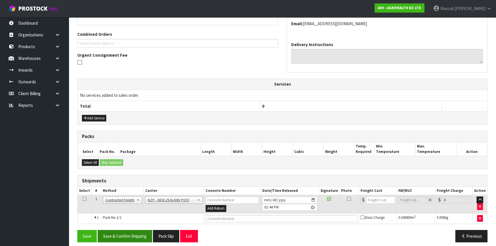
scroll to position [142, 0]
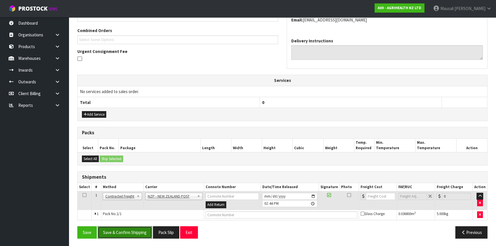
drag, startPoint x: 135, startPoint y: 228, endPoint x: 174, endPoint y: 217, distance: 40.7
click at [136, 227] on button "Save & Confirm Shipping" at bounding box center [125, 232] width 54 height 12
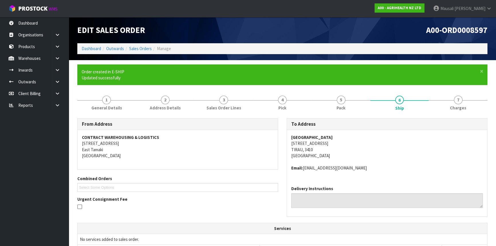
scroll to position [134, 0]
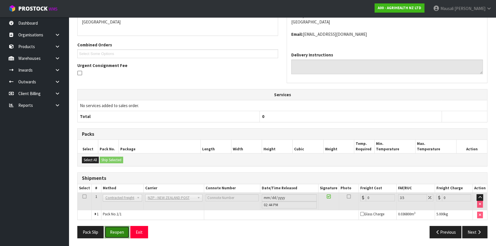
drag, startPoint x: 115, startPoint y: 229, endPoint x: 121, endPoint y: 227, distance: 6.4
click at [115, 229] on button "Reopen" at bounding box center [117, 232] width 25 height 12
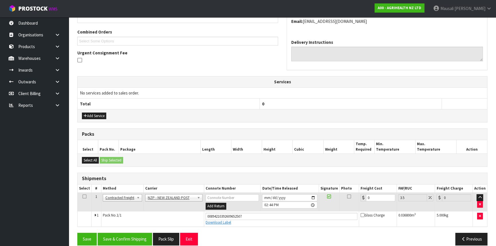
scroll to position [147, 0]
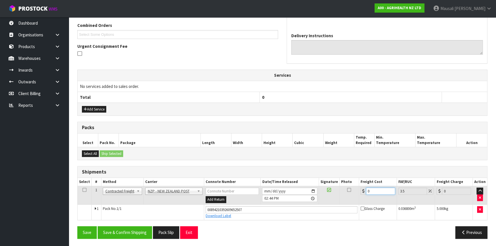
drag, startPoint x: 375, startPoint y: 190, endPoint x: 364, endPoint y: 195, distance: 12.6
click at [364, 195] on td "0" at bounding box center [378, 195] width 38 height 19
click at [120, 230] on button "Save & Confirm Shipping" at bounding box center [125, 232] width 54 height 12
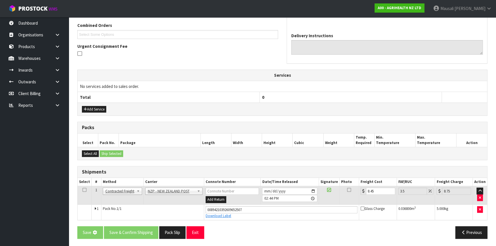
scroll to position [0, 0]
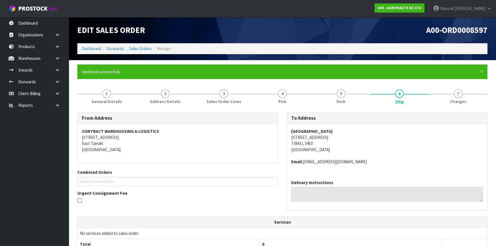
click at [93, 45] on ol "Dashboard Outwards Sales Orders Manage" at bounding box center [282, 48] width 410 height 11
click at [91, 49] on link "Dashboard" at bounding box center [91, 48] width 19 height 5
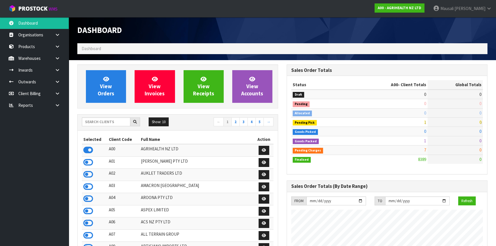
scroll to position [433, 209]
click at [95, 124] on input "text" at bounding box center [106, 121] width 48 height 9
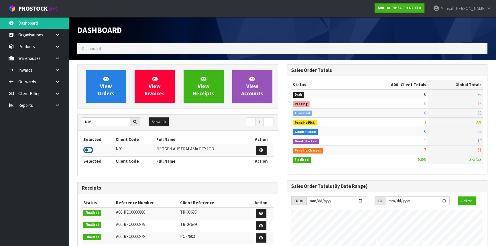
click at [90, 148] on icon at bounding box center [88, 150] width 10 height 9
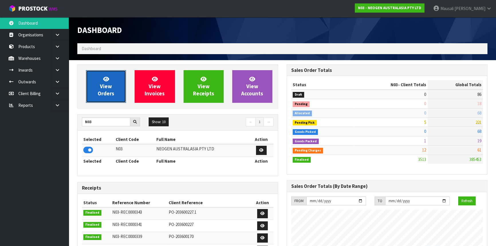
click at [101, 86] on span "View Orders" at bounding box center [106, 86] width 17 height 21
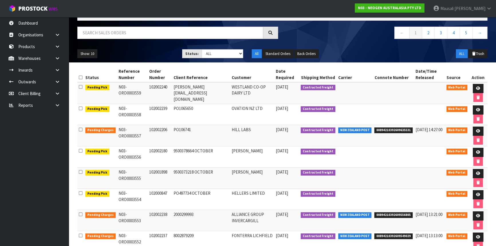
scroll to position [31, 0]
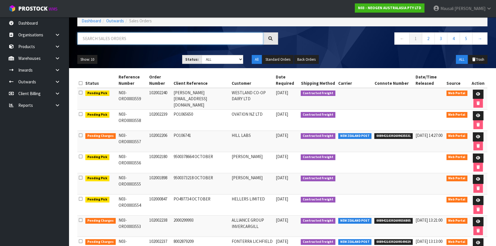
click at [95, 41] on input "text" at bounding box center [170, 38] width 186 height 12
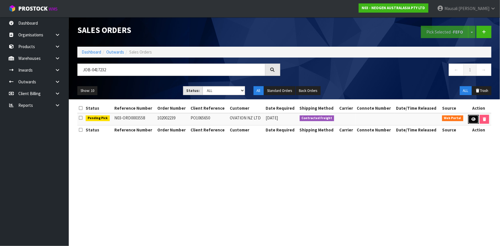
click at [474, 119] on icon at bounding box center [473, 119] width 4 height 4
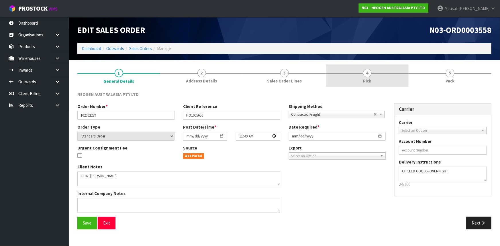
click at [365, 81] on span "Pick" at bounding box center [367, 81] width 8 height 6
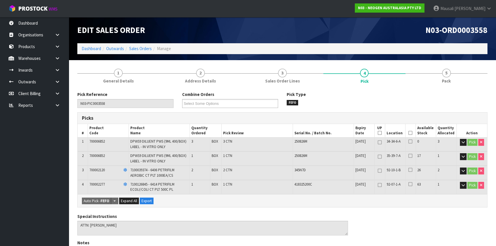
click at [409, 133] on icon at bounding box center [411, 133] width 4 height 0
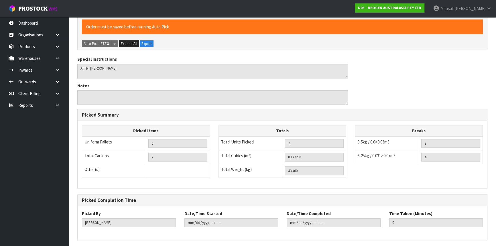
scroll to position [198, 0]
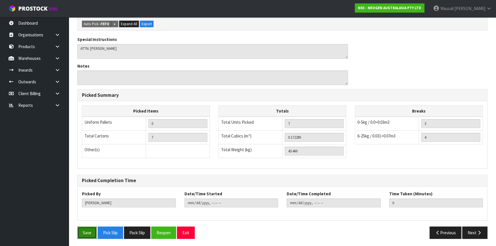
click at [91, 230] on button "Save" at bounding box center [86, 233] width 19 height 12
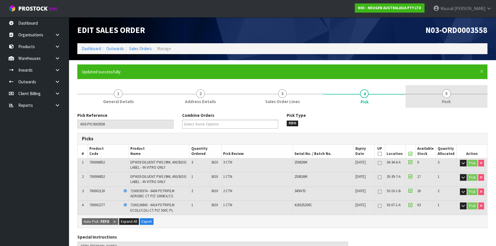
click at [447, 96] on span "5" at bounding box center [446, 93] width 9 height 9
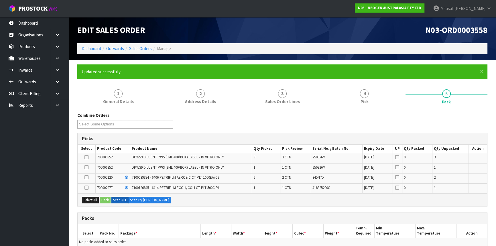
scroll to position [78, 0]
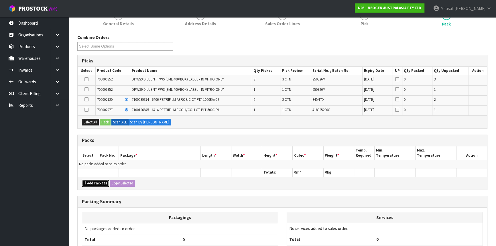
click at [97, 183] on button "Add Package" at bounding box center [95, 183] width 27 height 7
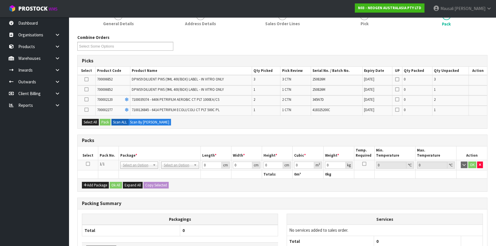
click at [86, 164] on icon at bounding box center [88, 164] width 4 height 0
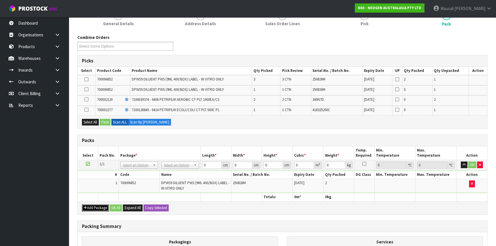
click at [93, 206] on button "Add Package" at bounding box center [95, 208] width 27 height 7
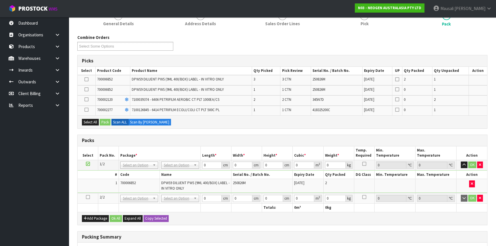
click at [87, 197] on icon at bounding box center [88, 197] width 4 height 0
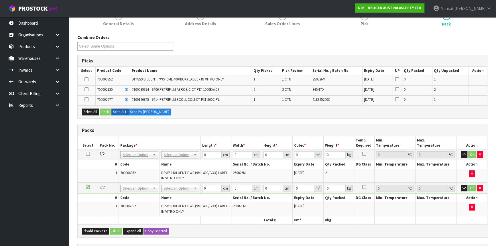
scroll to position [0, 0]
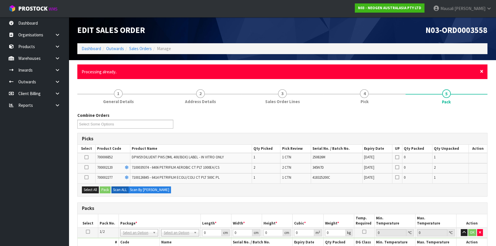
click at [482, 71] on span "×" at bounding box center [481, 71] width 3 height 8
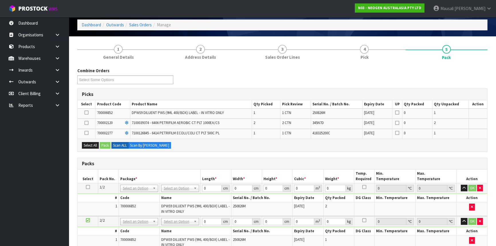
scroll to position [78, 0]
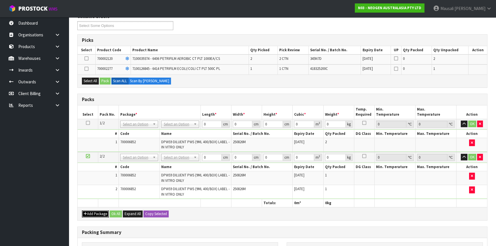
click at [89, 212] on button "Add Package" at bounding box center [95, 214] width 27 height 7
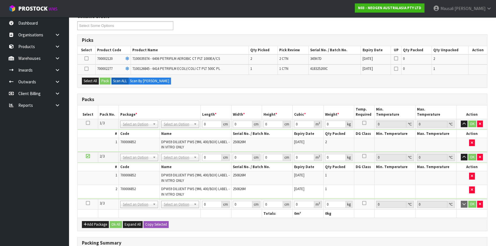
click at [87, 203] on icon at bounding box center [88, 203] width 4 height 0
click at [93, 79] on button "Select All" at bounding box center [90, 81] width 17 height 7
click at [103, 79] on button "Pack" at bounding box center [105, 81] width 11 height 7
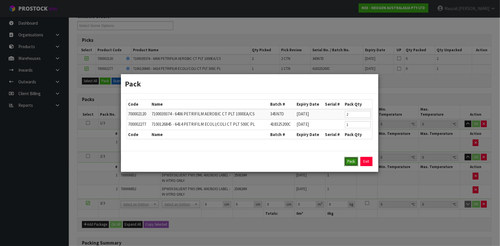
click at [350, 161] on button "Pack" at bounding box center [351, 161] width 14 height 9
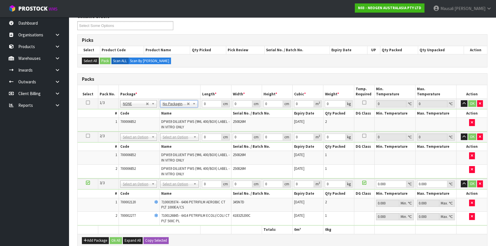
drag, startPoint x: 177, startPoint y: 137, endPoint x: 177, endPoint y: 148, distance: 10.3
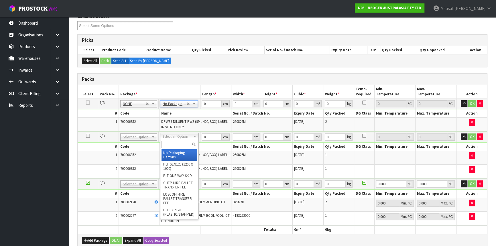
drag, startPoint x: 176, startPoint y: 153, endPoint x: 178, endPoint y: 174, distance: 20.7
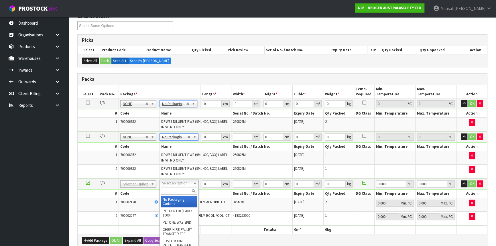
click at [173, 190] on input "text" at bounding box center [179, 191] width 36 height 7
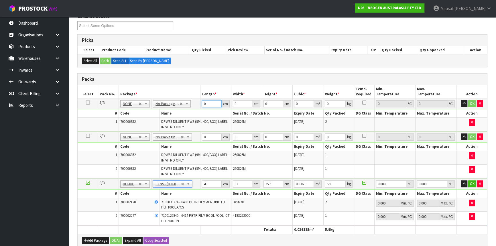
drag, startPoint x: 212, startPoint y: 104, endPoint x: 201, endPoint y: 108, distance: 12.1
click at [201, 108] on tbody "1/3 NONE 007-001 007-002 007-004 007-009 007-013 007-014 007-015 007-017 007-01…" at bounding box center [283, 115] width 410 height 33
drag, startPoint x: 209, startPoint y: 183, endPoint x: 202, endPoint y: 185, distance: 7.4
click at [202, 185] on input "59" at bounding box center [211, 184] width 19 height 7
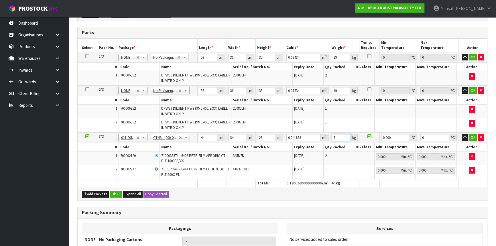
scroll to position [200, 0]
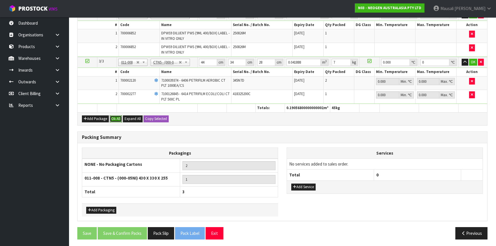
click at [115, 119] on button "Ok All" at bounding box center [116, 118] width 12 height 7
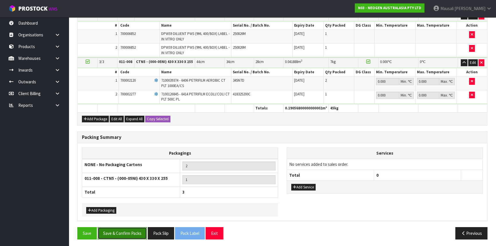
click at [124, 229] on button "Save & Confirm Packs" at bounding box center [122, 233] width 49 height 12
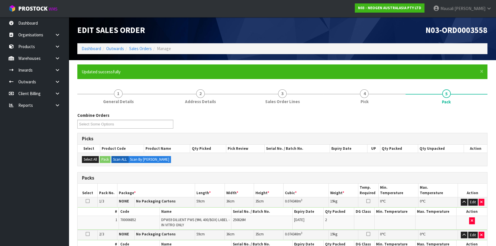
scroll to position [112, 0]
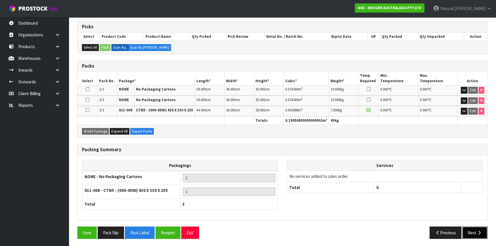
click at [477, 231] on icon "button" at bounding box center [479, 233] width 5 height 4
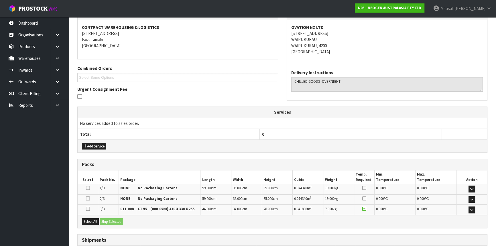
scroll to position [146, 0]
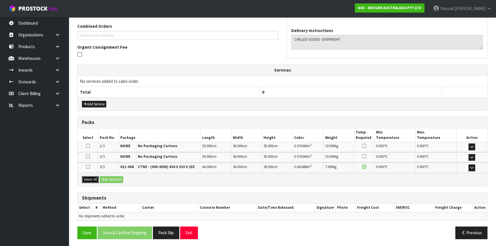
click at [93, 176] on button "Select All" at bounding box center [90, 179] width 17 height 7
click at [105, 177] on button "Ship Selected" at bounding box center [111, 179] width 23 height 7
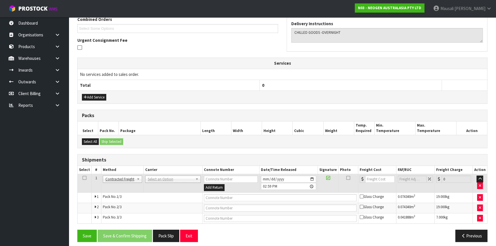
scroll to position [156, 0]
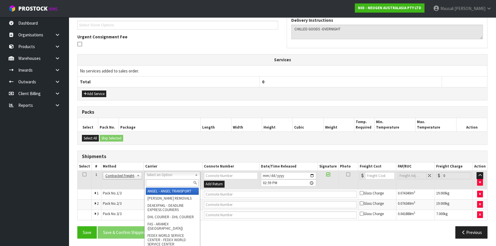
click at [154, 181] on input "text" at bounding box center [172, 182] width 53 height 7
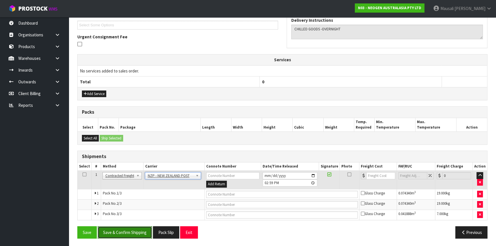
click at [129, 230] on button "Save & Confirm Shipping" at bounding box center [125, 232] width 54 height 12
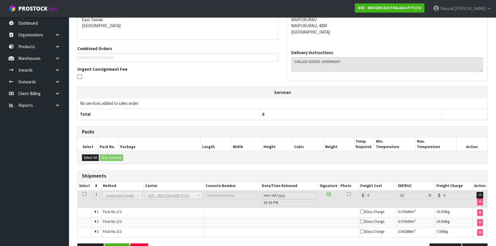
scroll to position [147, 0]
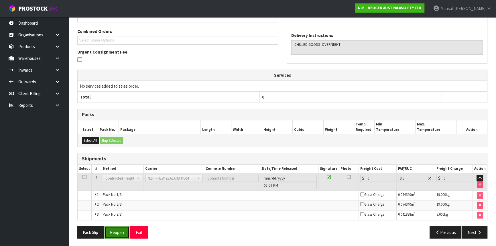
click at [112, 230] on button "Reopen" at bounding box center [117, 232] width 25 height 12
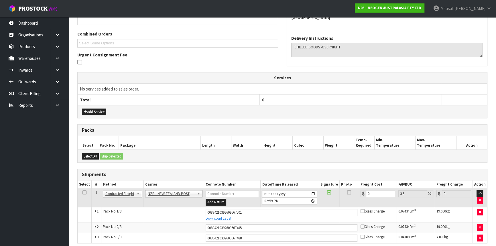
scroll to position [162, 0]
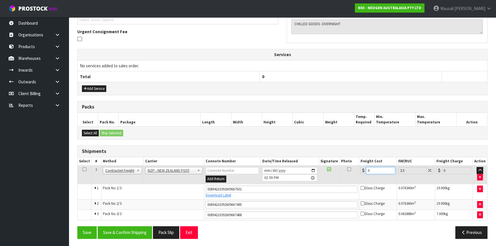
drag, startPoint x: 376, startPoint y: 171, endPoint x: 367, endPoint y: 175, distance: 9.8
click at [367, 175] on td "0" at bounding box center [378, 175] width 38 height 19
click at [136, 228] on button "Save & Confirm Shipping" at bounding box center [125, 232] width 54 height 12
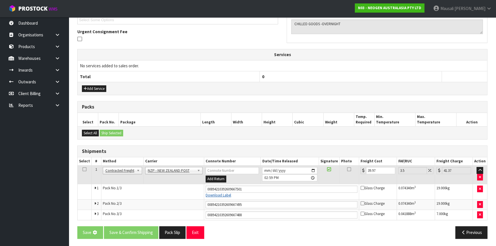
scroll to position [0, 0]
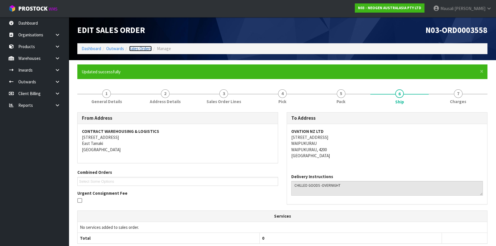
click at [139, 49] on link "Sales Orders" at bounding box center [140, 48] width 23 height 5
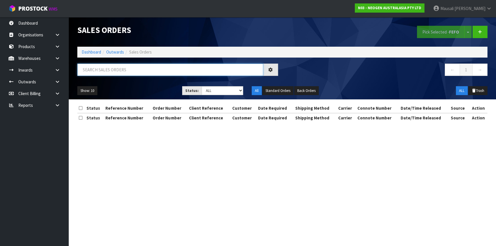
click at [97, 68] on input "text" at bounding box center [170, 70] width 186 height 12
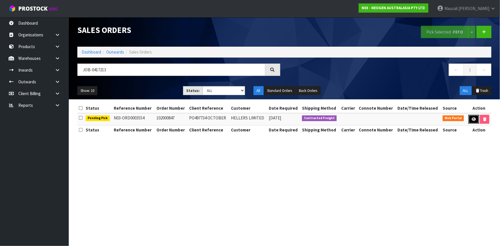
click at [473, 119] on icon at bounding box center [474, 119] width 4 height 4
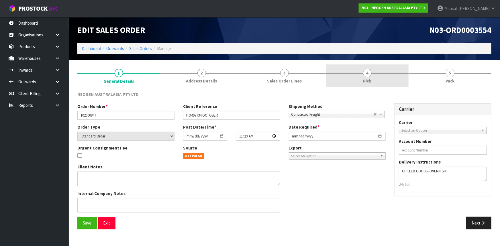
click at [371, 81] on span "Pick" at bounding box center [367, 81] width 8 height 6
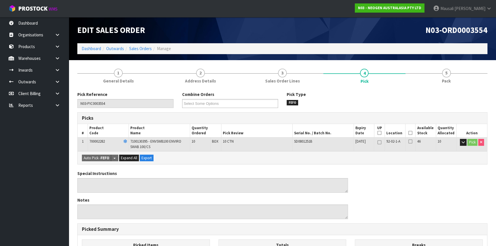
click at [411, 133] on icon at bounding box center [411, 133] width 4 height 0
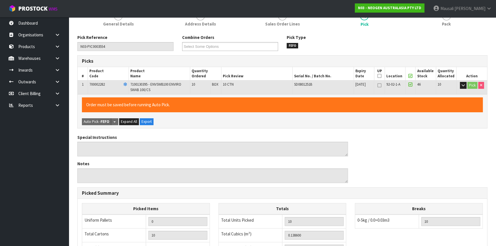
scroll to position [155, 0]
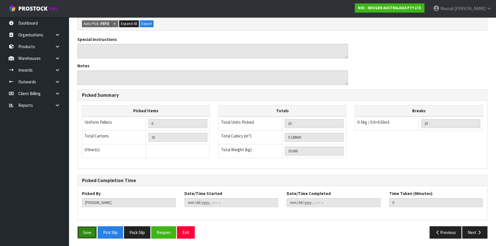
drag, startPoint x: 82, startPoint y: 231, endPoint x: 115, endPoint y: 215, distance: 37.2
click at [82, 230] on button "Save" at bounding box center [86, 232] width 19 height 12
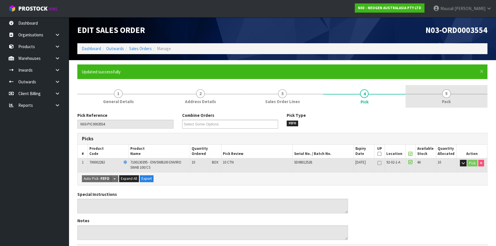
click at [444, 96] on span "5" at bounding box center [446, 93] width 9 height 9
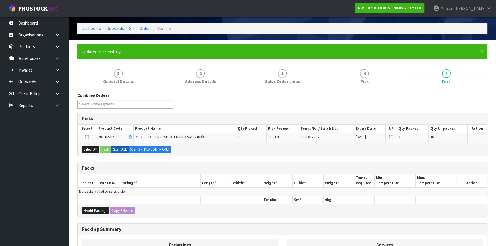
scroll to position [52, 0]
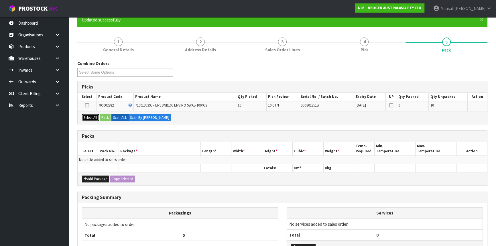
click at [92, 116] on button "Select All" at bounding box center [90, 117] width 17 height 7
click at [105, 117] on button "Pack" at bounding box center [105, 117] width 11 height 7
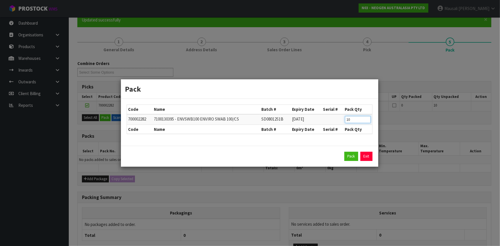
drag, startPoint x: 354, startPoint y: 122, endPoint x: 342, endPoint y: 123, distance: 12.7
click at [342, 123] on tr "700002282 7100130395 - ENVSWB100 ENVIRO SWAB 100/CS SD0801251B [DATE] 10" at bounding box center [249, 119] width 245 height 11
click button "Pack" at bounding box center [351, 156] width 14 height 9
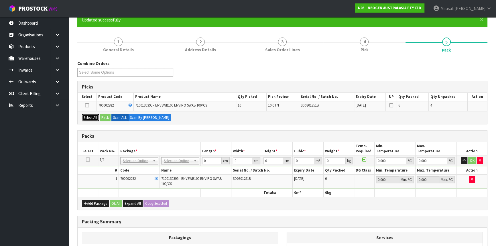
drag, startPoint x: 91, startPoint y: 116, endPoint x: 98, endPoint y: 115, distance: 7.0
click at [91, 116] on button "Select All" at bounding box center [90, 117] width 17 height 7
click at [102, 115] on button "Pack" at bounding box center [105, 117] width 11 height 7
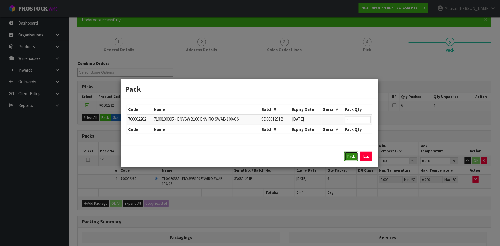
drag, startPoint x: 349, startPoint y: 156, endPoint x: 278, endPoint y: 152, distance: 71.5
click at [349, 156] on button "Pack" at bounding box center [351, 156] width 14 height 9
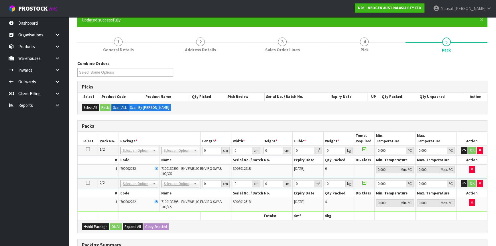
drag, startPoint x: 180, startPoint y: 149, endPoint x: 178, endPoint y: 154, distance: 5.3
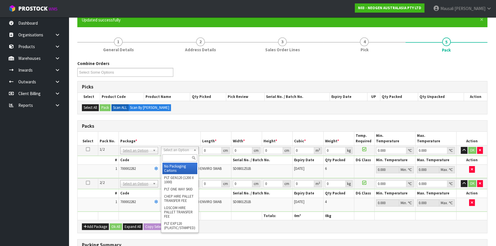
click at [177, 156] on input "text" at bounding box center [179, 157] width 35 height 7
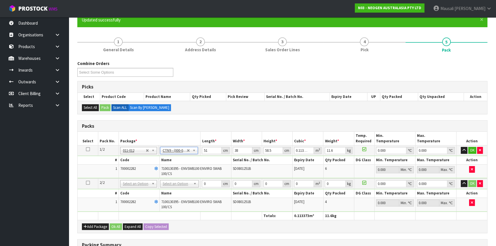
drag, startPoint x: 163, startPoint y: 183, endPoint x: 166, endPoint y: 187, distance: 5.6
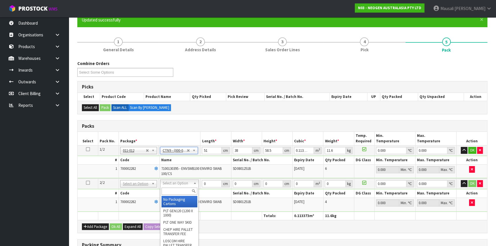
click at [168, 190] on input "text" at bounding box center [180, 191] width 36 height 7
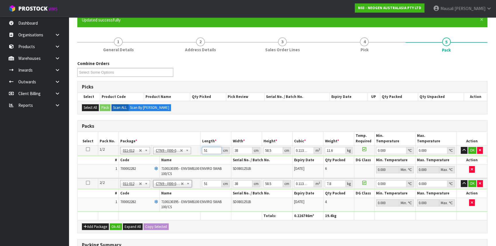
drag, startPoint x: 209, startPoint y: 151, endPoint x: 189, endPoint y: 157, distance: 20.7
click at [189, 157] on tbody "1/2 NONE 007-001 007-002 007-004 007-009 007-013 007-014 007-015 007-017 007-01…" at bounding box center [283, 162] width 410 height 33
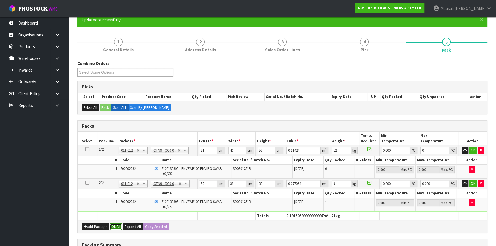
click at [113, 226] on button "Ok All" at bounding box center [116, 227] width 12 height 7
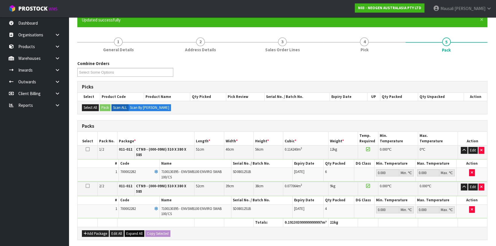
scroll to position [145, 0]
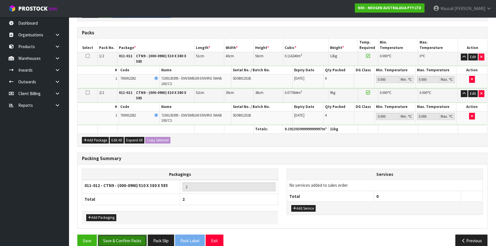
click at [128, 235] on button "Save & Confirm Packs" at bounding box center [122, 241] width 49 height 12
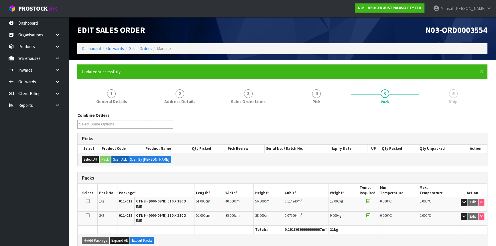
scroll to position [88, 0]
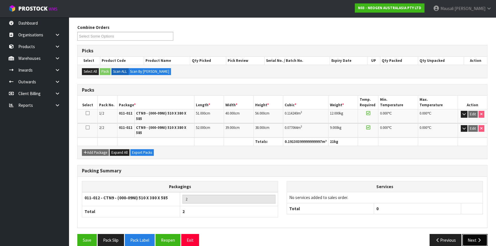
click at [477, 234] on button "Next" at bounding box center [475, 240] width 25 height 12
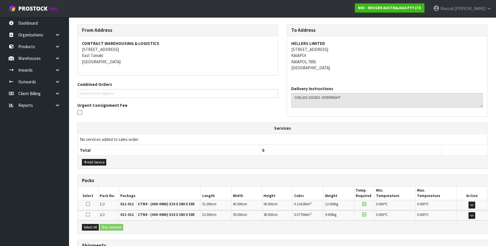
scroll to position [136, 0]
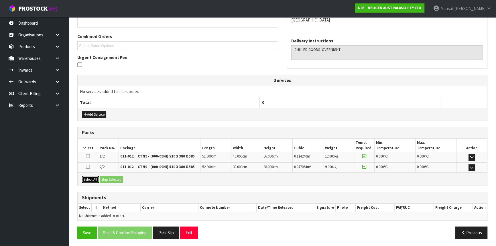
drag, startPoint x: 94, startPoint y: 180, endPoint x: 105, endPoint y: 178, distance: 11.4
click at [97, 179] on button "Select All" at bounding box center [90, 179] width 17 height 7
click at [105, 178] on button "Ship Selected" at bounding box center [111, 179] width 23 height 7
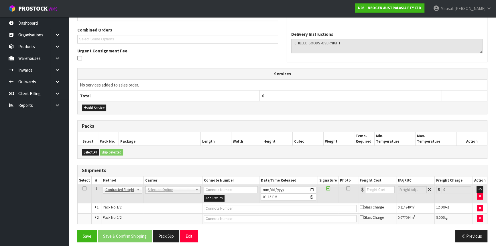
scroll to position [146, 0]
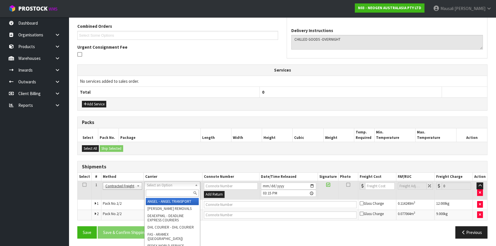
click at [164, 193] on input "text" at bounding box center [172, 193] width 53 height 7
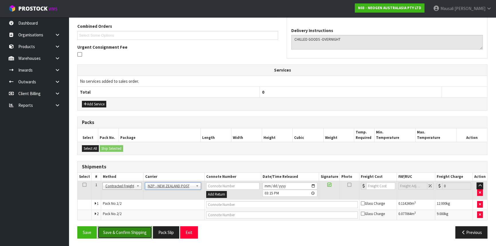
click at [128, 230] on button "Save & Confirm Shipping" at bounding box center [125, 232] width 54 height 12
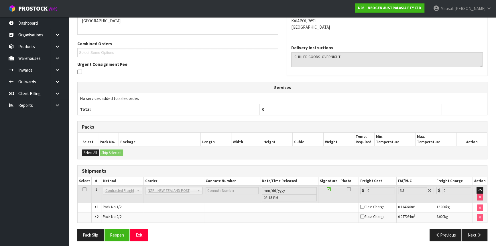
scroll to position [138, 0]
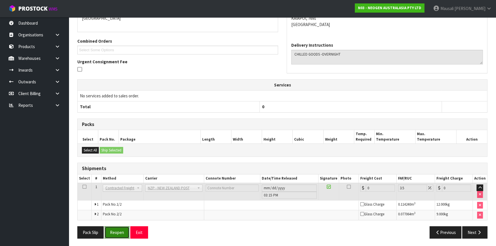
drag, startPoint x: 116, startPoint y: 231, endPoint x: 119, endPoint y: 230, distance: 3.3
click at [116, 231] on button "Reopen" at bounding box center [117, 232] width 25 height 12
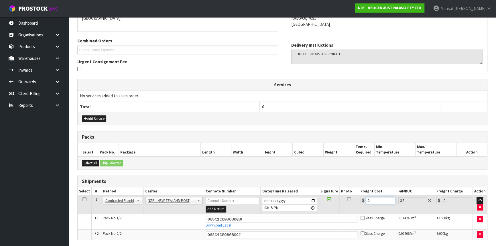
drag, startPoint x: 360, startPoint y: 204, endPoint x: 347, endPoint y: 205, distance: 12.9
click at [350, 204] on tr "1 Client Local Pickup Customer Local Pickup Company Freight Contracted Freight …" at bounding box center [283, 205] width 410 height 19
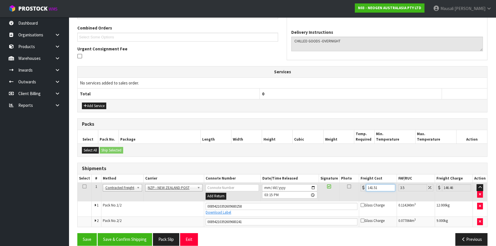
scroll to position [152, 0]
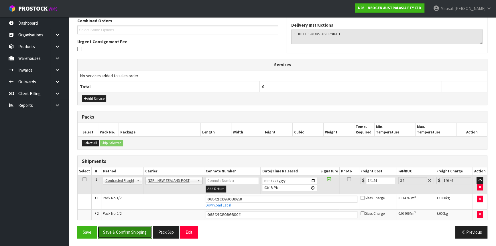
click at [129, 230] on button "Save & Confirm Shipping" at bounding box center [125, 232] width 54 height 12
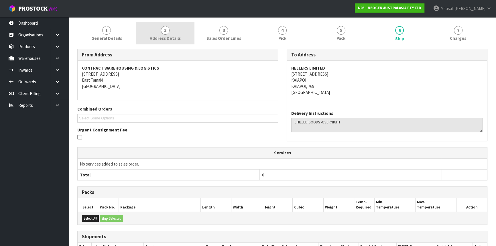
scroll to position [0, 0]
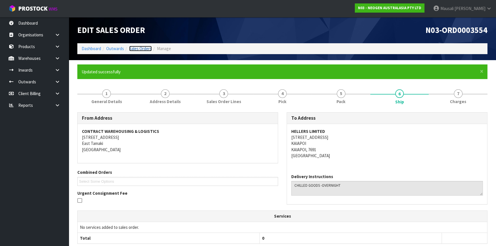
click at [143, 49] on link "Sales Orders" at bounding box center [140, 48] width 23 height 5
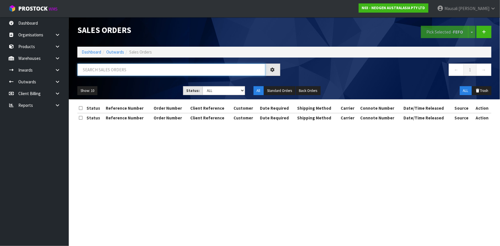
click at [100, 72] on input "text" at bounding box center [171, 70] width 188 height 12
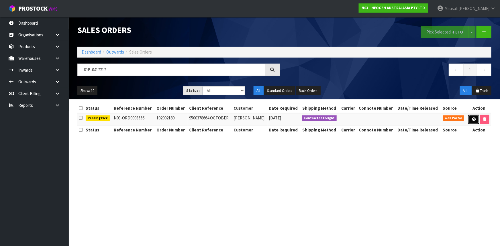
click at [472, 119] on icon at bounding box center [474, 119] width 4 height 4
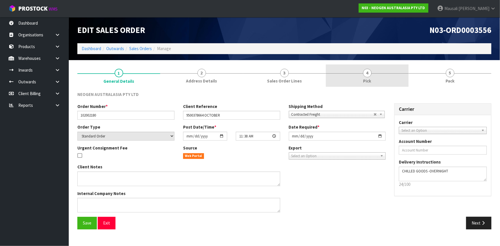
click at [360, 76] on link "4 Pick" at bounding box center [367, 75] width 83 height 23
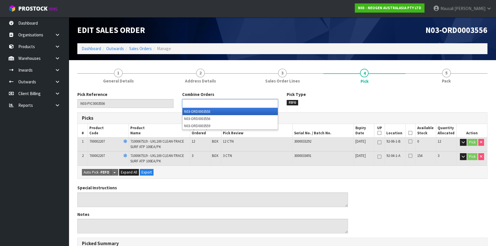
click at [210, 103] on input "text" at bounding box center [205, 103] width 42 height 7
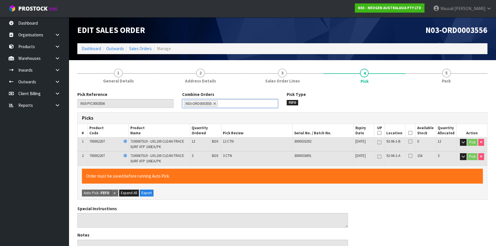
click at [410, 133] on icon at bounding box center [411, 133] width 4 height 0
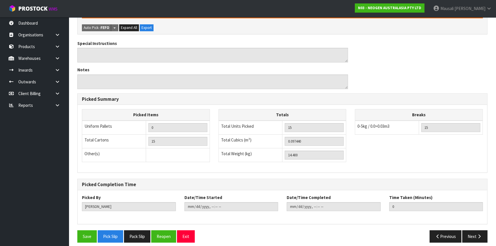
scroll to position [169, 0]
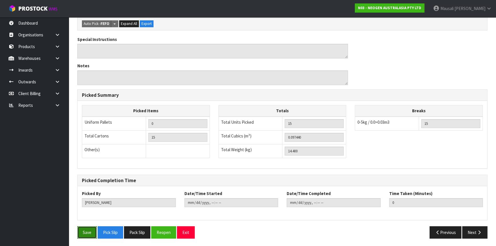
click at [87, 229] on button "Save" at bounding box center [86, 232] width 19 height 12
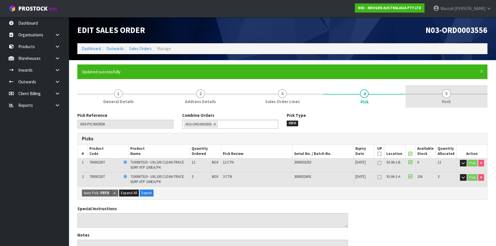
click at [437, 98] on link "5 Pack" at bounding box center [447, 96] width 82 height 23
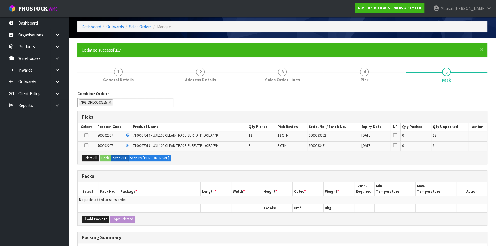
scroll to position [52, 0]
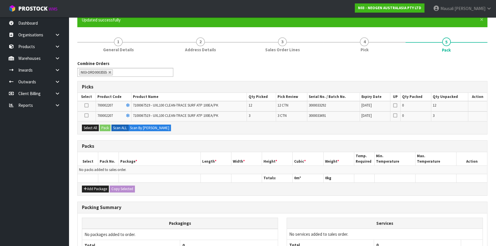
click at [86, 105] on icon at bounding box center [87, 105] width 4 height 0
click at [0, 0] on input "checkbox" at bounding box center [0, 0] width 0 height 0
click at [103, 126] on button "Pack" at bounding box center [105, 128] width 11 height 7
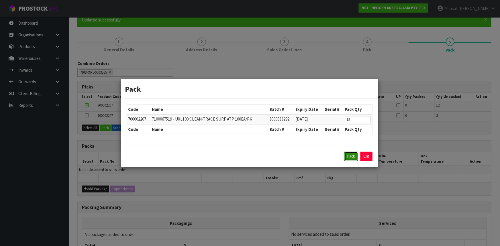
click at [348, 155] on button "Pack" at bounding box center [351, 156] width 14 height 9
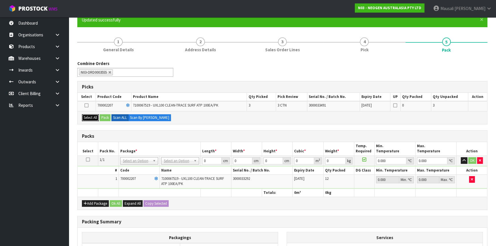
click at [92, 116] on button "Select All" at bounding box center [90, 117] width 17 height 7
click at [100, 116] on button "Pack" at bounding box center [105, 117] width 11 height 7
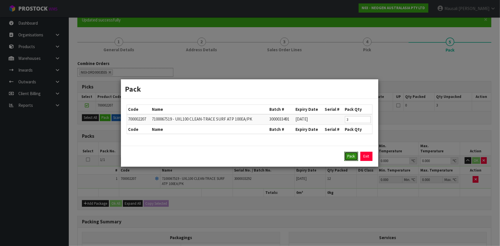
drag, startPoint x: 345, startPoint y: 158, endPoint x: 341, endPoint y: 156, distance: 4.5
click at [342, 157] on div "Pack Exit" at bounding box center [250, 156] width 246 height 9
click at [348, 157] on button "Pack" at bounding box center [351, 156] width 14 height 9
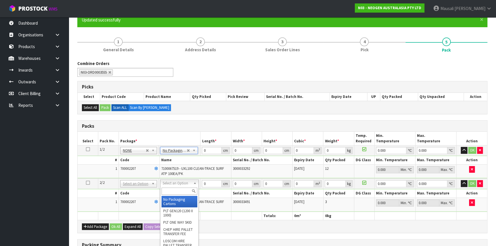
drag, startPoint x: 178, startPoint y: 196, endPoint x: 180, endPoint y: 186, distance: 10.6
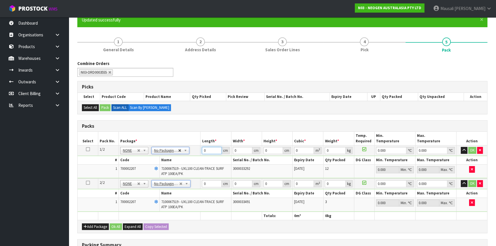
drag, startPoint x: 209, startPoint y: 150, endPoint x: 179, endPoint y: 152, distance: 29.8
click at [186, 152] on tr "1/2 NONE 007-001 007-002 007-004 007-009 007-013 007-014 007-015 007-017 007-01…" at bounding box center [283, 151] width 410 height 10
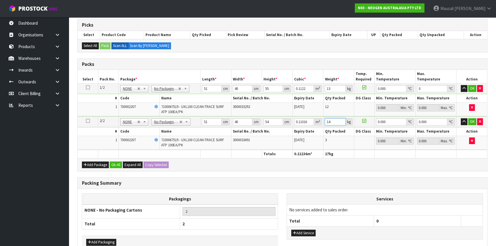
scroll to position [146, 0]
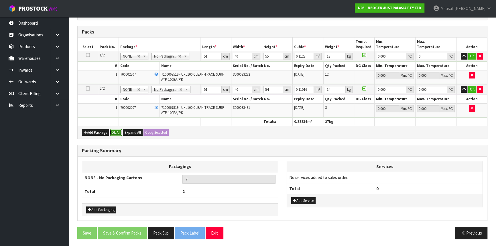
click at [114, 134] on button "Ok All" at bounding box center [116, 132] width 12 height 7
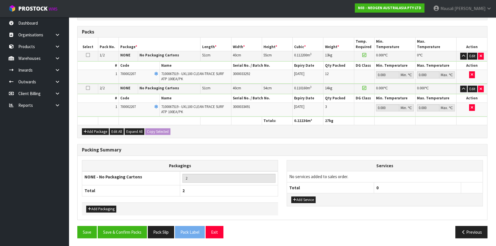
scroll to position [145, 0]
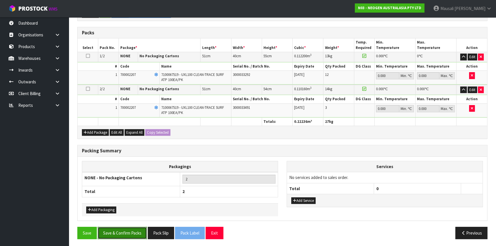
click at [130, 230] on button "Save & Confirm Packs" at bounding box center [122, 233] width 49 height 12
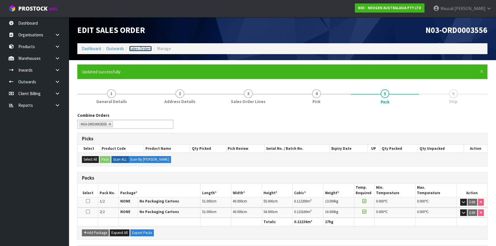
click at [140, 47] on link "Sales Orders" at bounding box center [140, 48] width 23 height 5
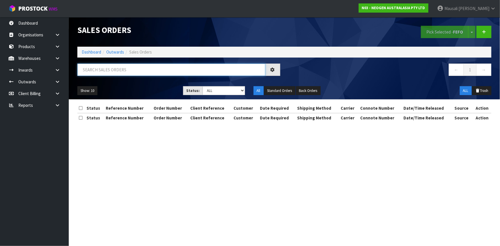
click at [97, 65] on input "text" at bounding box center [171, 70] width 188 height 12
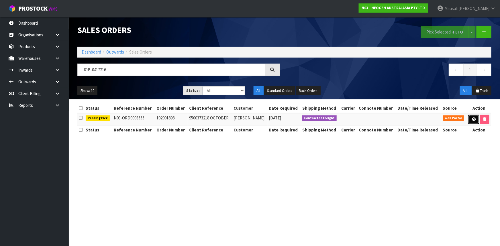
click at [474, 118] on icon at bounding box center [474, 119] width 4 height 4
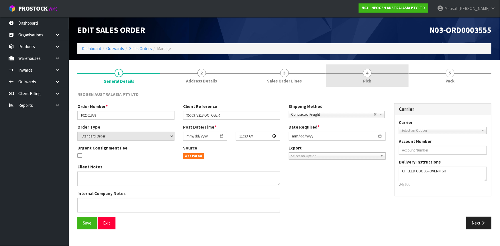
click at [361, 78] on link "4 Pick" at bounding box center [367, 75] width 83 height 23
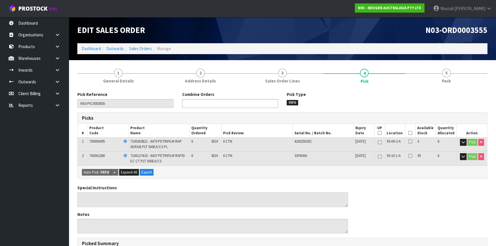
click at [222, 104] on input "text" at bounding box center [205, 103] width 42 height 7
click at [207, 102] on input "text" at bounding box center [205, 103] width 42 height 7
click at [210, 109] on em "3556" at bounding box center [206, 111] width 7 height 5
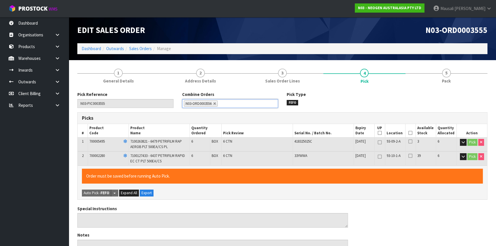
click at [411, 133] on icon at bounding box center [411, 133] width 4 height 0
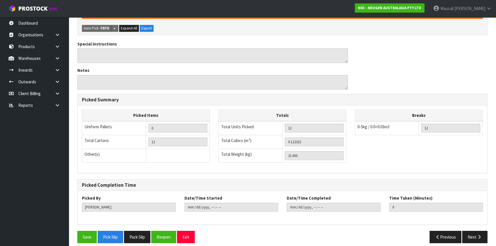
scroll to position [169, 0]
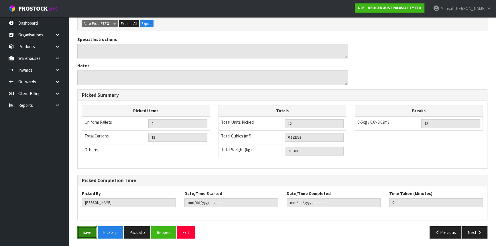
click at [84, 233] on button "Save" at bounding box center [86, 232] width 19 height 12
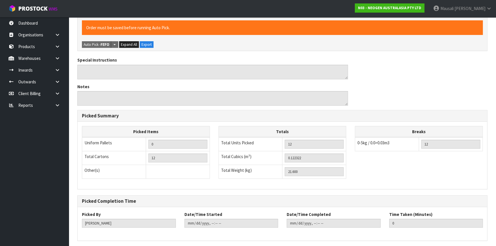
scroll to position [0, 0]
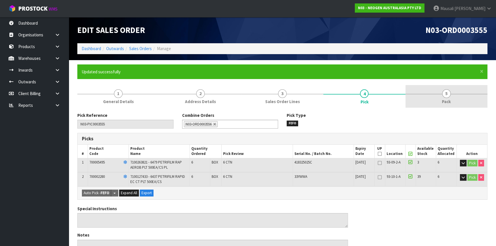
click at [448, 99] on span "Pack" at bounding box center [446, 102] width 9 height 6
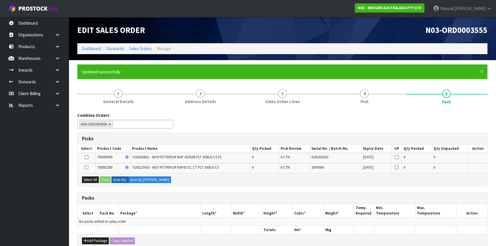
click at [85, 157] on icon at bounding box center [87, 157] width 4 height 0
click at [0, 0] on input "checkbox" at bounding box center [0, 0] width 0 height 0
click at [103, 177] on button "Pack" at bounding box center [105, 180] width 11 height 7
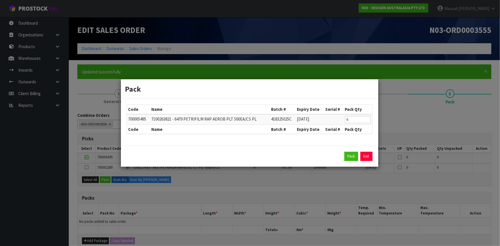
click at [350, 150] on div "Pack Exit" at bounding box center [249, 156] width 257 height 21
click at [350, 153] on button "Pack" at bounding box center [351, 156] width 14 height 9
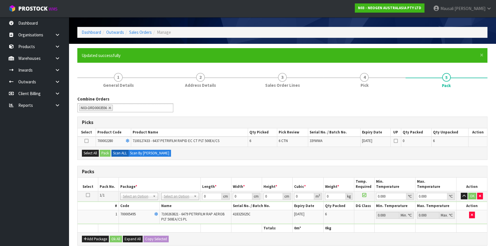
scroll to position [104, 0]
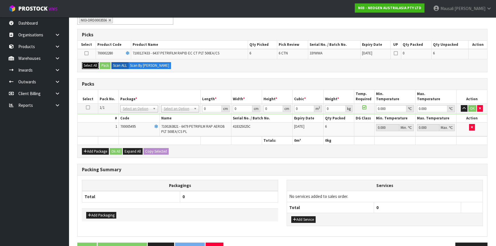
drag, startPoint x: 89, startPoint y: 67, endPoint x: 103, endPoint y: 68, distance: 14.1
click at [90, 67] on button "Select All" at bounding box center [90, 65] width 17 height 7
click at [107, 68] on button "Pack" at bounding box center [105, 65] width 11 height 7
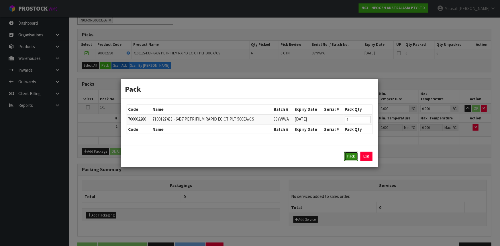
drag, startPoint x: 351, startPoint y: 156, endPoint x: 342, endPoint y: 152, distance: 9.4
click at [348, 154] on button "Pack" at bounding box center [351, 156] width 14 height 9
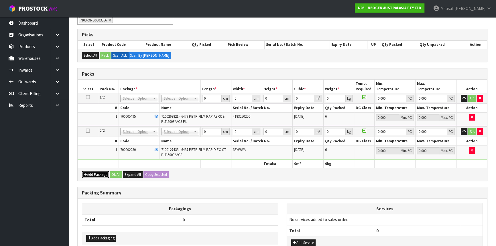
click at [93, 174] on button "Add Package" at bounding box center [95, 174] width 27 height 7
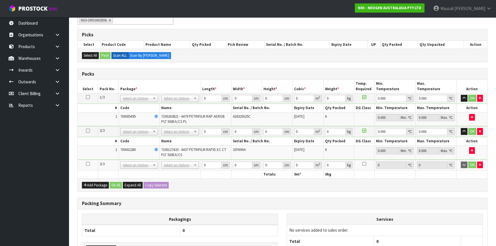
click at [89, 164] on icon at bounding box center [88, 164] width 4 height 0
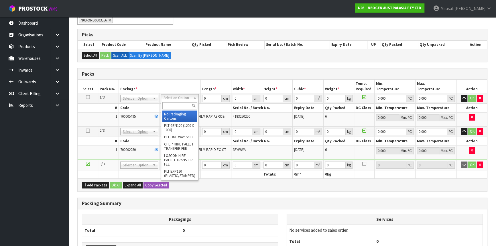
click at [175, 103] on input "text" at bounding box center [179, 105] width 35 height 7
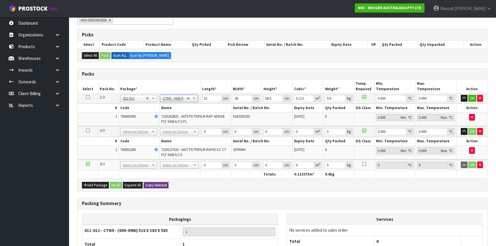
click at [160, 184] on button "Copy Selected" at bounding box center [156, 185] width 25 height 7
click at [160, 183] on button "Confirm Copy Selected" at bounding box center [163, 185] width 38 height 7
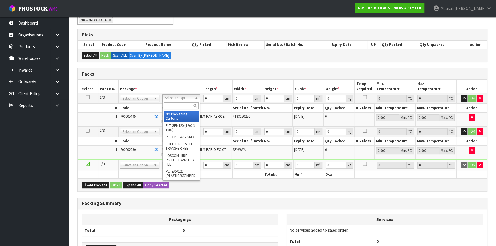
drag, startPoint x: 175, startPoint y: 103, endPoint x: 109, endPoint y: 103, distance: 65.9
click at [174, 103] on input "text" at bounding box center [181, 105] width 35 height 7
click at [87, 97] on icon at bounding box center [88, 97] width 4 height 0
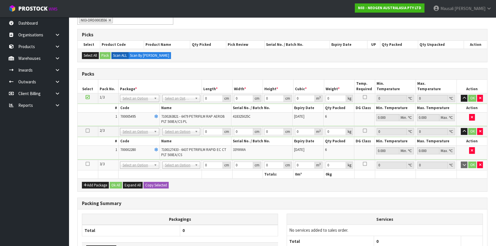
drag, startPoint x: 172, startPoint y: 96, endPoint x: 162, endPoint y: 103, distance: 12.0
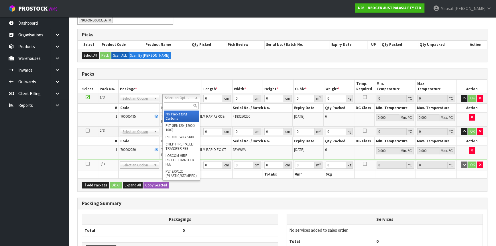
click at [171, 105] on input "text" at bounding box center [181, 105] width 35 height 7
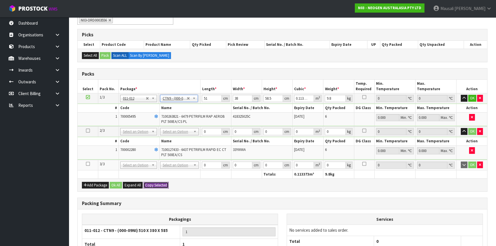
click at [157, 184] on button "Copy Selected" at bounding box center [156, 185] width 25 height 7
click at [158, 183] on span "Confirm" at bounding box center [151, 185] width 13 height 5
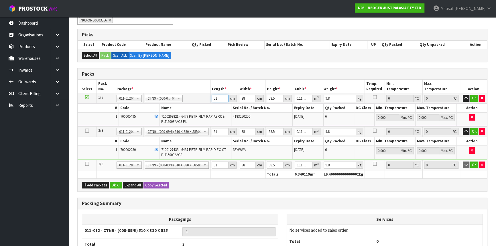
drag, startPoint x: 220, startPoint y: 97, endPoint x: 195, endPoint y: 101, distance: 25.0
click at [199, 101] on tr "1/3 NONE 007-001 007-002 007-004 007-009 007-013 007-014 007-015 007-017 007-01…" at bounding box center [283, 98] width 410 height 10
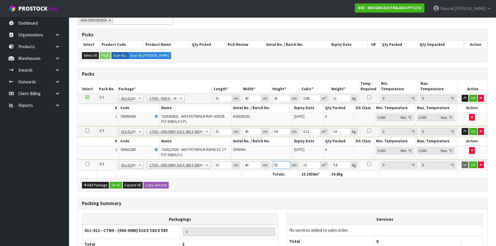
click at [270, 167] on tr "3/3 NONE 007-001 007-002 007-004 007-009 007-013 007-014 007-015 007-017 007-01…" at bounding box center [283, 165] width 410 height 11
click at [116, 184] on button "Ok All" at bounding box center [116, 185] width 12 height 7
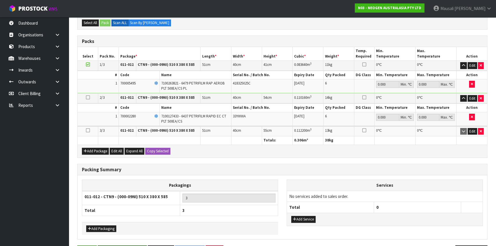
scroll to position [155, 0]
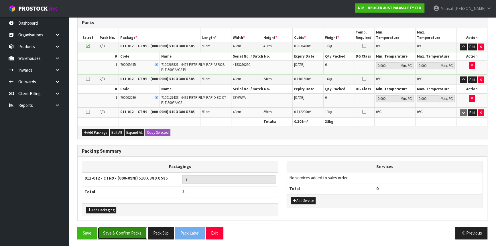
click at [126, 232] on button "Save & Confirm Packs" at bounding box center [122, 233] width 49 height 12
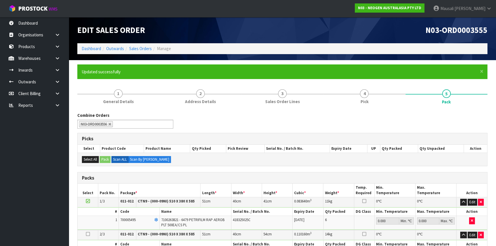
scroll to position [98, 0]
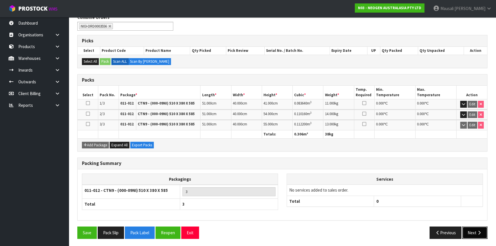
click at [476, 229] on button "Next" at bounding box center [475, 233] width 25 height 12
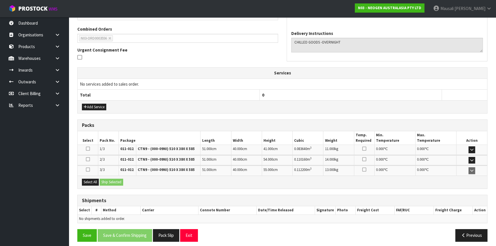
scroll to position [146, 0]
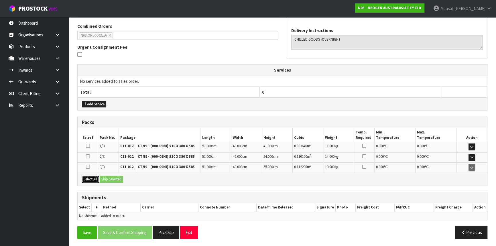
click at [97, 177] on button "Select All" at bounding box center [90, 179] width 17 height 7
click at [101, 177] on button "Ship Selected" at bounding box center [111, 179] width 23 height 7
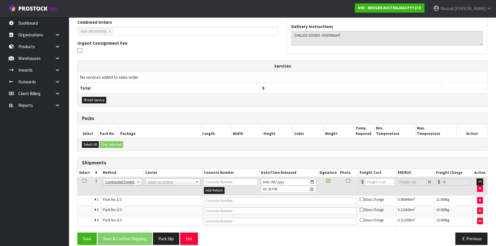
scroll to position [156, 0]
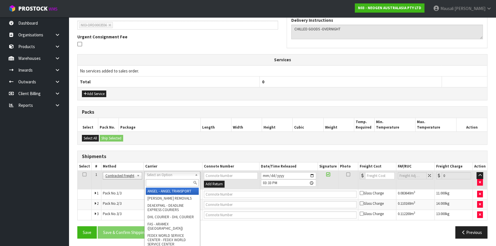
click at [169, 182] on input "text" at bounding box center [172, 182] width 53 height 7
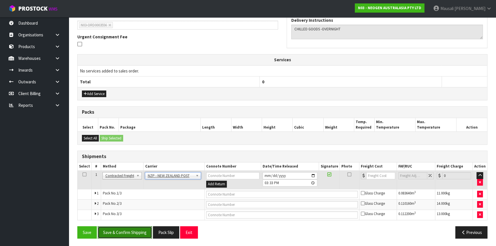
click at [143, 232] on button "Save & Confirm Shipping" at bounding box center [125, 232] width 54 height 12
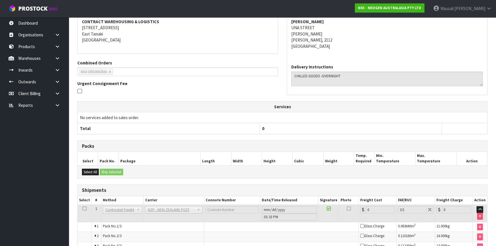
scroll to position [147, 0]
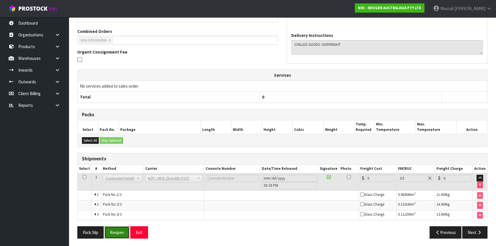
click at [120, 230] on button "Reopen" at bounding box center [117, 232] width 25 height 12
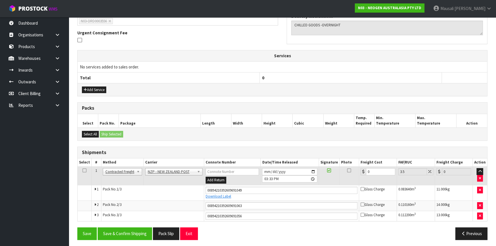
scroll to position [162, 0]
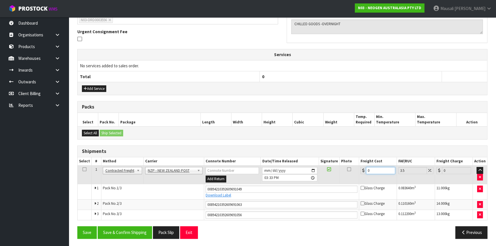
drag, startPoint x: 373, startPoint y: 170, endPoint x: 359, endPoint y: 174, distance: 14.0
click at [359, 174] on td "0" at bounding box center [378, 175] width 38 height 19
click at [137, 232] on button "Save & Confirm Shipping" at bounding box center [125, 232] width 54 height 12
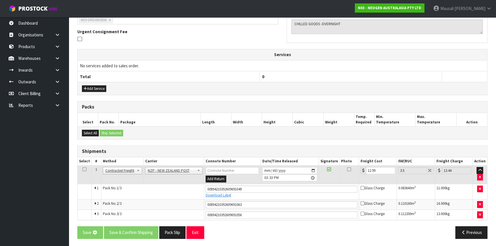
scroll to position [0, 0]
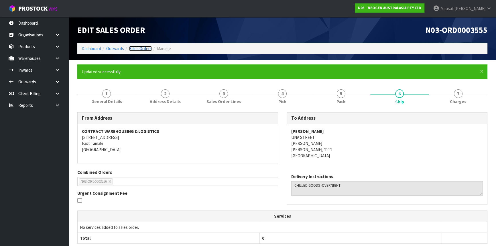
click at [142, 47] on link "Sales Orders" at bounding box center [140, 48] width 23 height 5
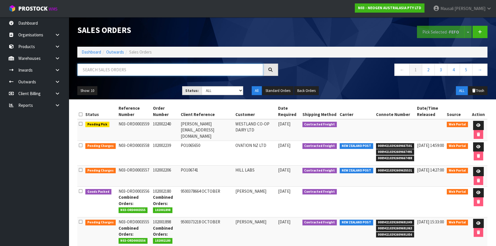
click at [100, 72] on input "text" at bounding box center [170, 70] width 186 height 12
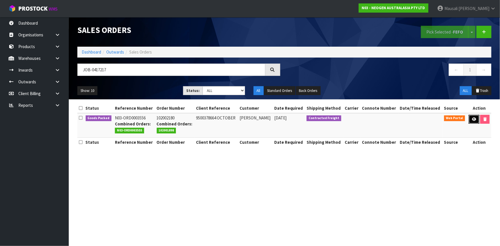
click at [471, 118] on link at bounding box center [474, 119] width 11 height 9
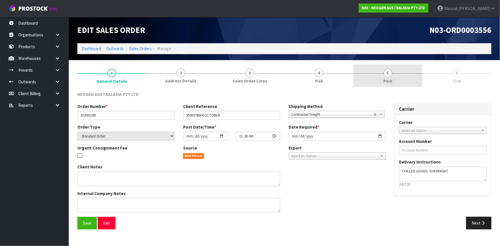
click at [396, 81] on link "5 Pack" at bounding box center [387, 75] width 69 height 23
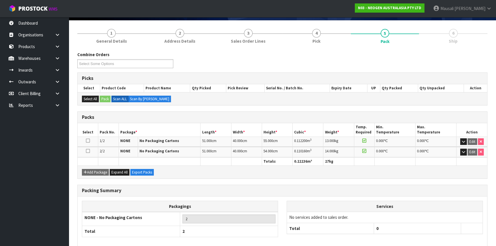
scroll to position [67, 0]
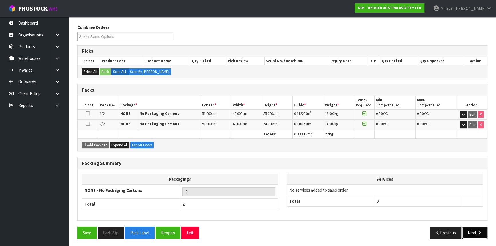
click at [473, 228] on button "Next" at bounding box center [475, 233] width 25 height 12
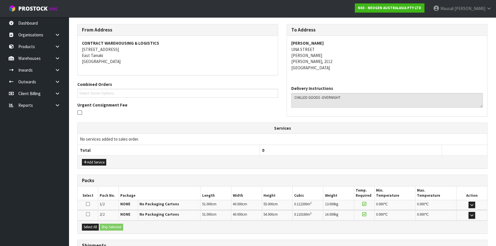
scroll to position [115, 0]
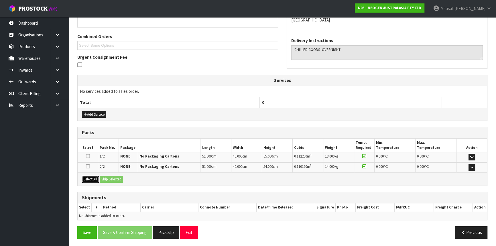
drag, startPoint x: 91, startPoint y: 177, endPoint x: 102, endPoint y: 177, distance: 11.2
click at [92, 177] on button "Select All" at bounding box center [90, 179] width 17 height 7
click at [102, 177] on button "Ship Selected" at bounding box center [111, 179] width 23 height 7
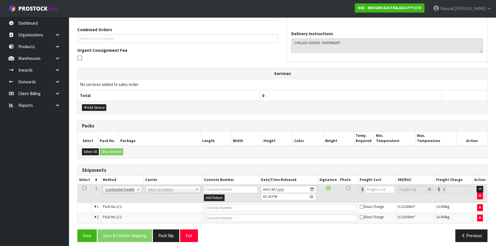
scroll to position [126, 0]
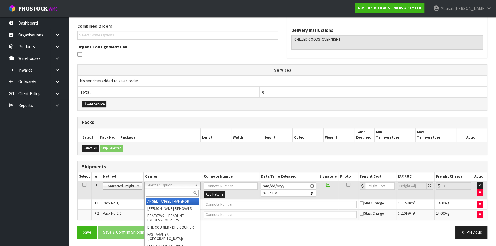
click at [160, 195] on input "text" at bounding box center [172, 193] width 53 height 7
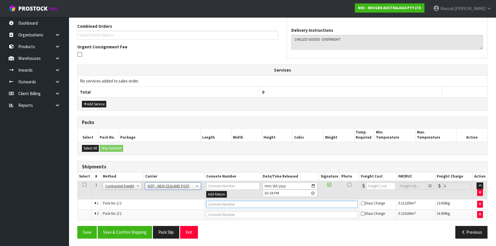
click at [211, 205] on input "text" at bounding box center [282, 204] width 152 height 7
click at [77, 226] on button "Save" at bounding box center [86, 232] width 19 height 12
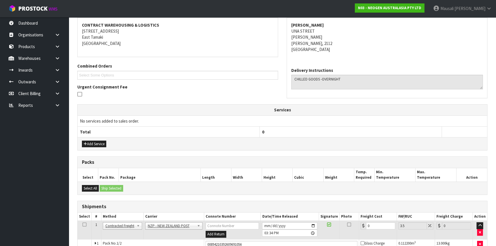
scroll to position [146, 0]
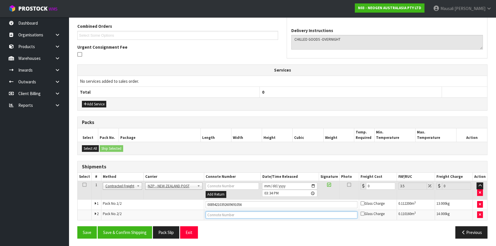
click at [223, 215] on input "text" at bounding box center [282, 214] width 152 height 7
click at [77, 226] on button "Save" at bounding box center [86, 232] width 19 height 12
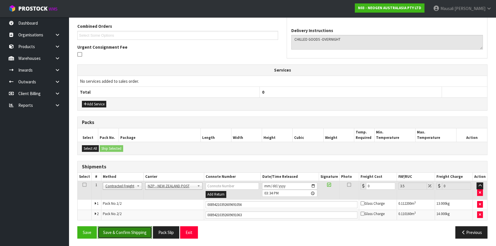
click at [137, 231] on button "Save & Confirm Shipping" at bounding box center [125, 232] width 54 height 12
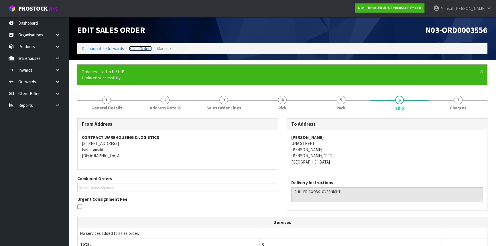
click at [142, 49] on link "Sales Orders" at bounding box center [140, 48] width 23 height 5
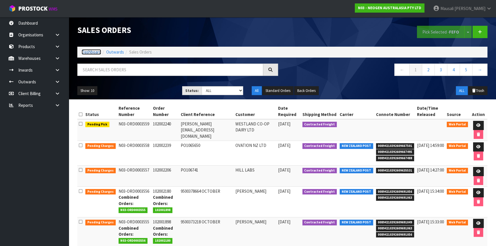
click at [94, 52] on link "Dashboard" at bounding box center [91, 51] width 19 height 5
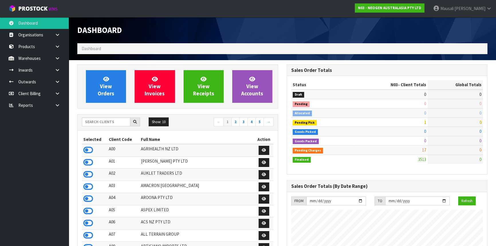
scroll to position [433, 209]
click at [106, 121] on input "text" at bounding box center [106, 121] width 48 height 9
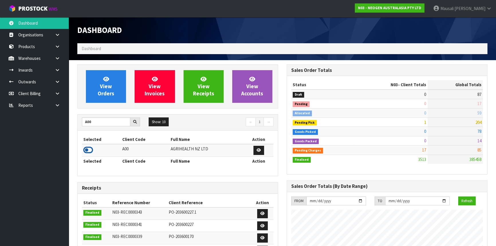
click at [89, 148] on icon at bounding box center [88, 150] width 10 height 9
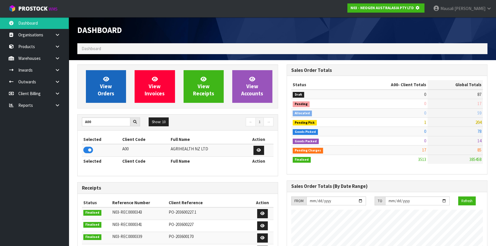
scroll to position [286203, 286350]
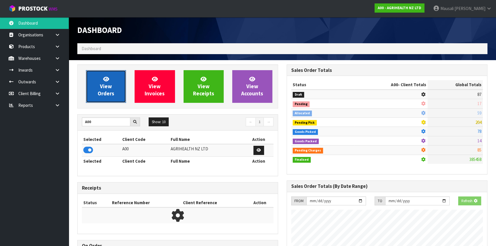
click at [99, 83] on link "View Orders" at bounding box center [106, 86] width 40 height 33
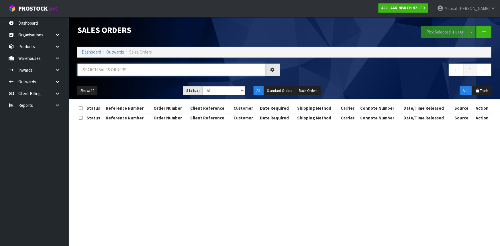
click at [112, 74] on input "text" at bounding box center [171, 70] width 188 height 12
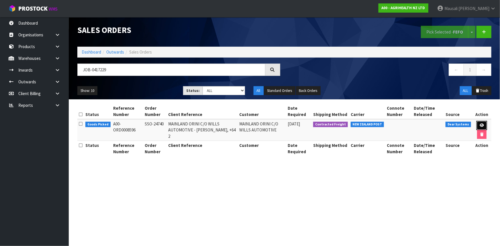
click at [483, 124] on icon at bounding box center [482, 126] width 4 height 4
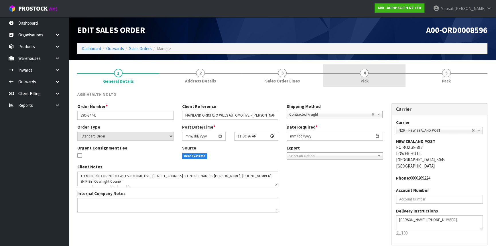
click at [378, 79] on link "4 Pick" at bounding box center [365, 75] width 82 height 23
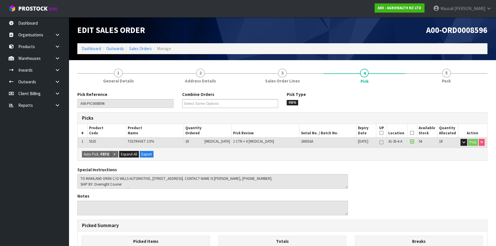
click at [411, 133] on icon at bounding box center [412, 133] width 4 height 0
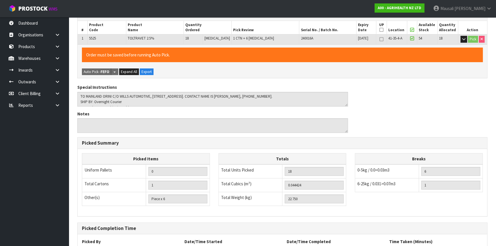
scroll to position [151, 0]
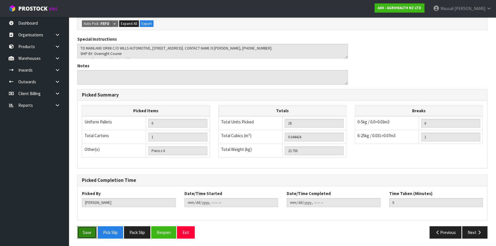
drag, startPoint x: 82, startPoint y: 234, endPoint x: 140, endPoint y: 220, distance: 59.8
click at [82, 234] on button "Save" at bounding box center [86, 232] width 19 height 12
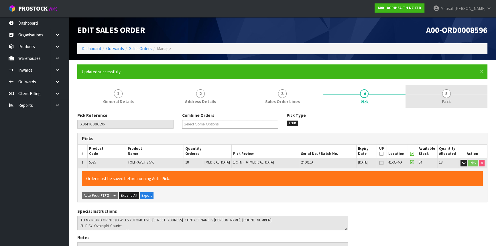
click at [441, 97] on link "5 Pack" at bounding box center [447, 96] width 82 height 23
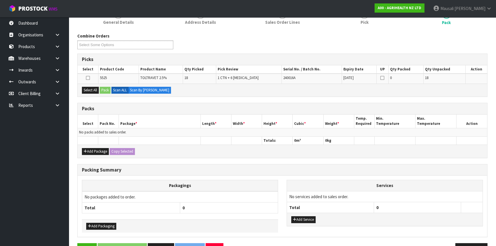
scroll to position [70, 0]
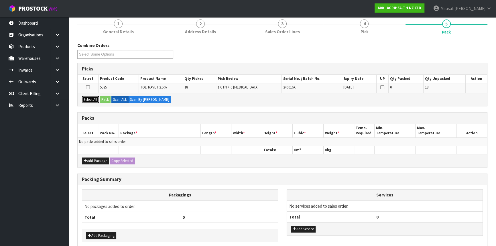
click at [88, 97] on button "Select All" at bounding box center [90, 99] width 17 height 7
click at [107, 97] on button "Pack" at bounding box center [105, 99] width 11 height 7
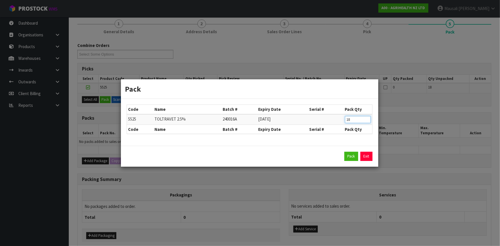
drag, startPoint x: 353, startPoint y: 120, endPoint x: 332, endPoint y: 124, distance: 22.0
click at [332, 124] on table "Code Name Batch # Expiry Date Serial # Pack Qty 5525 TOLTRAVET 2.5% 240016A [DA…" at bounding box center [249, 119] width 245 height 29
click button "Pack" at bounding box center [351, 156] width 14 height 9
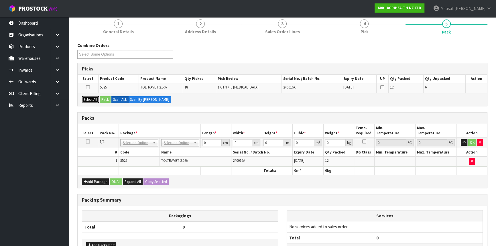
drag, startPoint x: 90, startPoint y: 99, endPoint x: 95, endPoint y: 99, distance: 5.5
click at [92, 99] on button "Select All" at bounding box center [90, 99] width 17 height 7
click at [101, 98] on button "Pack" at bounding box center [105, 99] width 11 height 7
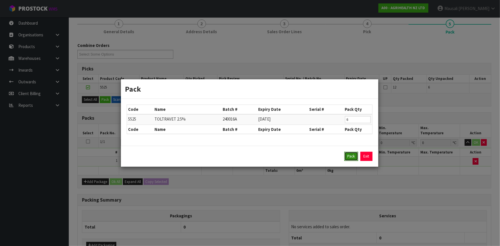
click at [350, 156] on button "Pack" at bounding box center [351, 156] width 14 height 9
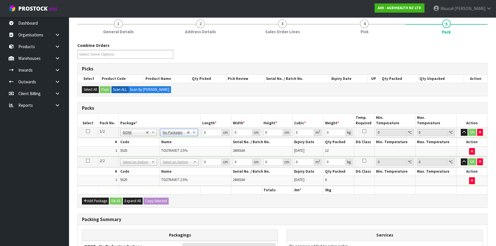
drag, startPoint x: 178, startPoint y: 155, endPoint x: 179, endPoint y: 158, distance: 3.9
click at [179, 157] on table "Select Pack No. Package * Length * Width * Height * Cubic * Weight * Temp. Requ…" at bounding box center [283, 154] width 410 height 81
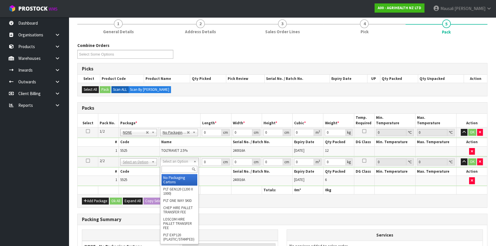
click at [175, 167] on input "text" at bounding box center [180, 169] width 36 height 7
drag, startPoint x: 171, startPoint y: 183, endPoint x: 194, endPoint y: 162, distance: 31.2
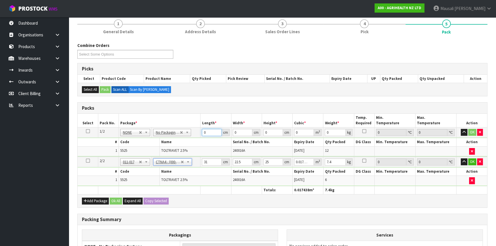
drag, startPoint x: 208, startPoint y: 132, endPoint x: 189, endPoint y: 136, distance: 18.7
click at [193, 136] on tr "1/2 NONE 007-001 007-002 007-004 007-009 007-013 007-014 007-015 007-017 007-01…" at bounding box center [283, 133] width 410 height 10
click at [117, 198] on button "Ok All" at bounding box center [116, 201] width 12 height 7
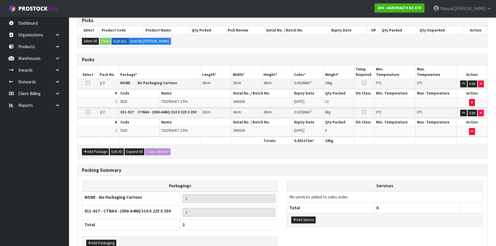
scroll to position [148, 0]
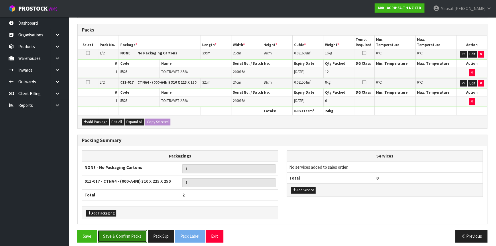
click at [132, 232] on button "Save & Confirm Packs" at bounding box center [122, 236] width 49 height 12
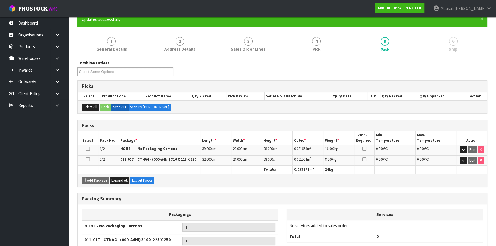
scroll to position [102, 0]
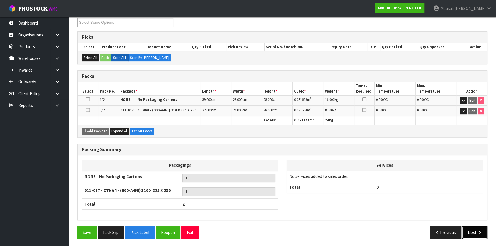
drag, startPoint x: 472, startPoint y: 228, endPoint x: 414, endPoint y: 213, distance: 60.0
click at [465, 224] on div "Combine Orders A00-ORD0008596 Select Some Options Picks Select Product Code Pro…" at bounding box center [282, 127] width 410 height 233
click at [479, 231] on icon "button" at bounding box center [479, 232] width 5 height 4
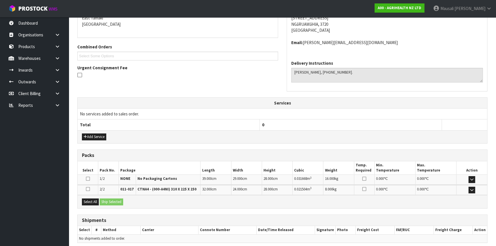
scroll to position [148, 0]
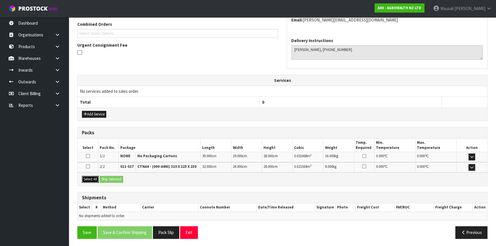
drag, startPoint x: 93, startPoint y: 178, endPoint x: 103, endPoint y: 178, distance: 9.5
click at [94, 178] on button "Select All" at bounding box center [90, 179] width 17 height 7
click at [103, 178] on button "Ship Selected" at bounding box center [111, 179] width 23 height 7
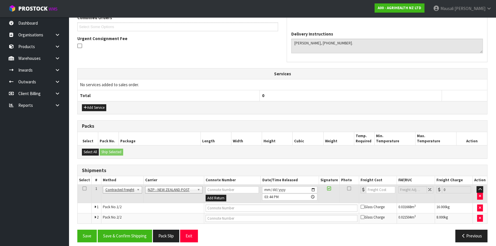
scroll to position [158, 0]
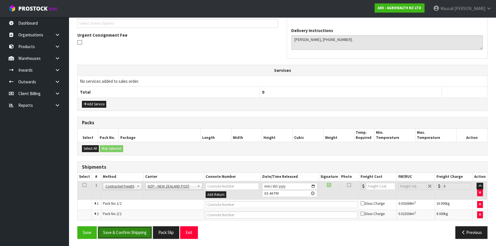
click at [136, 228] on button "Save & Confirm Shipping" at bounding box center [125, 232] width 54 height 12
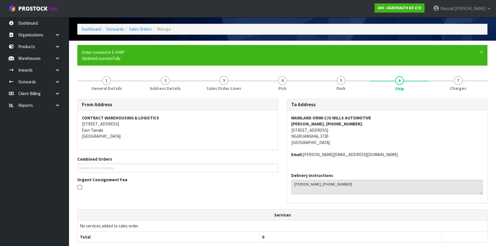
scroll to position [150, 0]
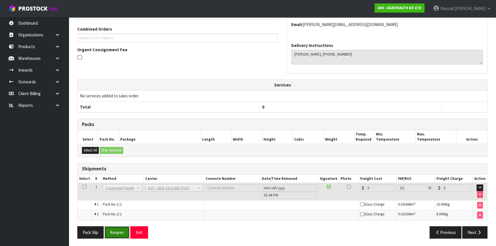
click at [116, 234] on button "Reopen" at bounding box center [117, 232] width 25 height 12
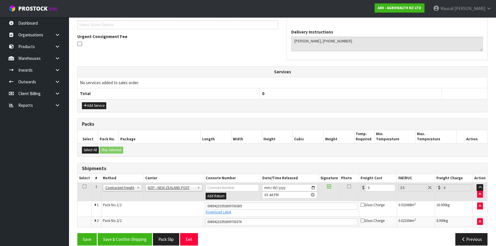
scroll to position [163, 0]
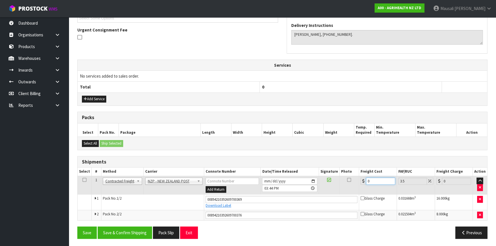
drag, startPoint x: 377, startPoint y: 182, endPoint x: 361, endPoint y: 190, distance: 18.1
click at [361, 190] on td "0" at bounding box center [378, 185] width 38 height 19
drag, startPoint x: 130, startPoint y: 231, endPoint x: 136, endPoint y: 230, distance: 6.7
click at [130, 230] on button "Save & Confirm Shipping" at bounding box center [125, 233] width 54 height 12
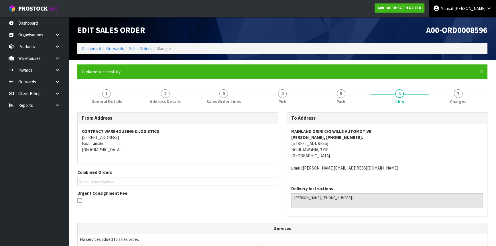
click at [479, 6] on span "[PERSON_NAME]" at bounding box center [470, 8] width 31 height 5
click at [463, 23] on link "Logout" at bounding box center [473, 23] width 45 height 8
